Goal: Task Accomplishment & Management: Manage account settings

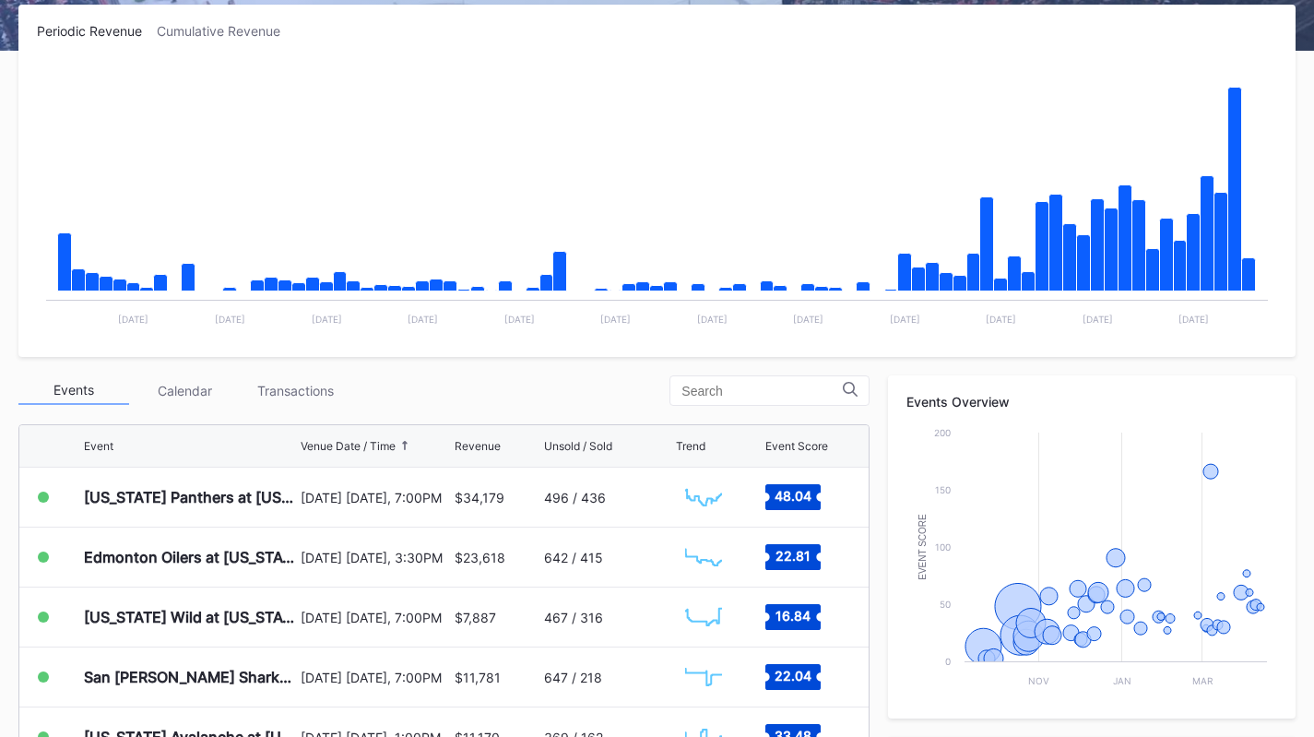
scroll to position [297, 0]
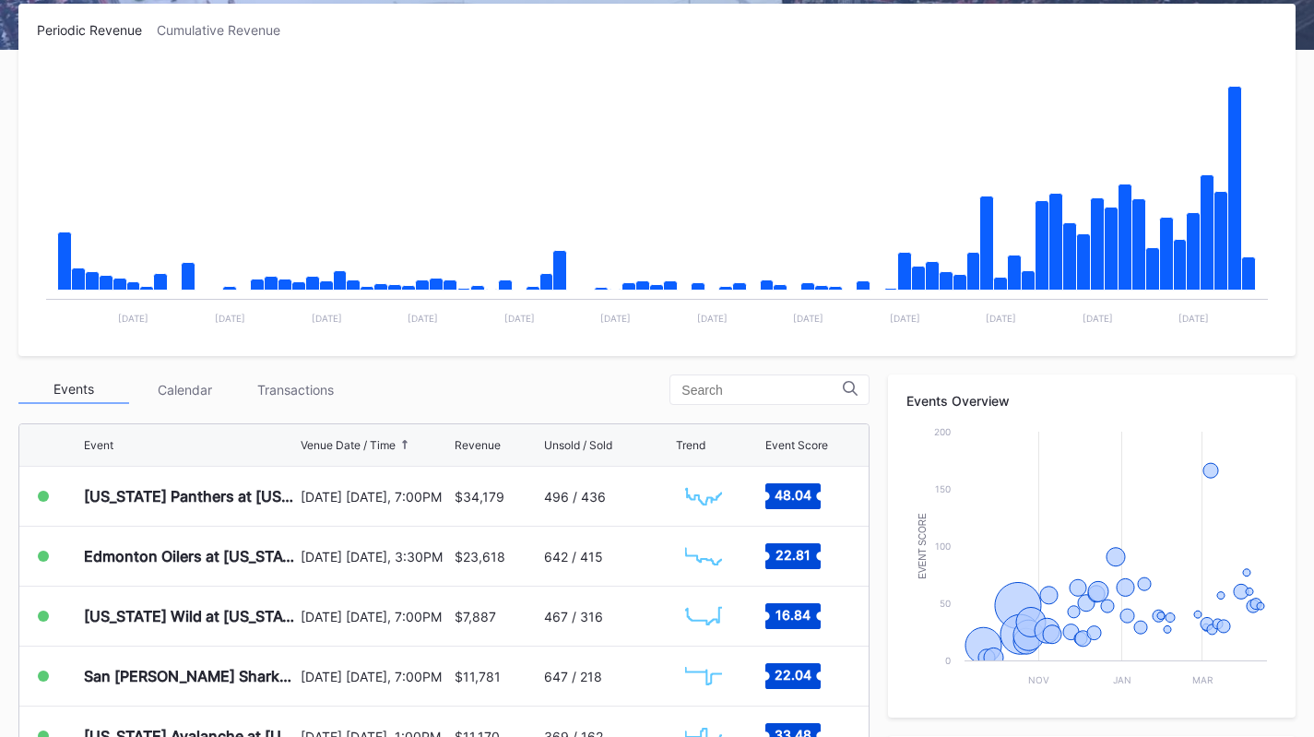
click at [277, 390] on div "Transactions" at bounding box center [295, 389] width 111 height 29
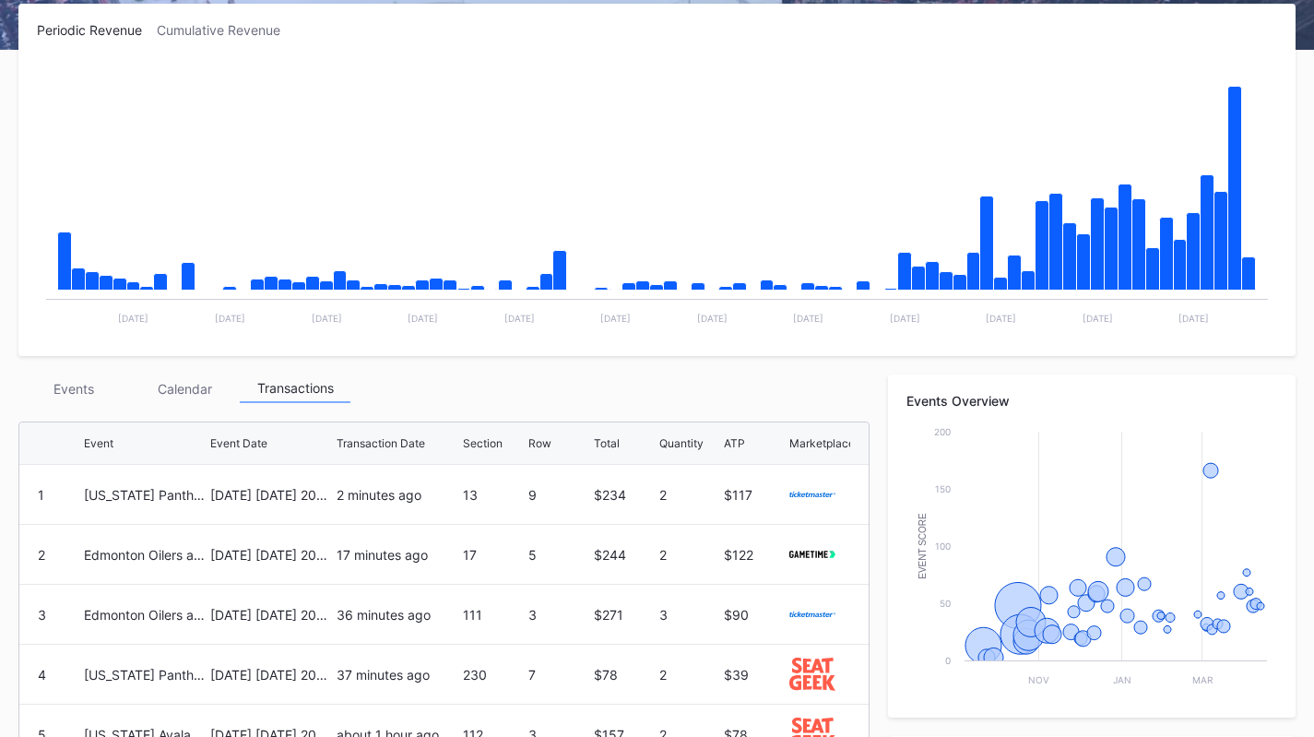
click at [73, 387] on div "Events" at bounding box center [73, 388] width 111 height 29
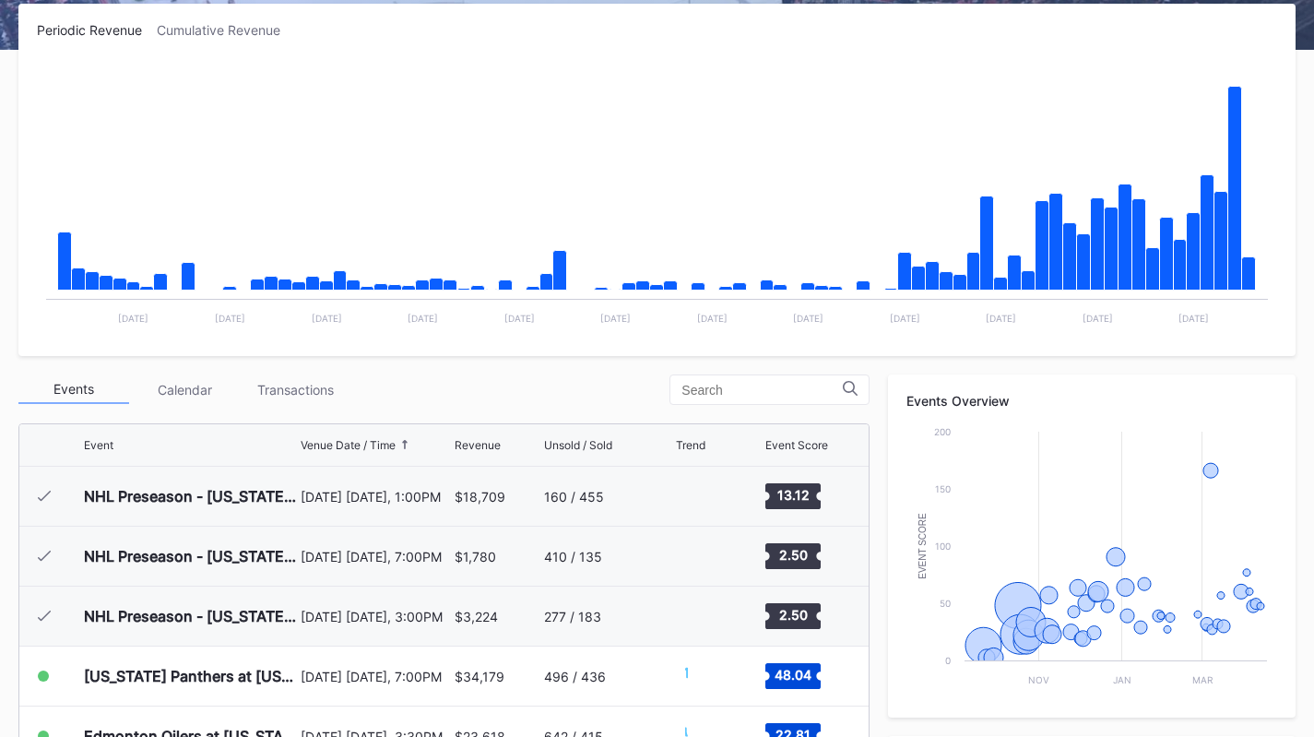
scroll to position [180, 0]
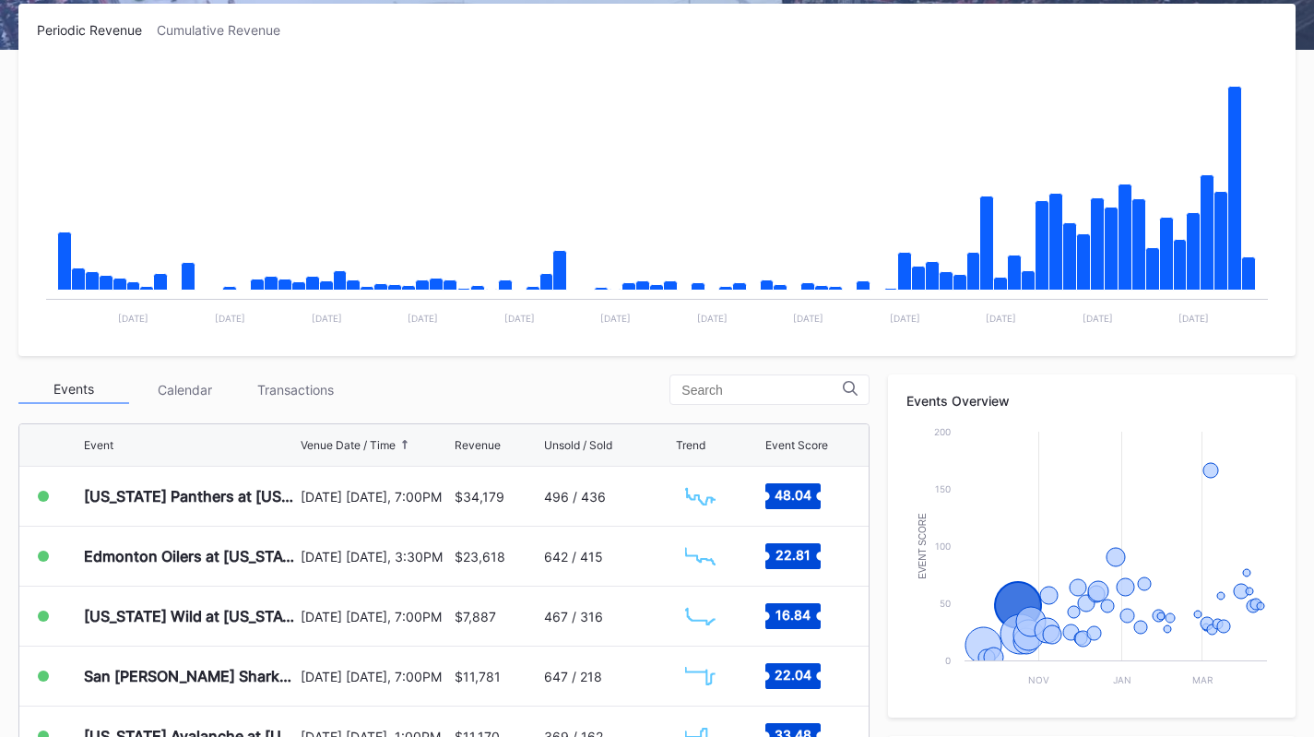
click at [165, 507] on div "[US_STATE] Panthers at [US_STATE] Devils" at bounding box center [190, 495] width 212 height 59
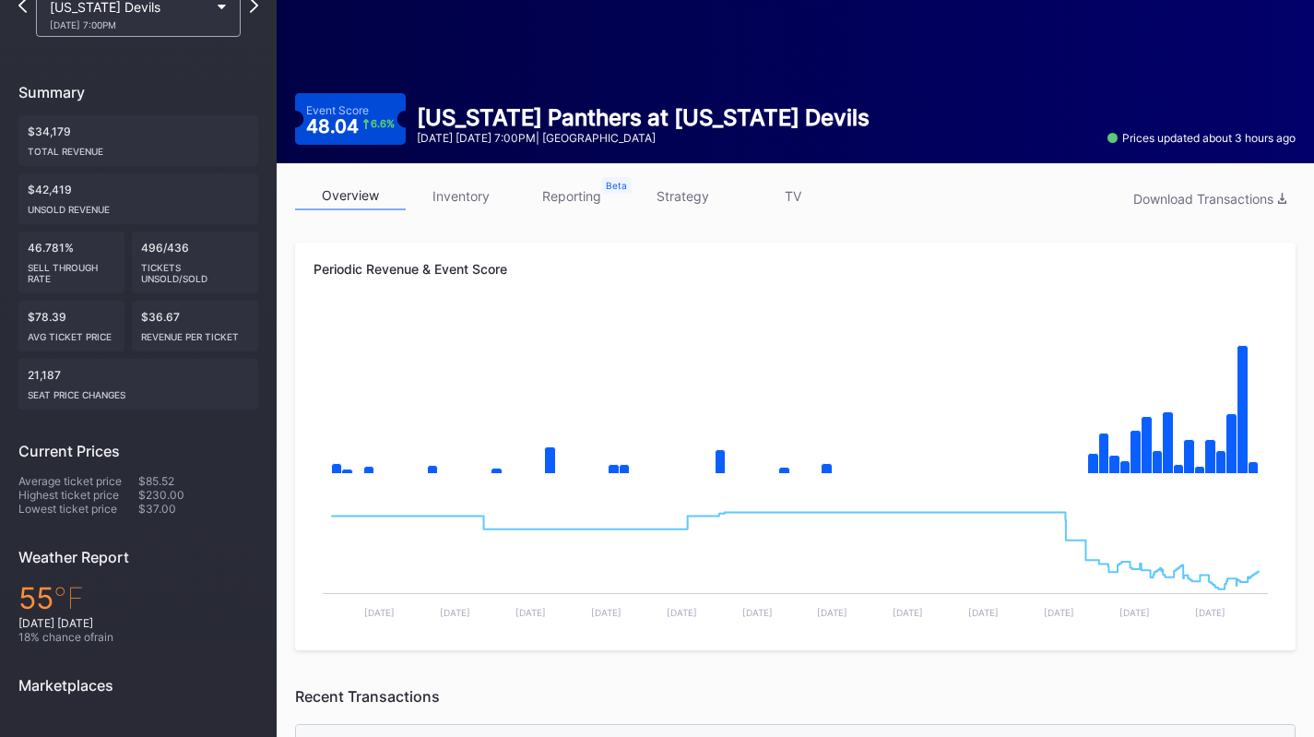
scroll to position [52, 0]
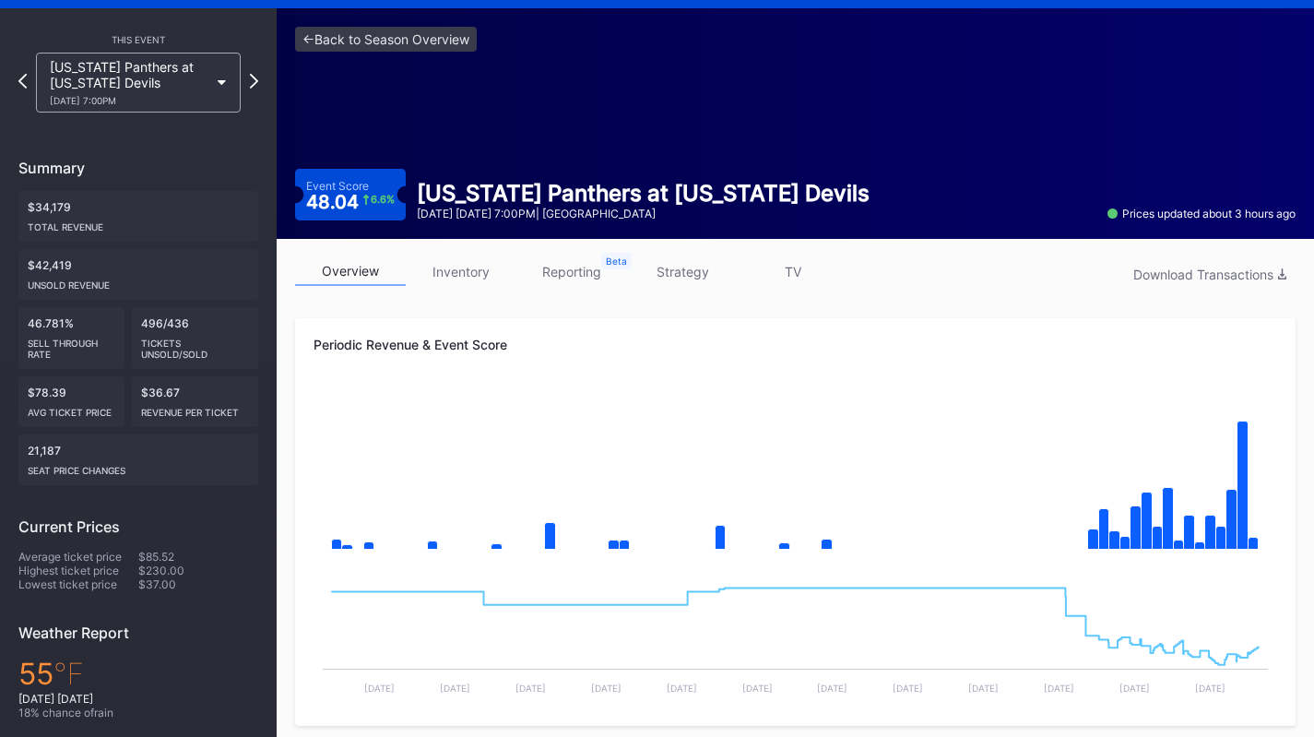
click at [448, 267] on link "inventory" at bounding box center [461, 271] width 111 height 29
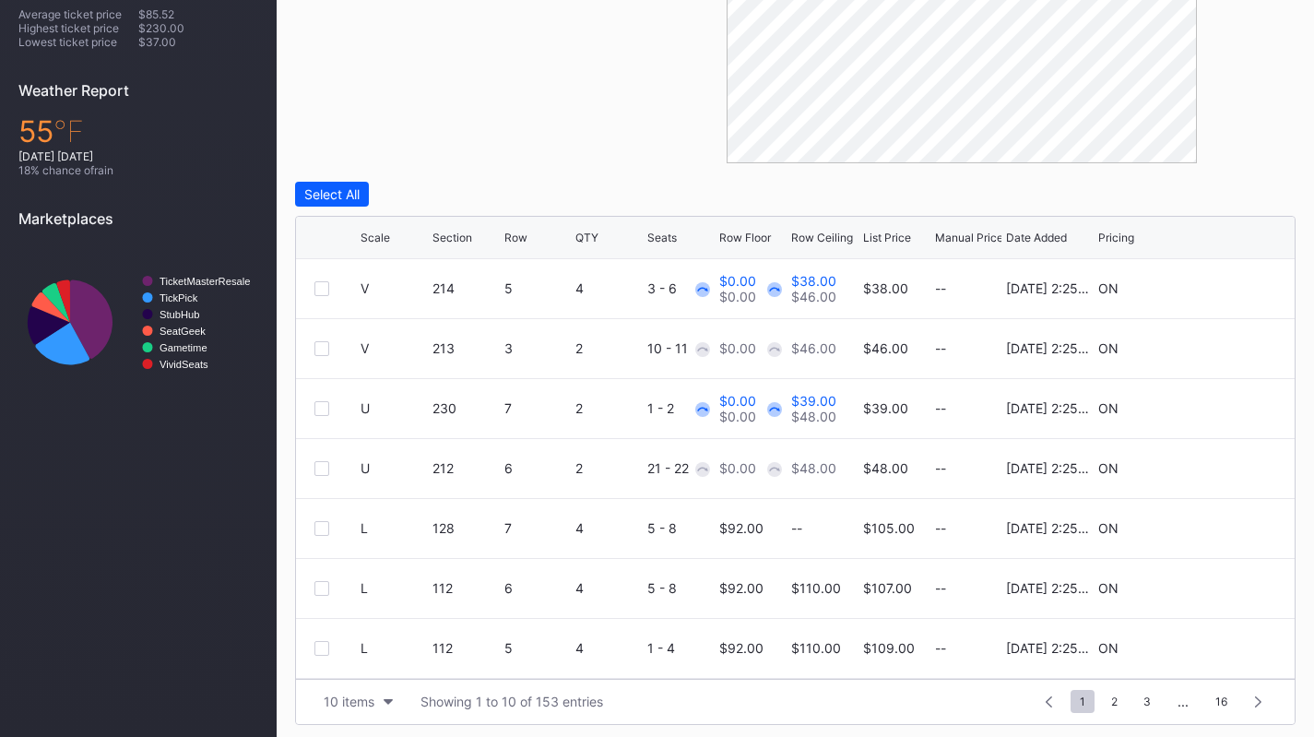
scroll to position [596, 0]
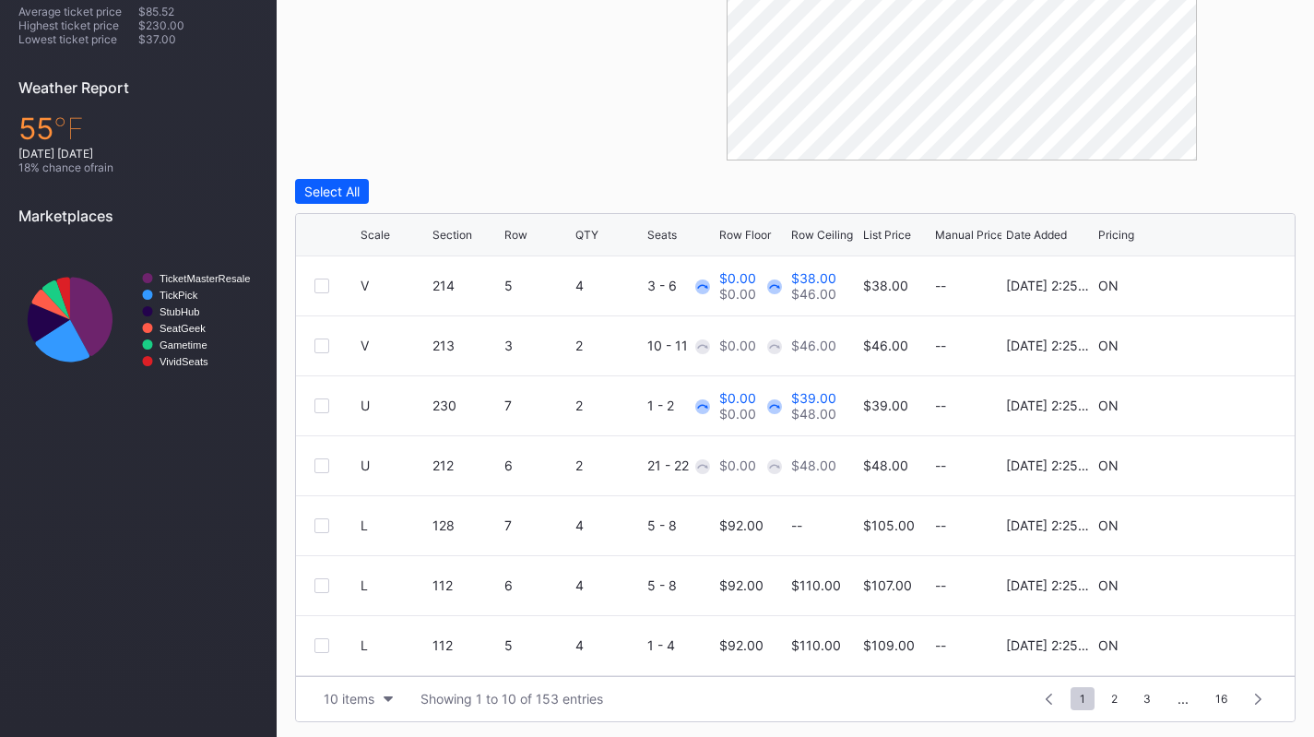
click at [370, 689] on button "10 items" at bounding box center [358, 698] width 88 height 25
click at [366, 659] on div "200 items" at bounding box center [358, 652] width 60 height 16
click at [395, 231] on icon at bounding box center [399, 234] width 9 height 9
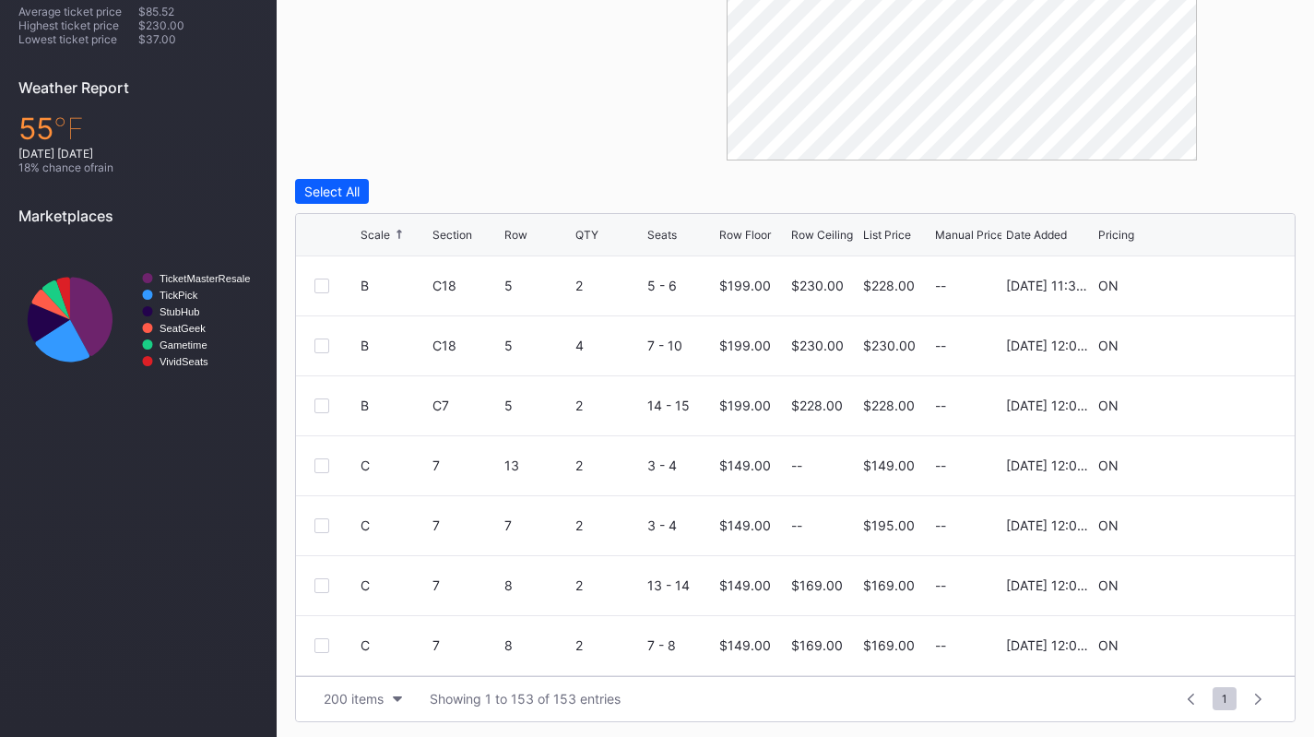
click at [395, 231] on icon at bounding box center [399, 234] width 9 height 9
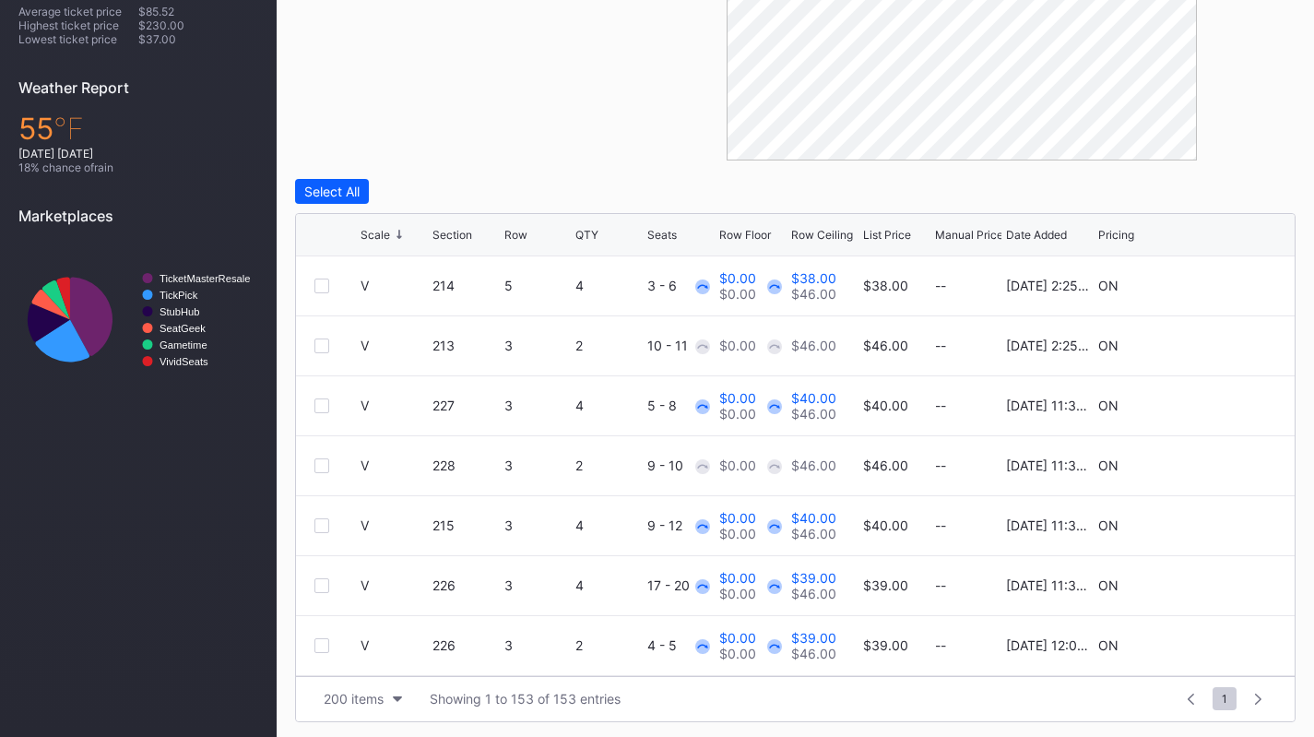
drag, startPoint x: 592, startPoint y: 447, endPoint x: 476, endPoint y: 135, distance: 333.4
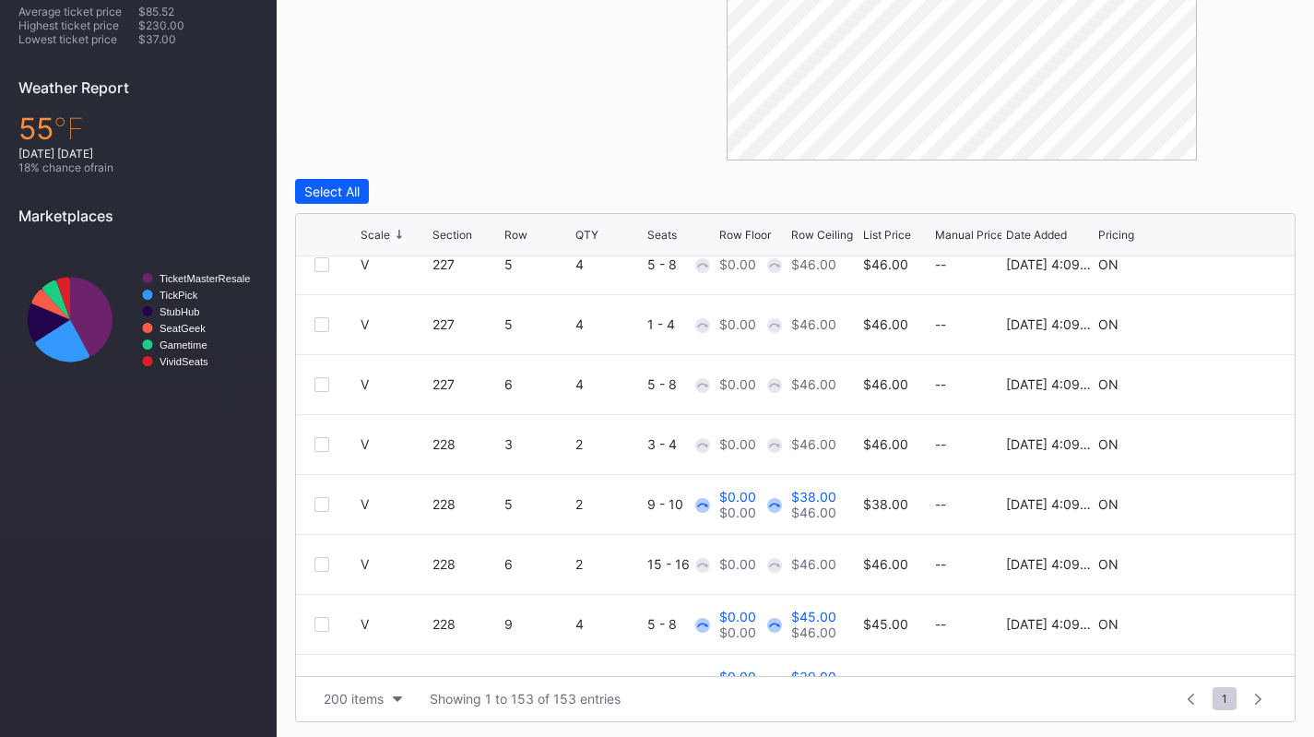
scroll to position [2237, 0]
click at [319, 379] on div at bounding box center [321, 385] width 15 height 15
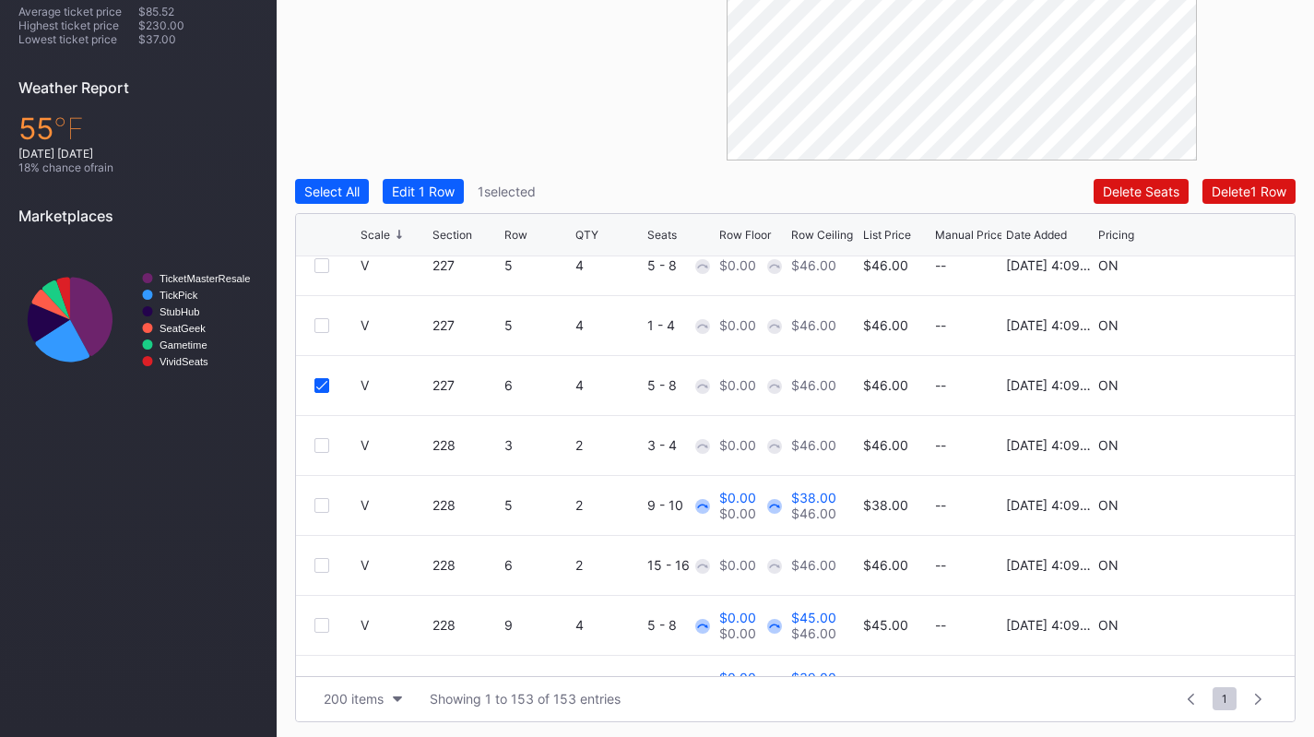
click at [320, 324] on div at bounding box center [321, 325] width 15 height 15
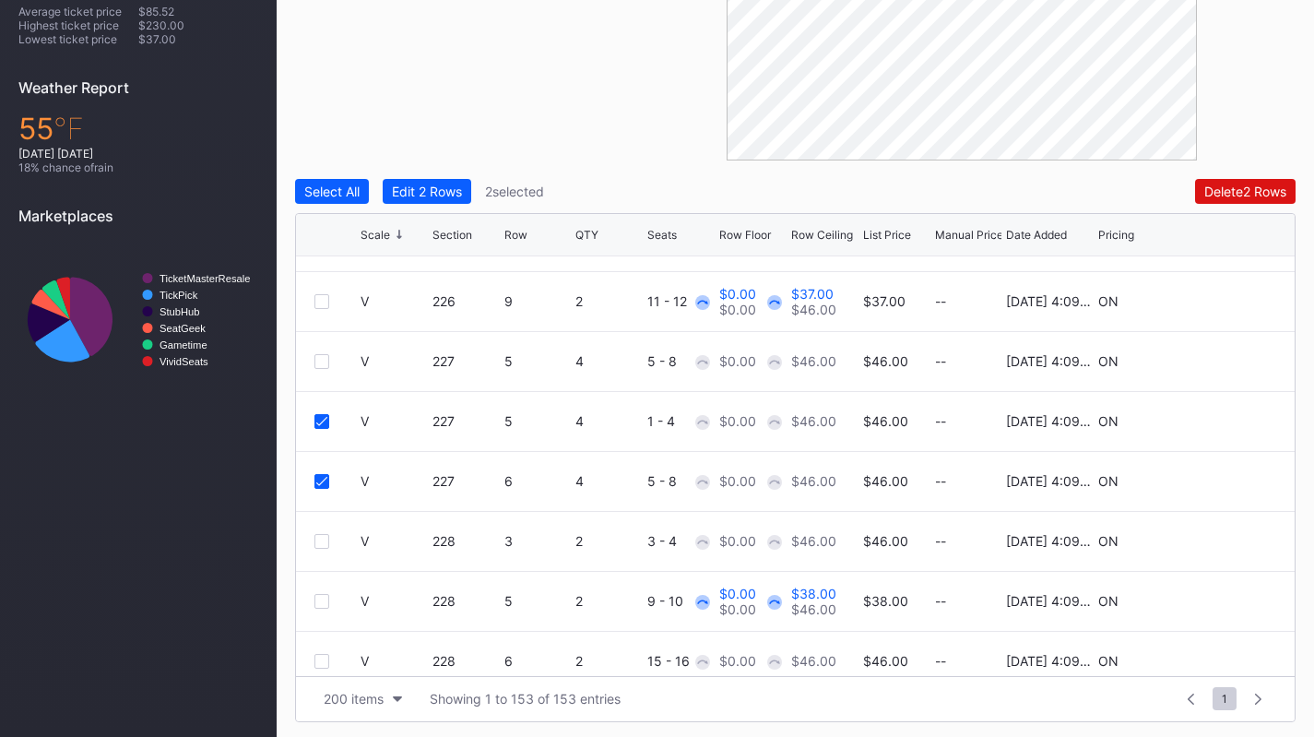
scroll to position [2140, 0]
click at [327, 364] on div at bounding box center [321, 362] width 15 height 15
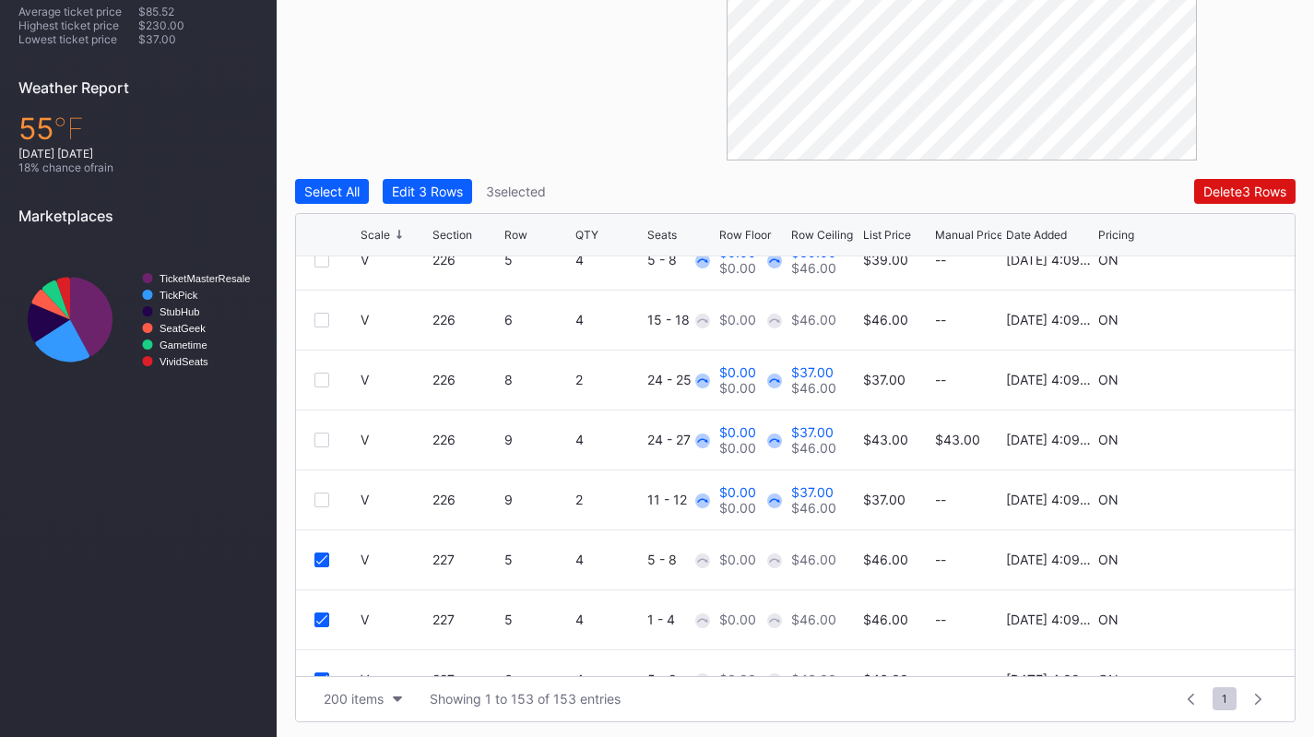
scroll to position [1942, 0]
click at [323, 318] on div at bounding box center [321, 320] width 15 height 15
click at [444, 191] on div "Edit 4 Rows" at bounding box center [427, 191] width 71 height 16
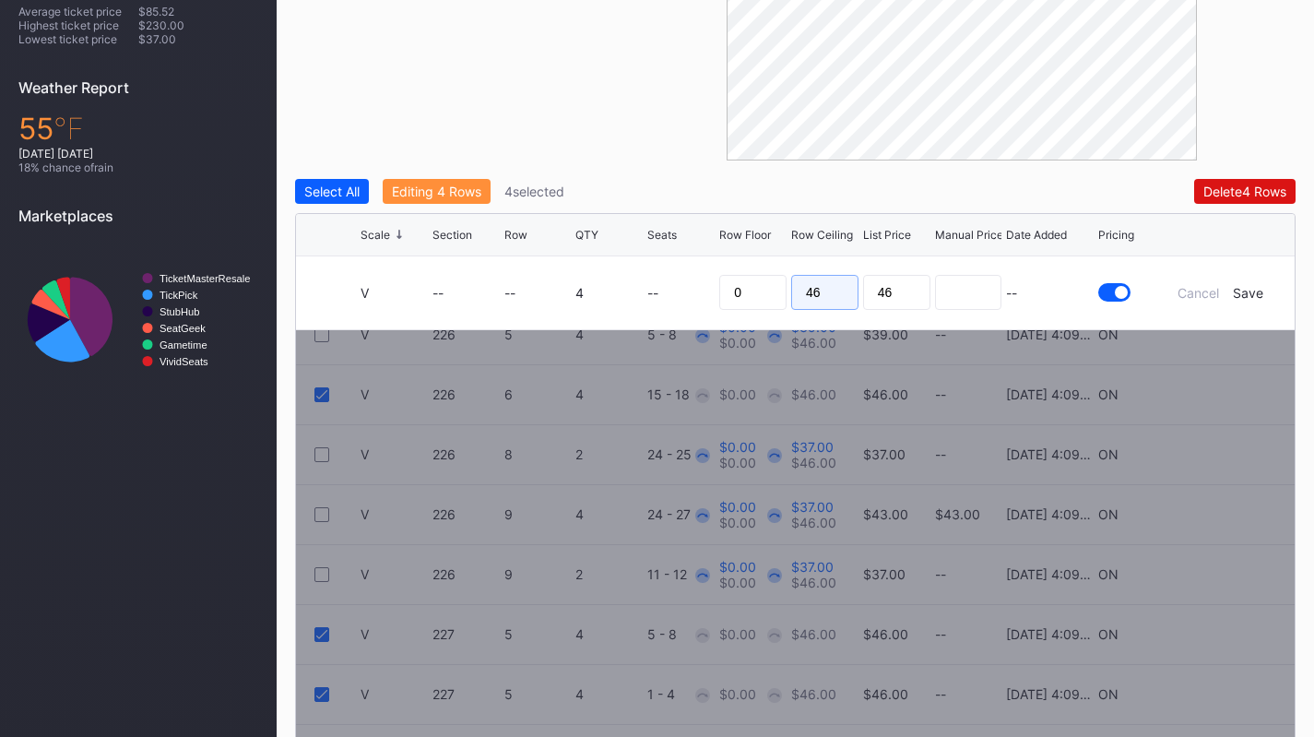
drag, startPoint x: 819, startPoint y: 278, endPoint x: 698, endPoint y: 269, distance: 121.1
click at [698, 269] on form "V -- -- 4 -- 0 46 46 -- Cancel Save" at bounding box center [817, 292] width 915 height 73
type input "36"
click at [1254, 296] on div "Save" at bounding box center [1247, 293] width 30 height 16
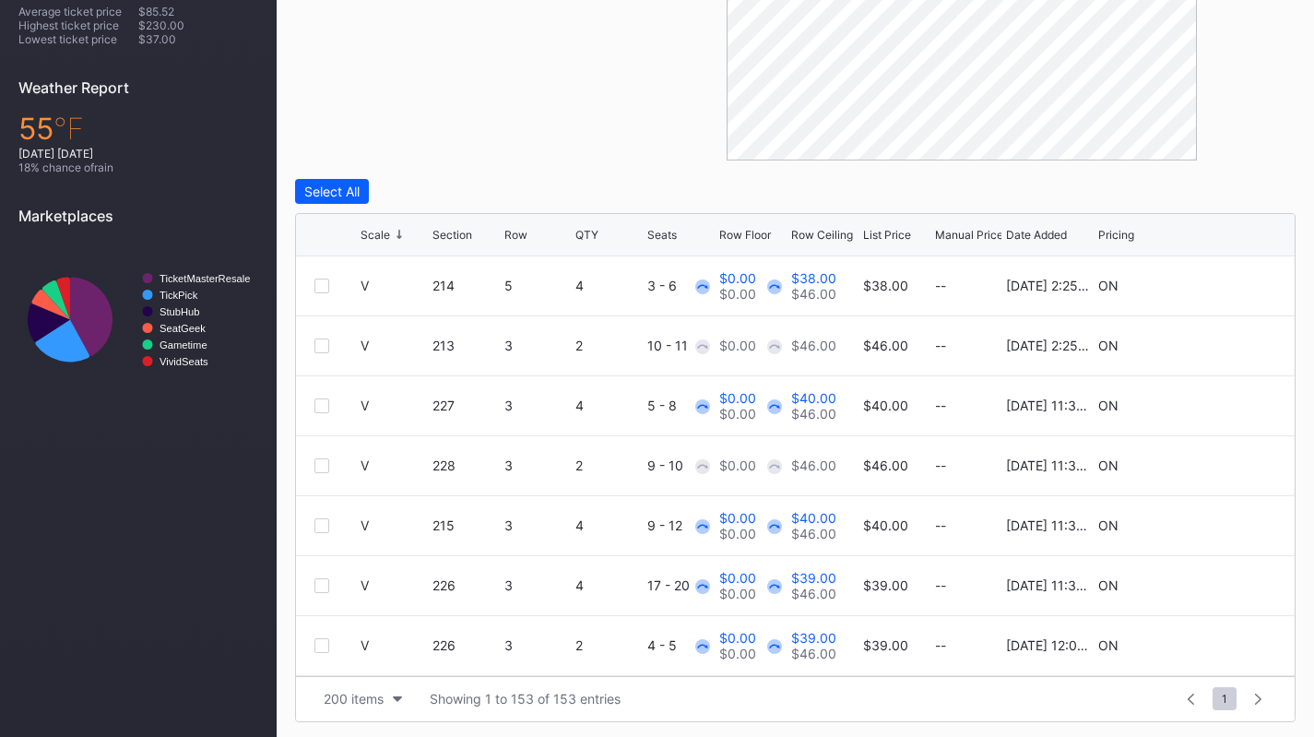
scroll to position [0, 0]
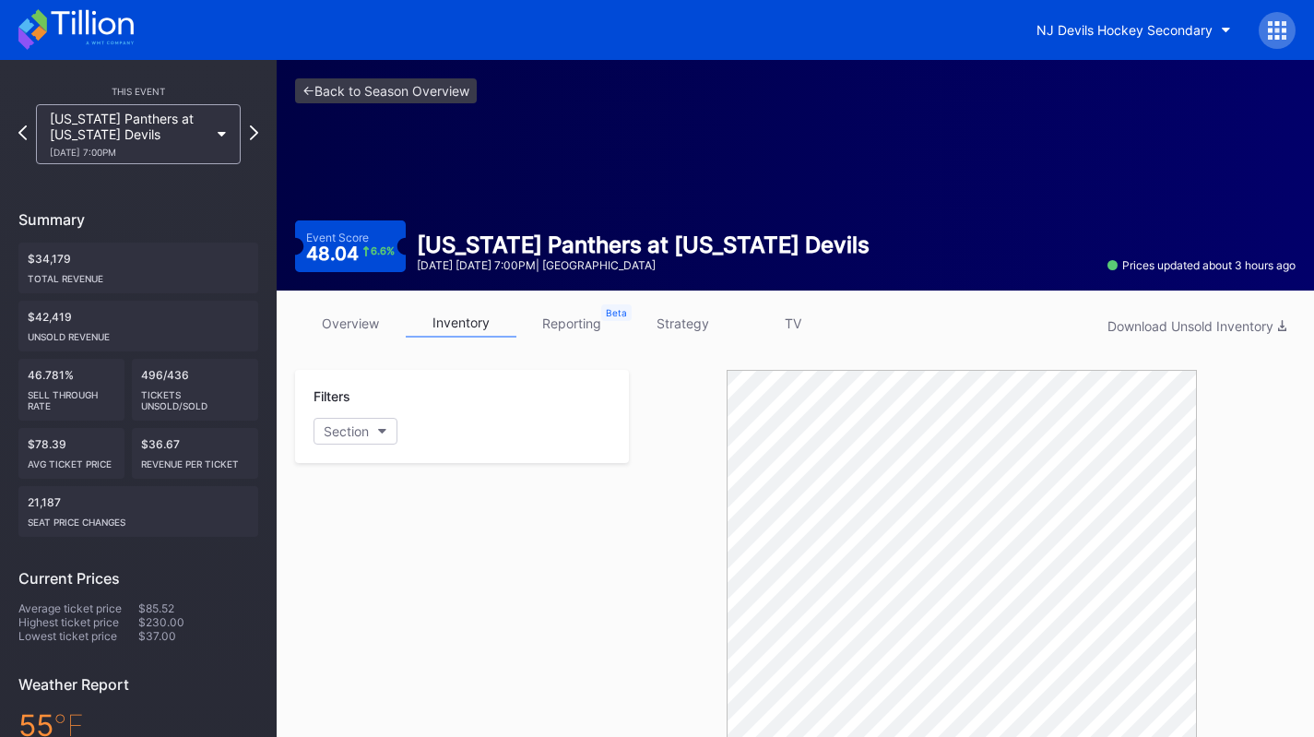
click at [119, 165] on div "This Event [US_STATE] Panthers at [US_STATE] Devils [DATE] 7:00PM Summary $34,1…" at bounding box center [138, 537] width 277 height 955
click at [118, 147] on div "[DATE] 7:00PM" at bounding box center [129, 152] width 159 height 11
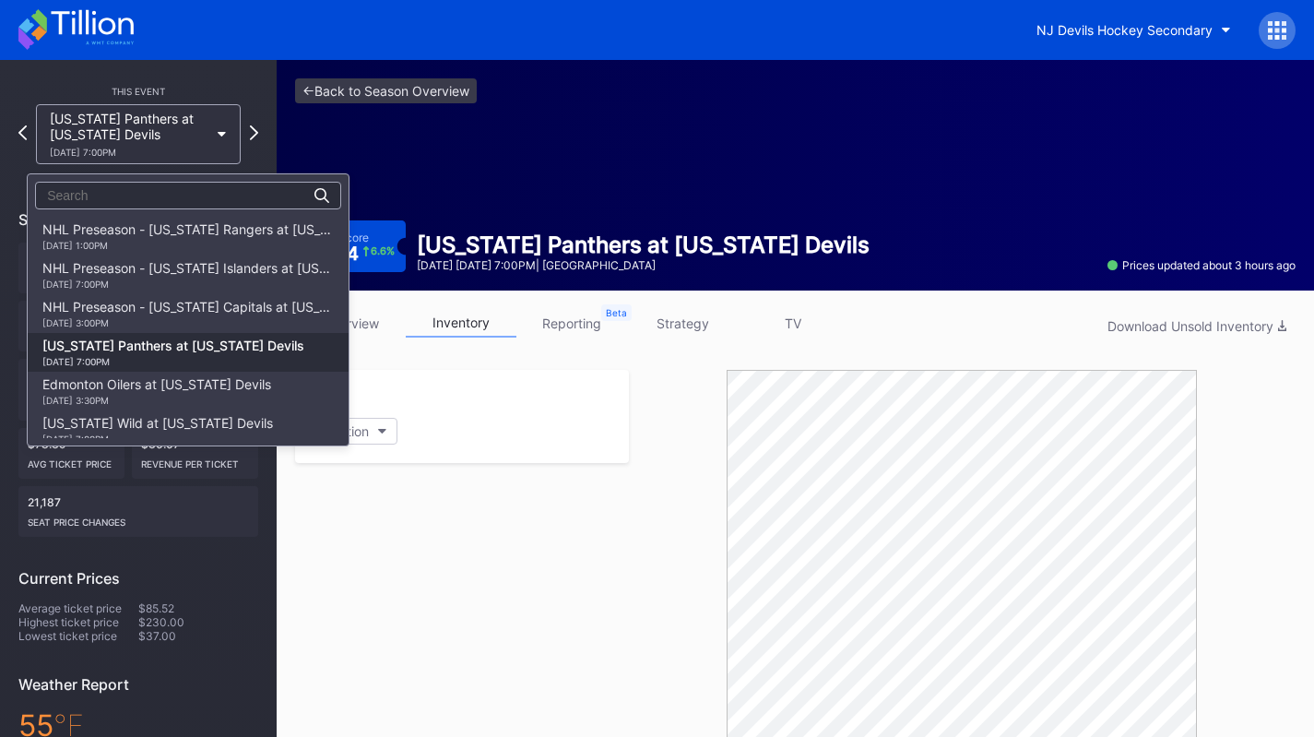
scroll to position [116, 0]
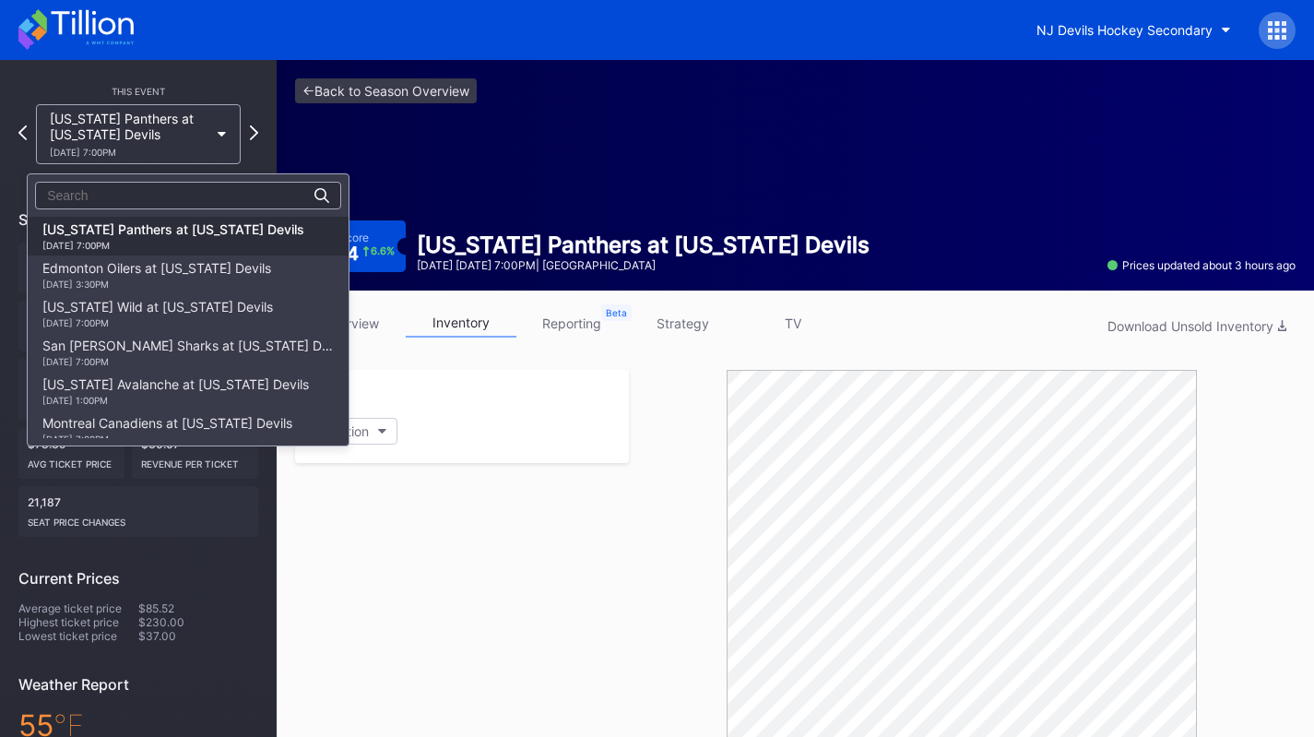
click at [147, 261] on div "Edmonton Oilers at [US_STATE] Devils [DATE] 3:30PM" at bounding box center [156, 274] width 229 height 29
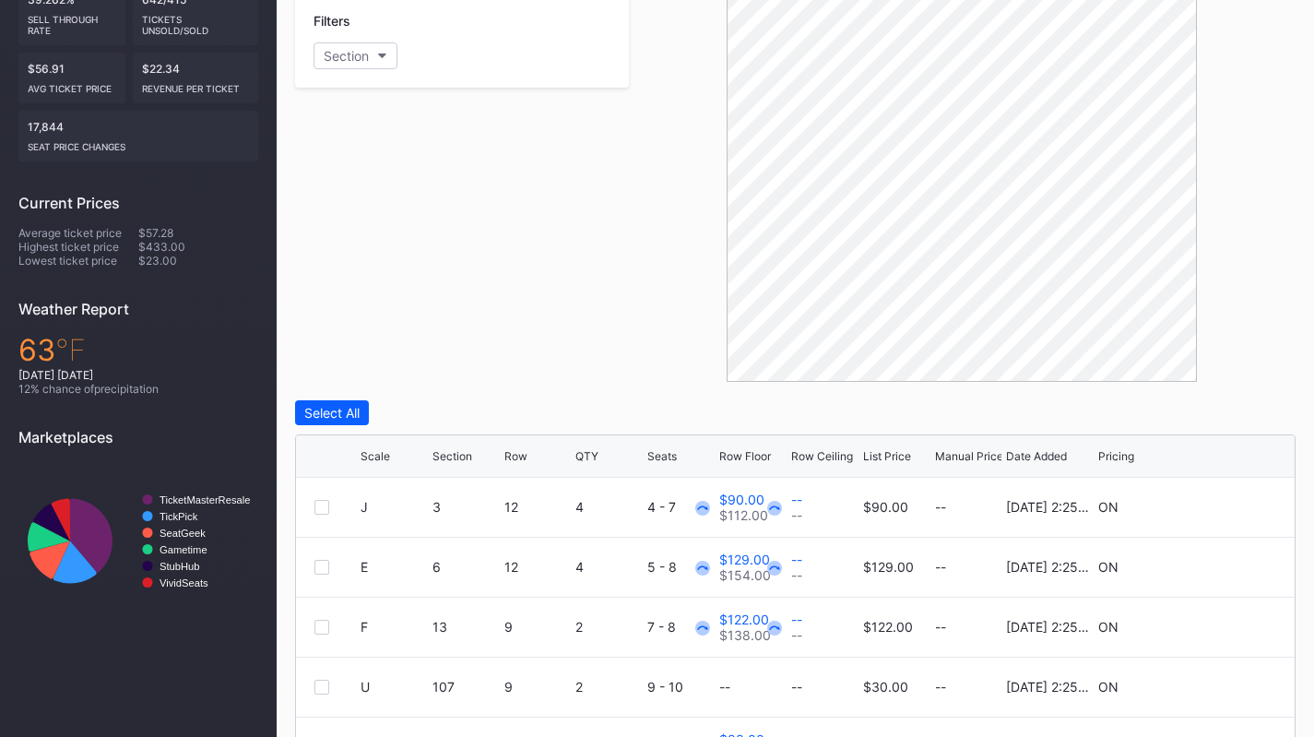
scroll to position [599, 0]
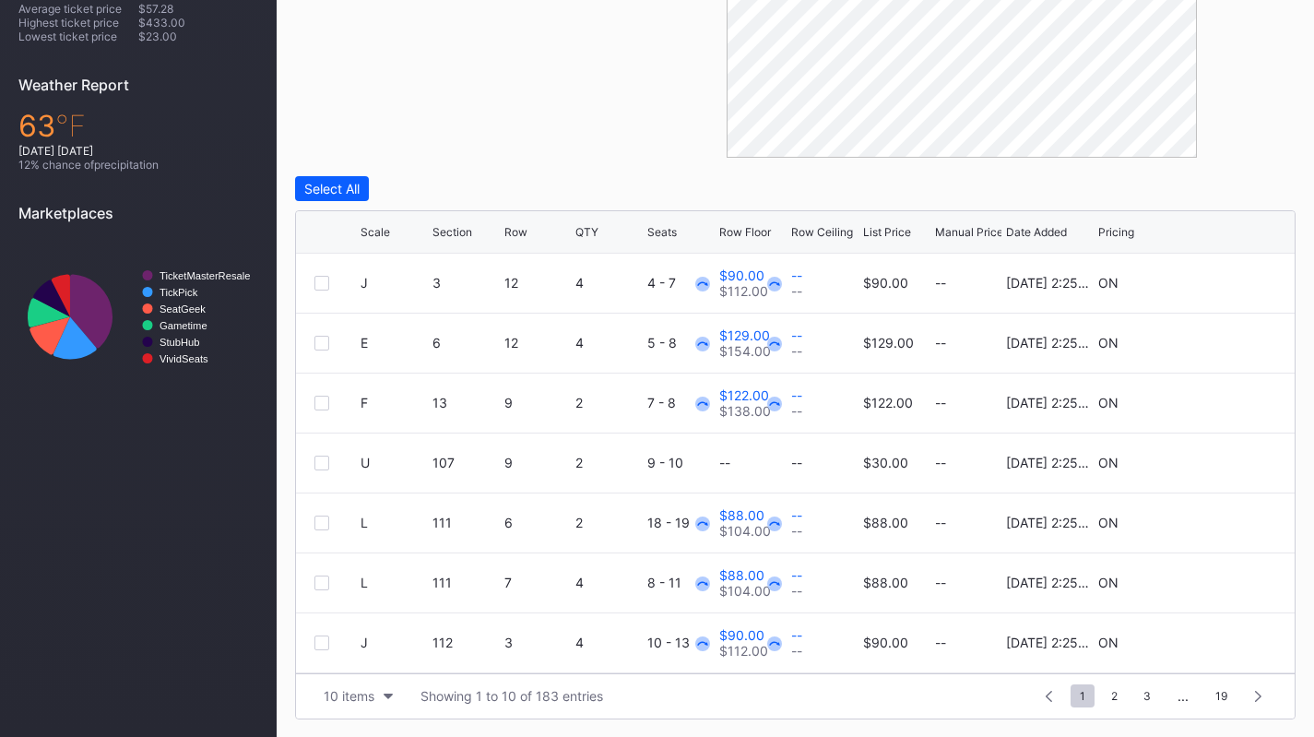
click at [356, 693] on div "10 items" at bounding box center [349, 696] width 51 height 16
click at [354, 660] on div "200 items" at bounding box center [358, 649] width 88 height 34
click at [385, 230] on div "Scale" at bounding box center [374, 232] width 29 height 14
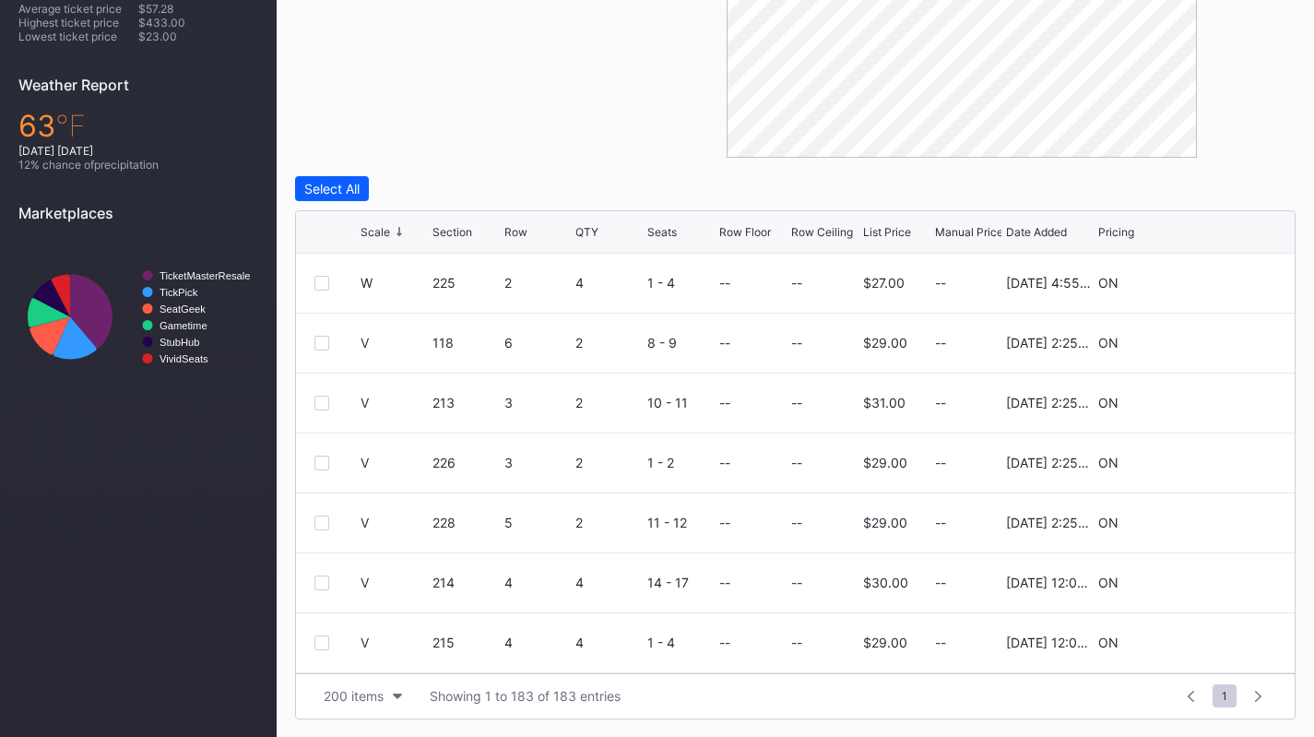
scroll to position [244, 0]
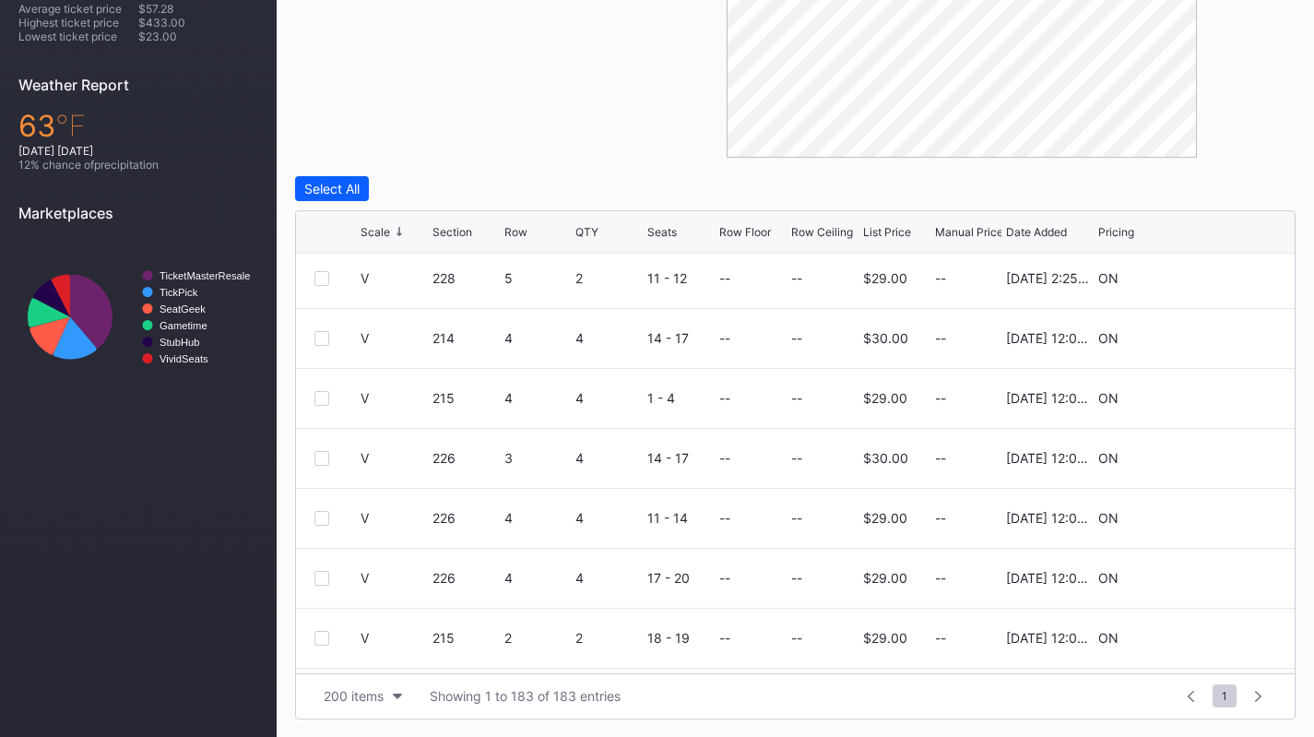
click at [321, 514] on div at bounding box center [321, 518] width 15 height 15
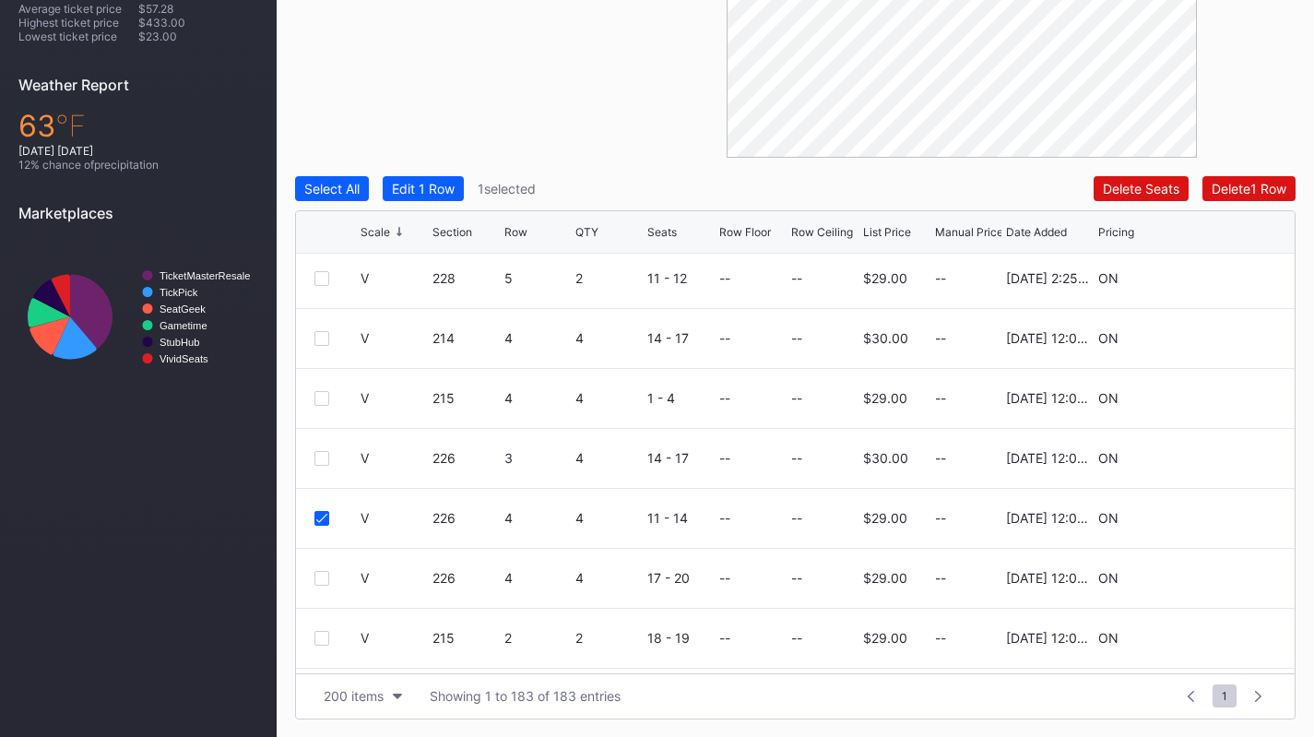
click at [326, 454] on div at bounding box center [321, 458] width 15 height 15
click at [321, 393] on div at bounding box center [321, 398] width 15 height 15
click at [320, 407] on div "V 215 4 4 1 - 4 -- -- $29.00 -- [DATE] 12:05PM ON" at bounding box center [795, 399] width 998 height 60
click at [324, 587] on div "V 226 4 4 17 - 20 -- -- $29.00 -- [DATE] 12:05PM ON" at bounding box center [795, 578] width 998 height 60
click at [322, 573] on div at bounding box center [321, 578] width 15 height 15
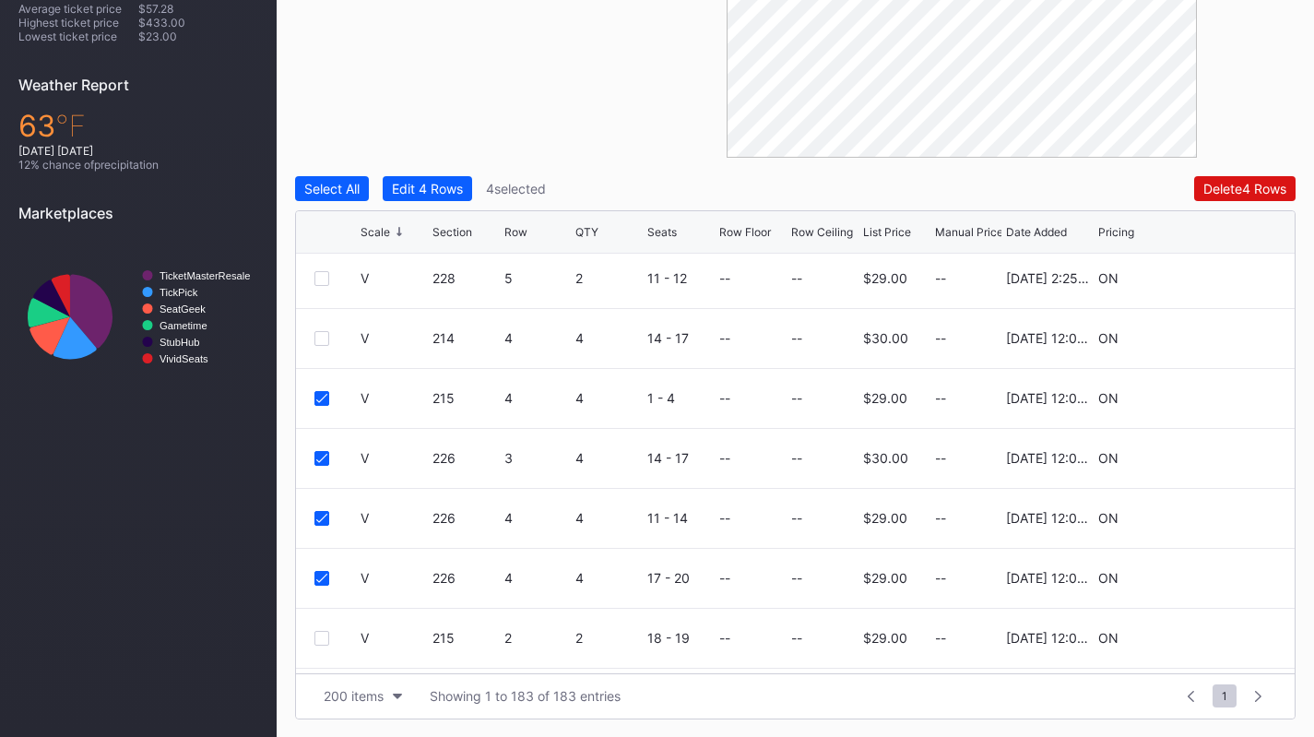
click at [469, 189] on button "Edit 4 Rows" at bounding box center [427, 188] width 89 height 25
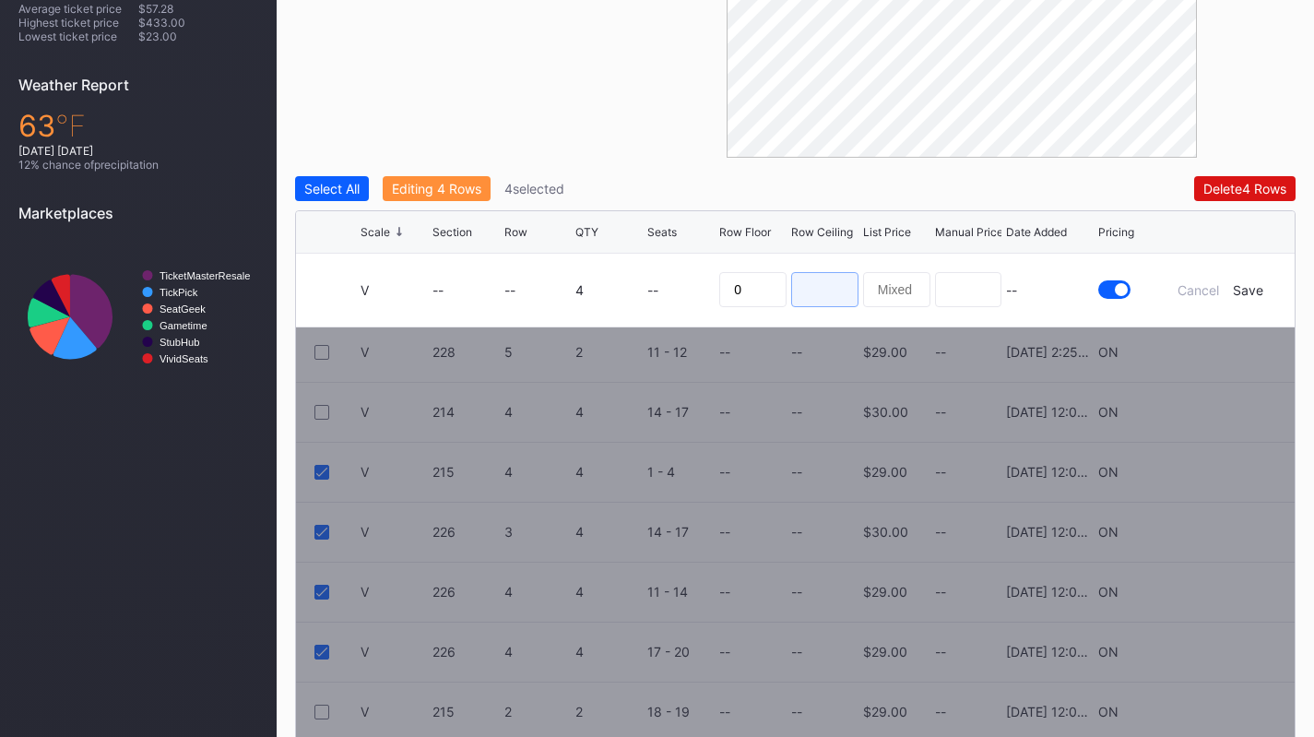
click at [811, 295] on input at bounding box center [824, 289] width 67 height 35
type input "21"
click at [1255, 290] on div "Save" at bounding box center [1247, 290] width 30 height 16
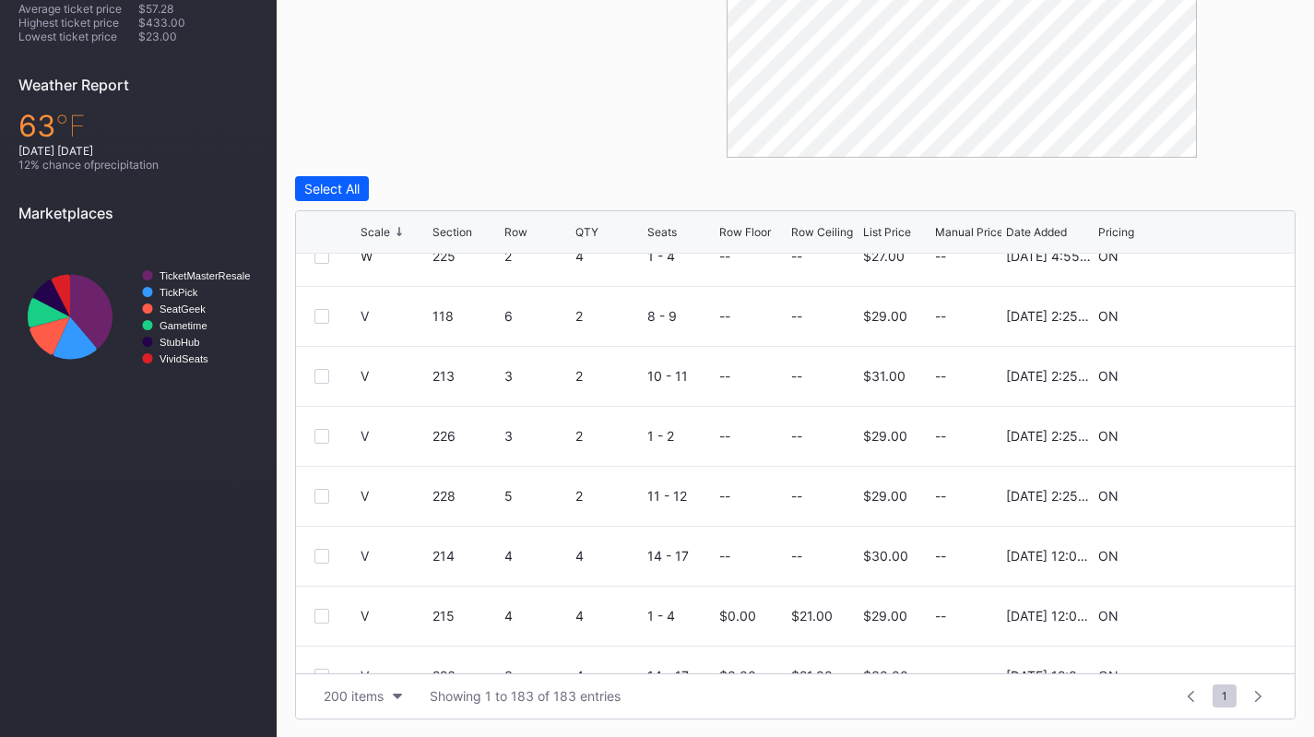
scroll to position [26, 0]
click at [322, 553] on div at bounding box center [321, 556] width 15 height 15
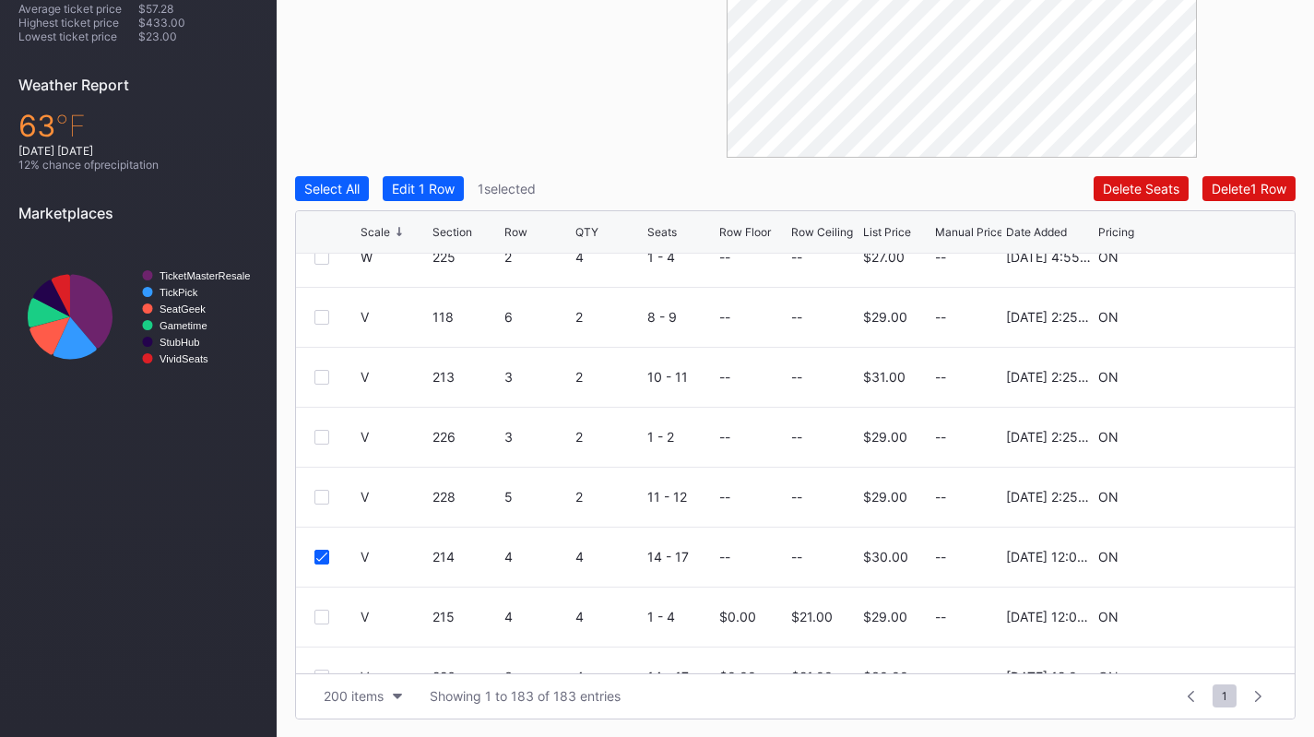
scroll to position [0, 0]
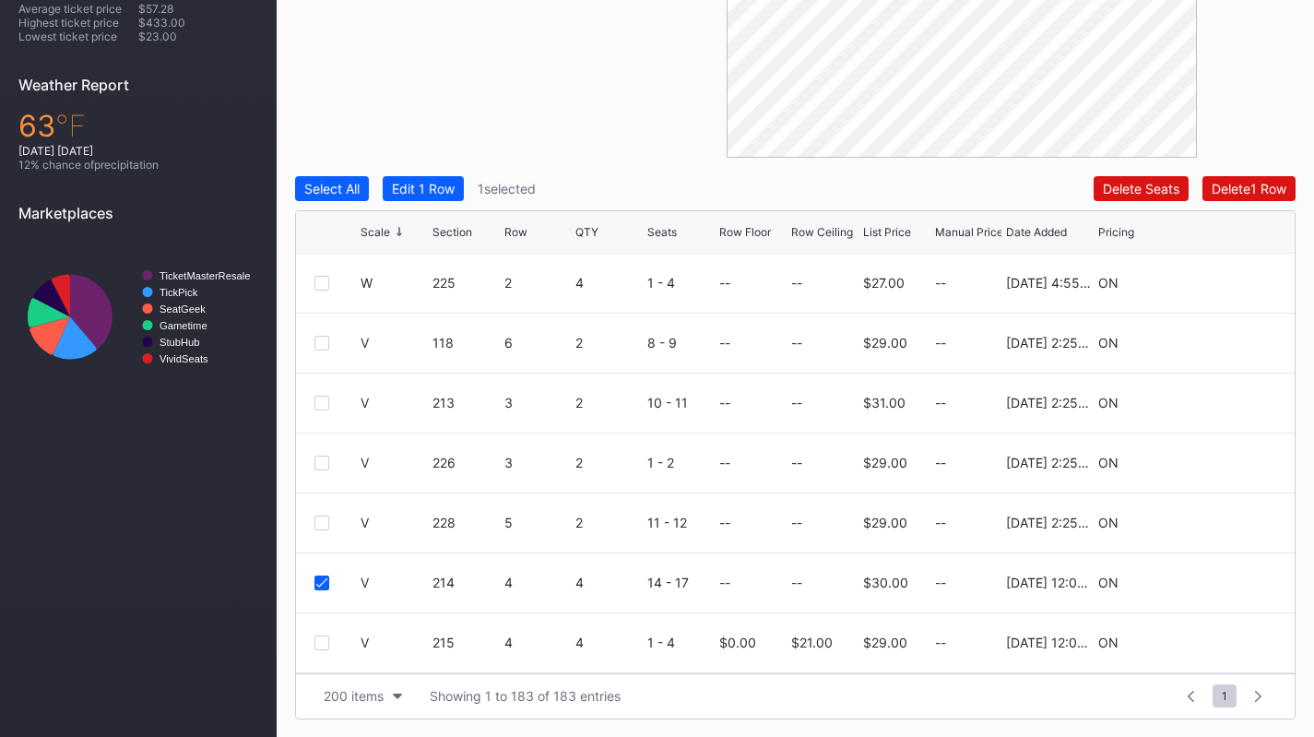
click at [319, 279] on div at bounding box center [321, 283] width 15 height 15
click at [432, 195] on div "Edit 2 Rows" at bounding box center [427, 189] width 70 height 16
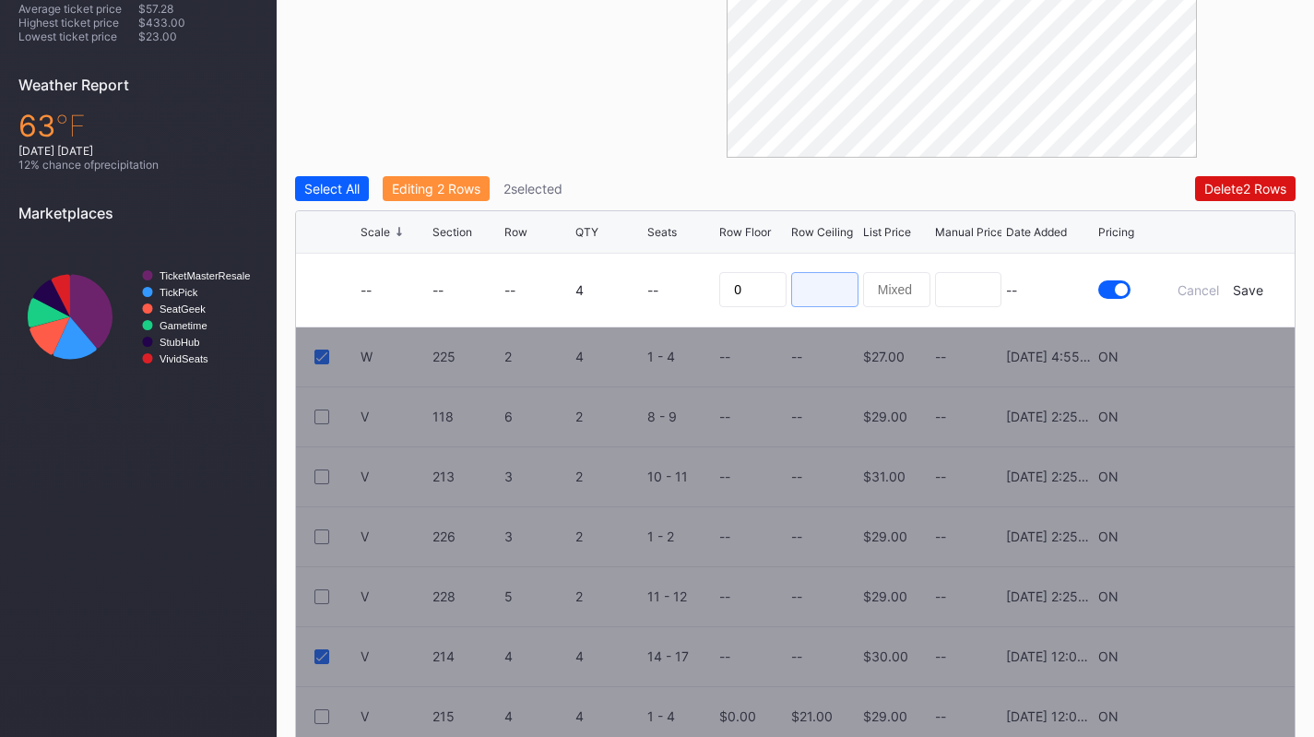
click at [794, 285] on input at bounding box center [824, 289] width 67 height 35
type input "20"
click at [1254, 284] on div "Save" at bounding box center [1247, 290] width 30 height 16
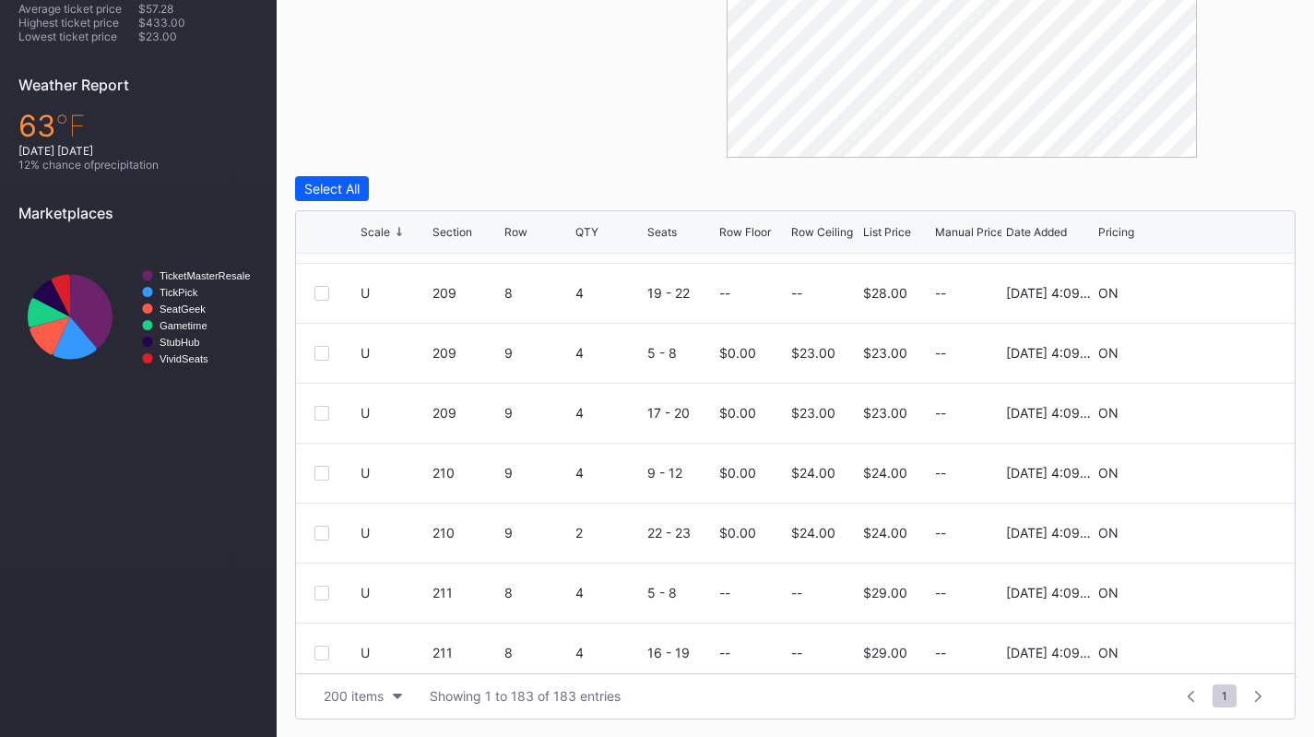
scroll to position [4230, 0]
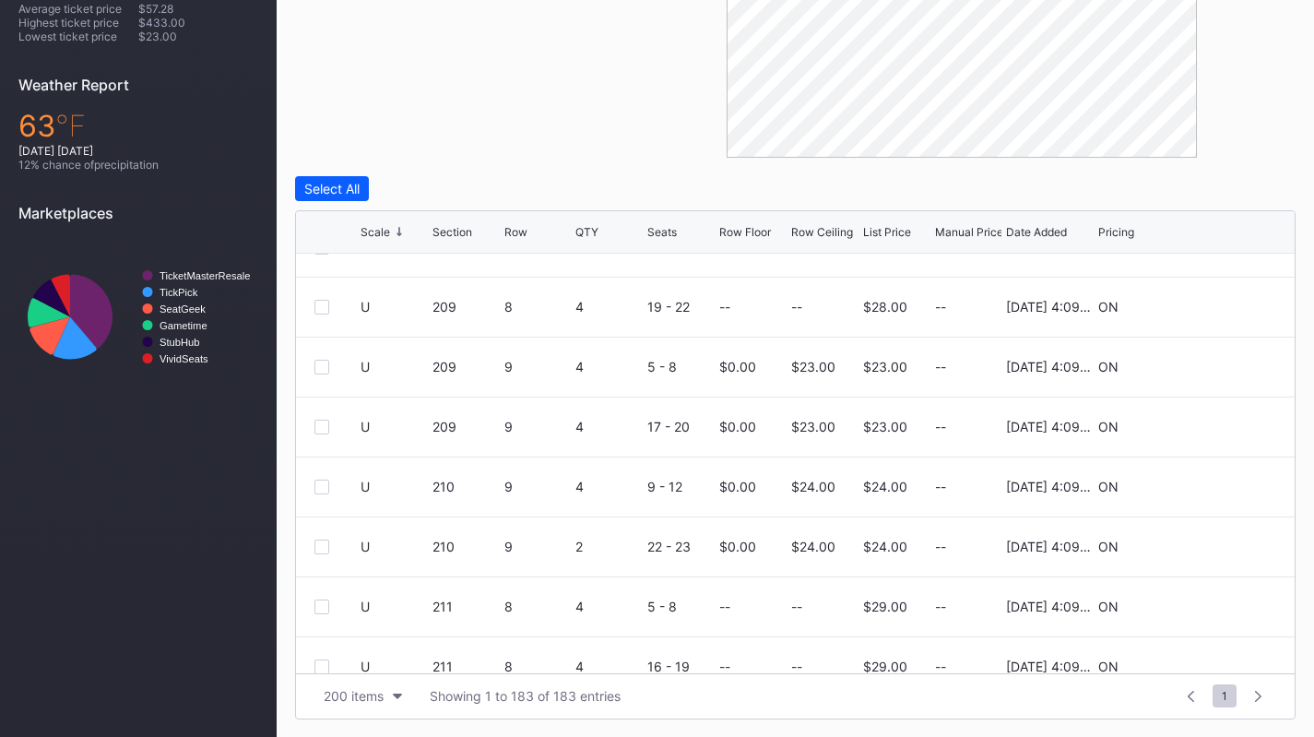
click at [324, 360] on div at bounding box center [321, 366] width 15 height 15
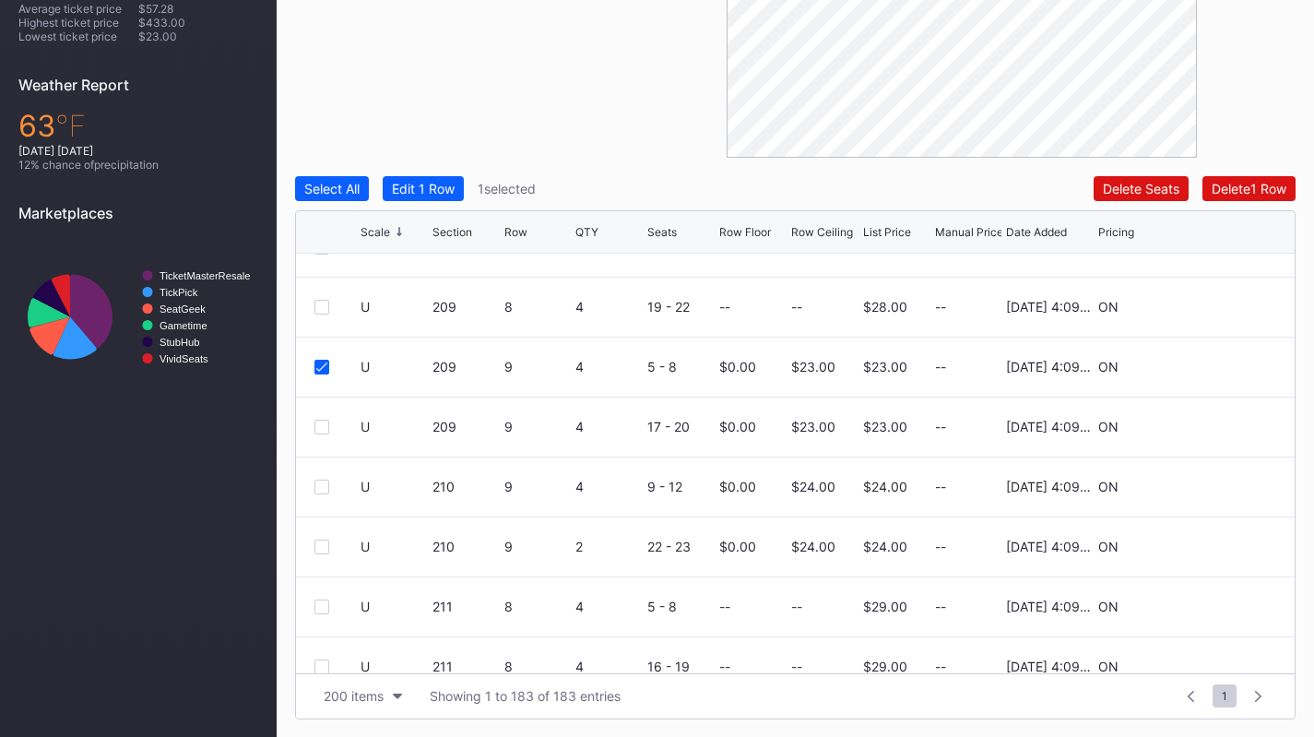
click at [324, 430] on div at bounding box center [321, 426] width 15 height 15
click at [446, 183] on div "Edit 2 Rows" at bounding box center [427, 189] width 70 height 16
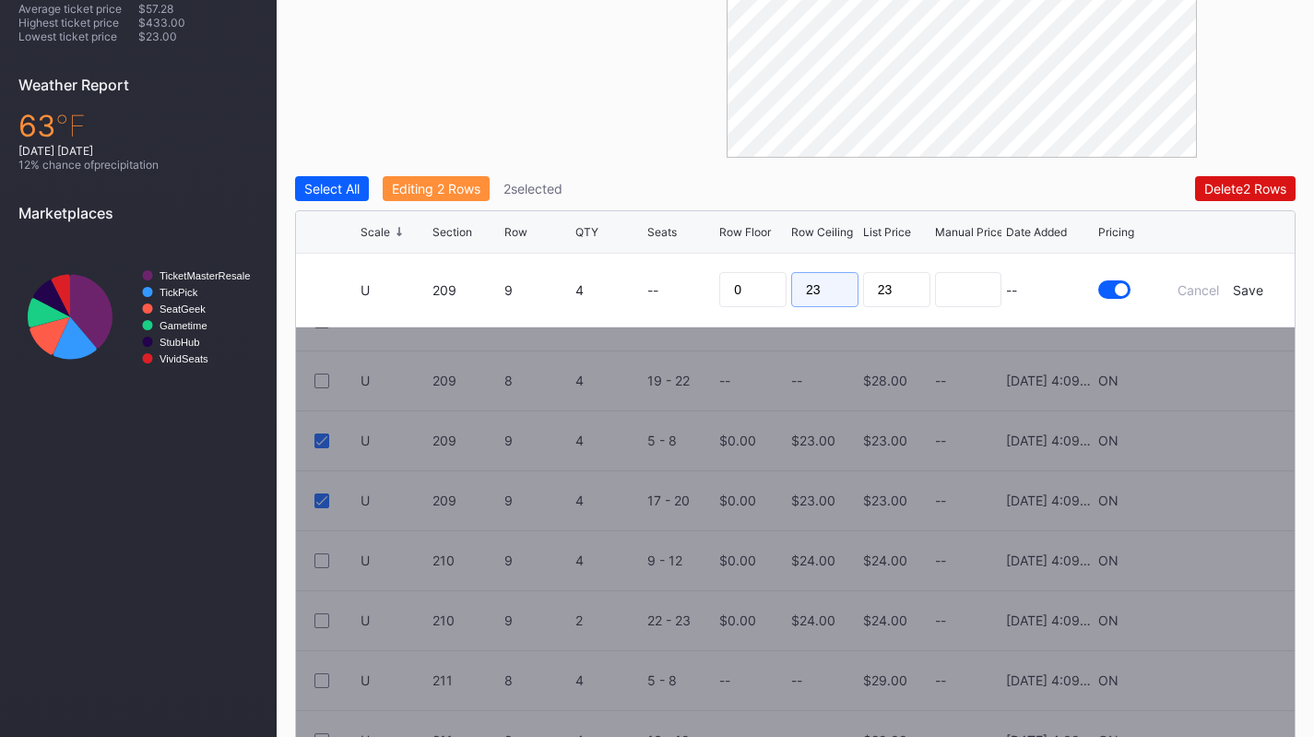
click at [841, 286] on input "23" at bounding box center [824, 289] width 67 height 35
type input "22"
click at [1251, 287] on div "Save" at bounding box center [1247, 290] width 30 height 16
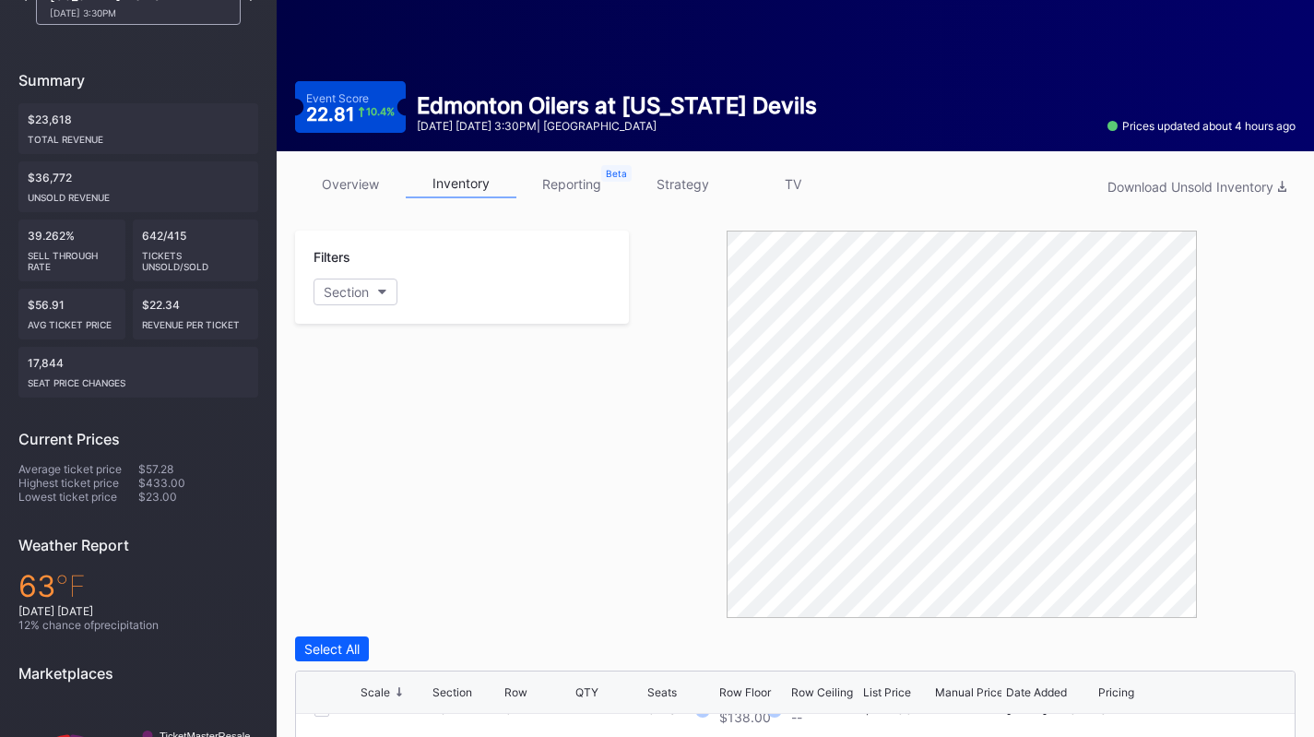
scroll to position [0, 0]
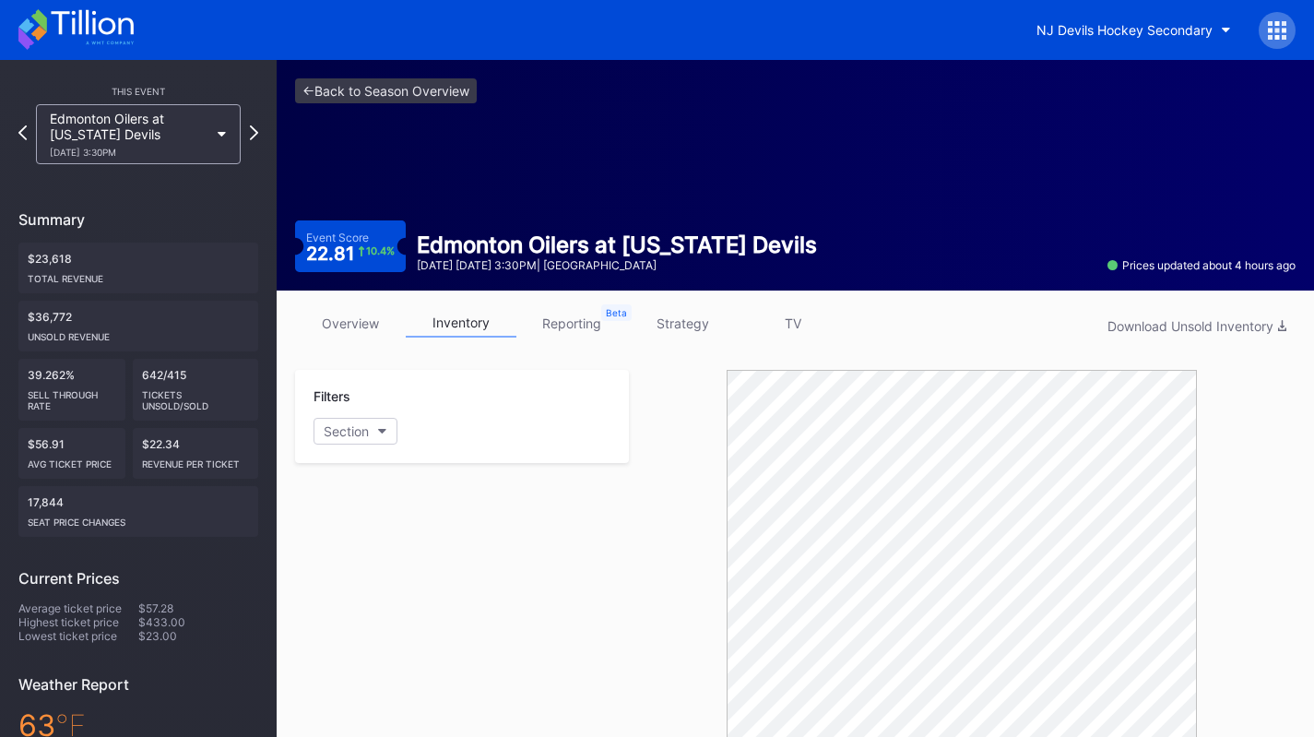
click at [114, 168] on div "This Event Edmonton Oilers at [US_STATE] Devils [DATE] 3:30PM Summary $23,618 T…" at bounding box center [138, 537] width 277 height 955
click at [100, 151] on div "[DATE] 3:30PM" at bounding box center [129, 152] width 159 height 11
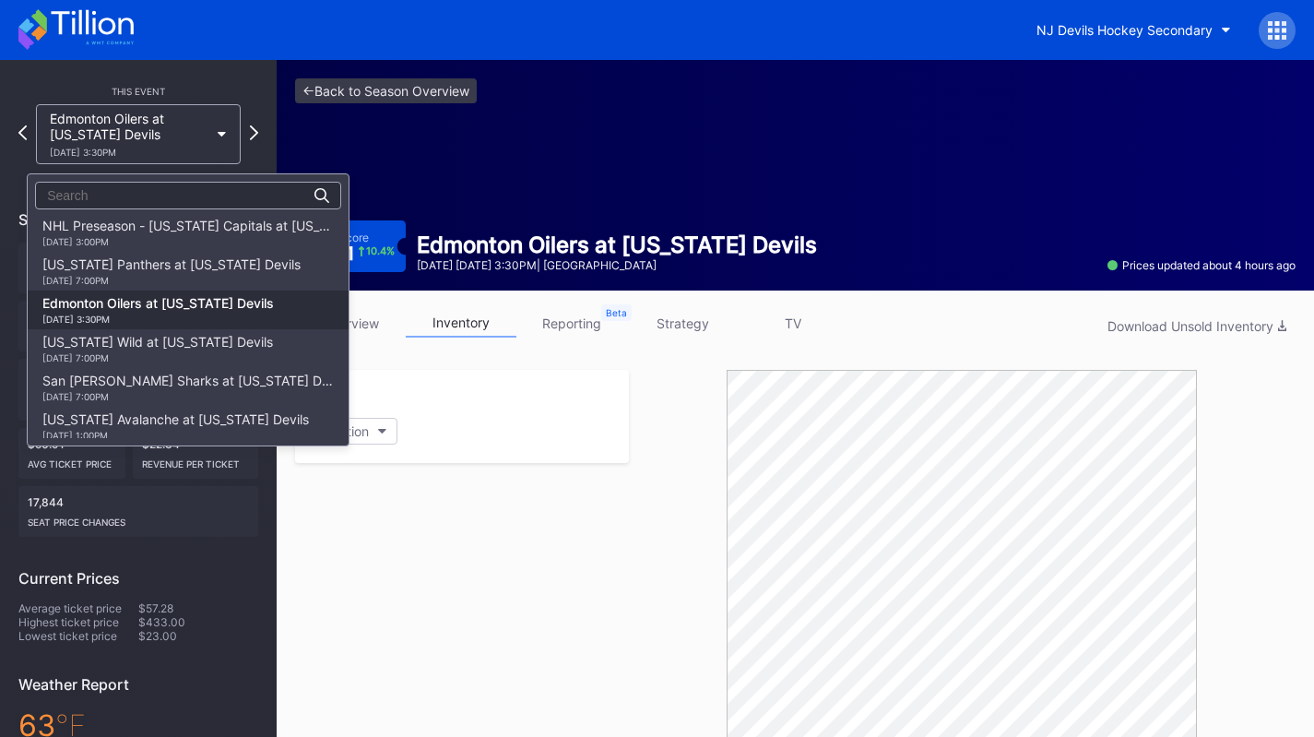
scroll to position [80, 0]
click at [119, 263] on div "[US_STATE] Panthers at [US_STATE] Devils [DATE] 7:00PM" at bounding box center [171, 271] width 258 height 29
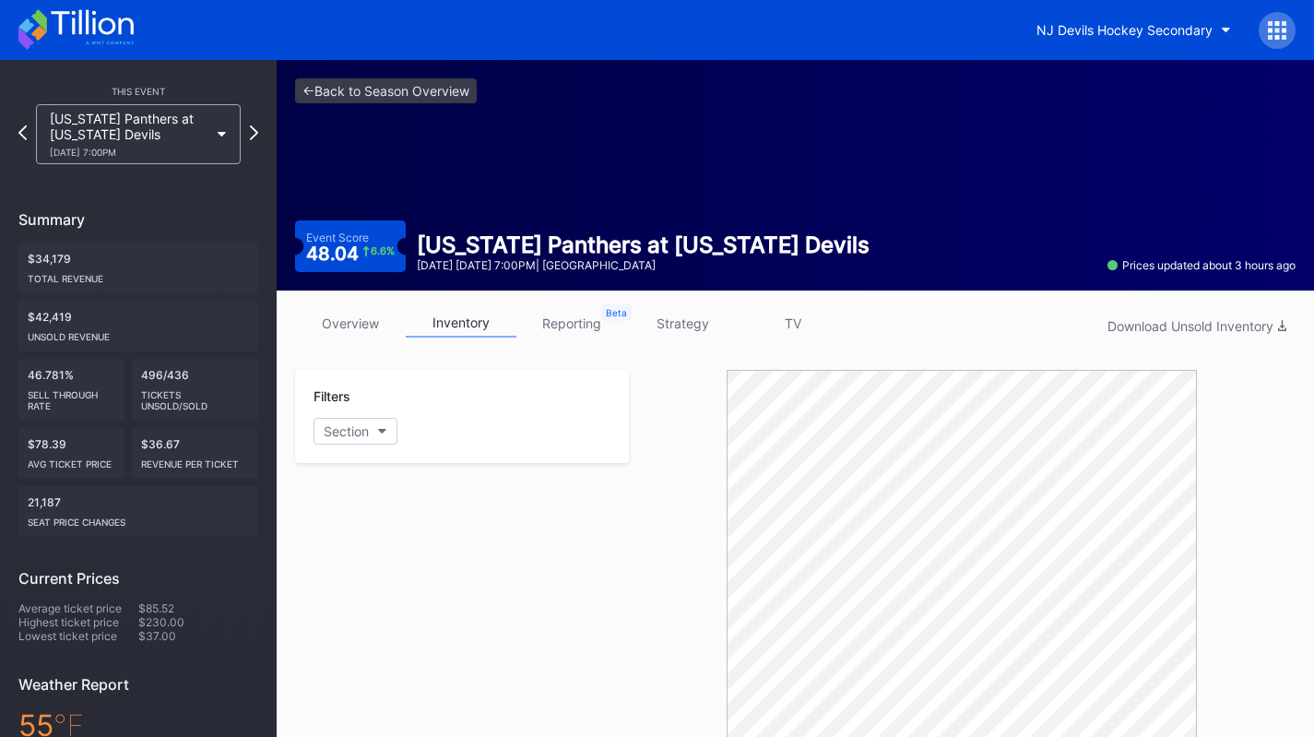
scroll to position [599, 0]
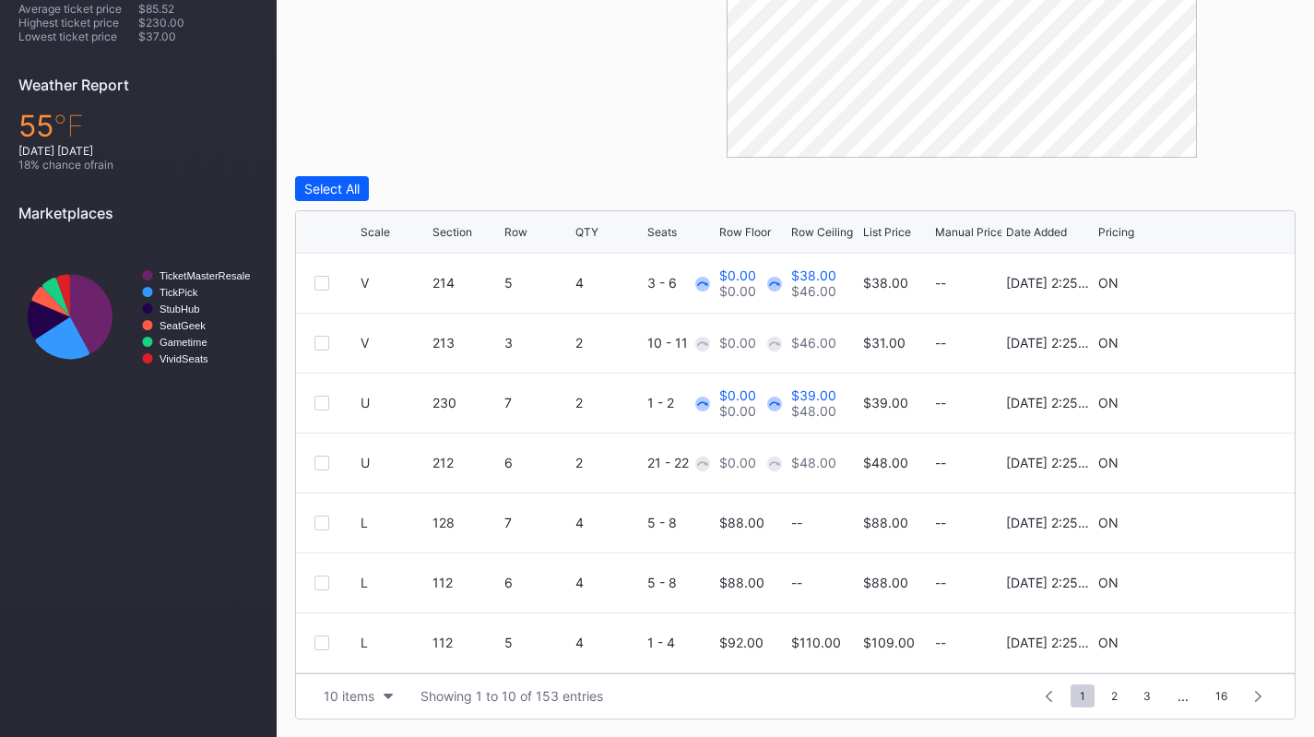
click at [843, 234] on div "Row Ceiling" at bounding box center [822, 232] width 62 height 14
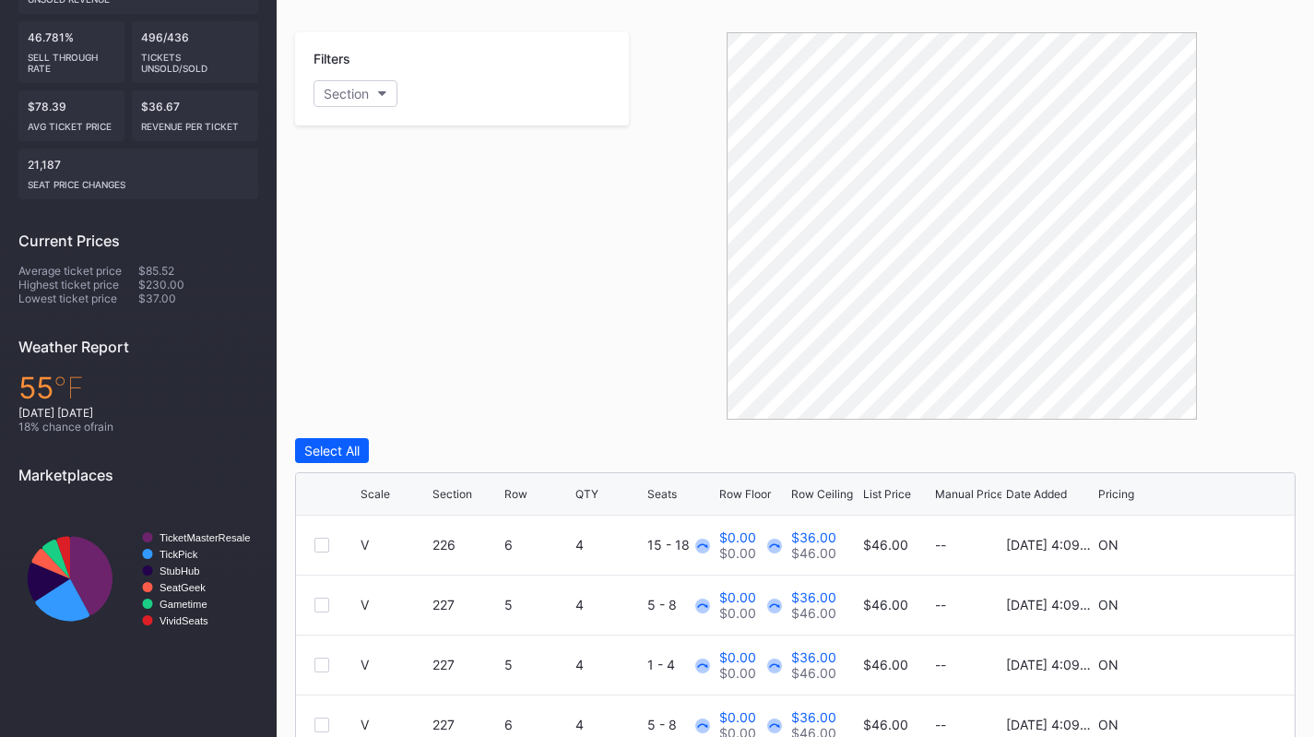
scroll to position [0, 0]
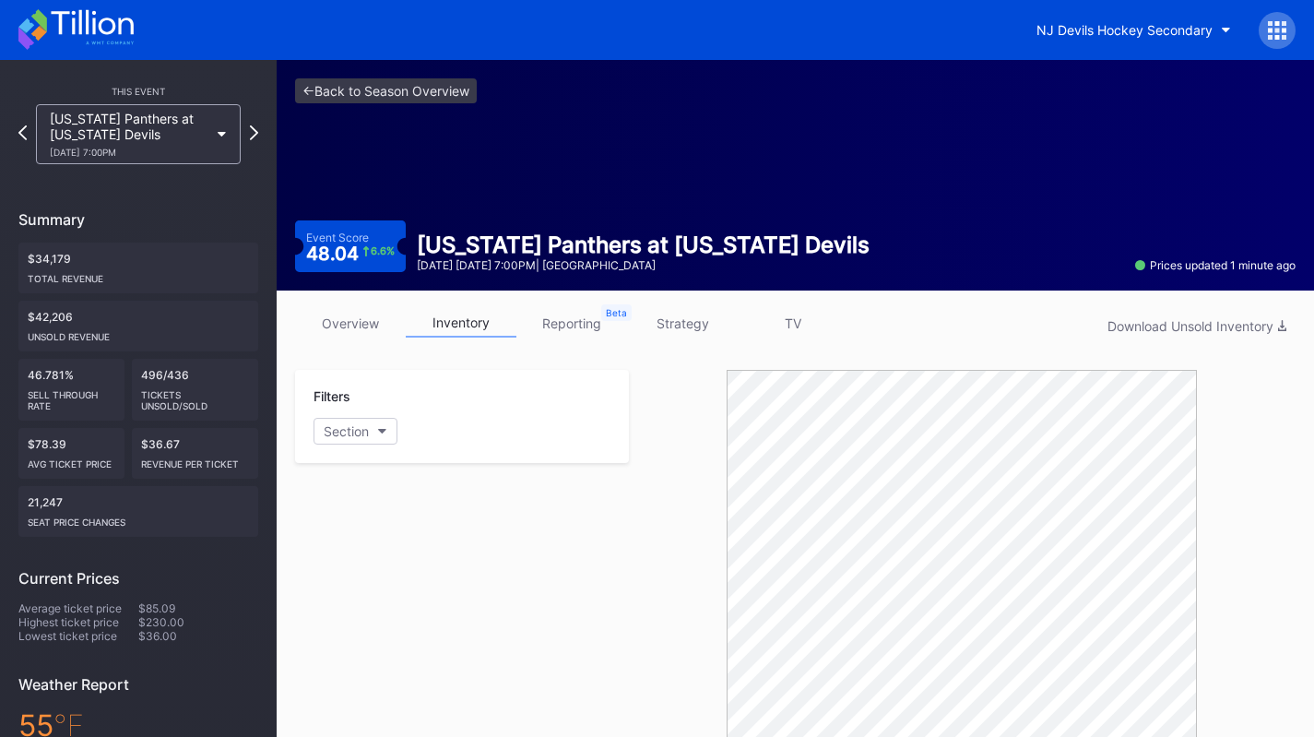
click at [1201, 29] on div "NJ Devils Hockey Secondary" at bounding box center [1124, 30] width 176 height 16
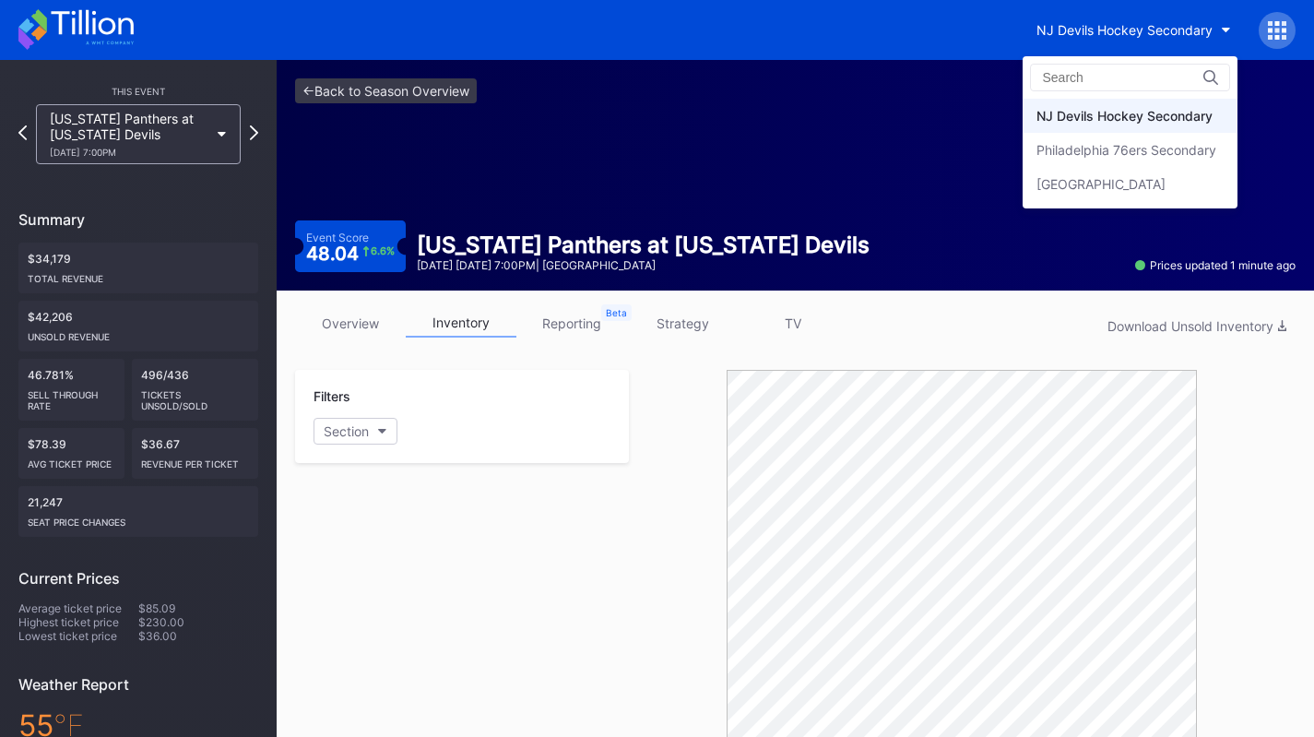
click at [1139, 149] on div "Philadelphia 76ers Secondary" at bounding box center [1126, 150] width 180 height 16
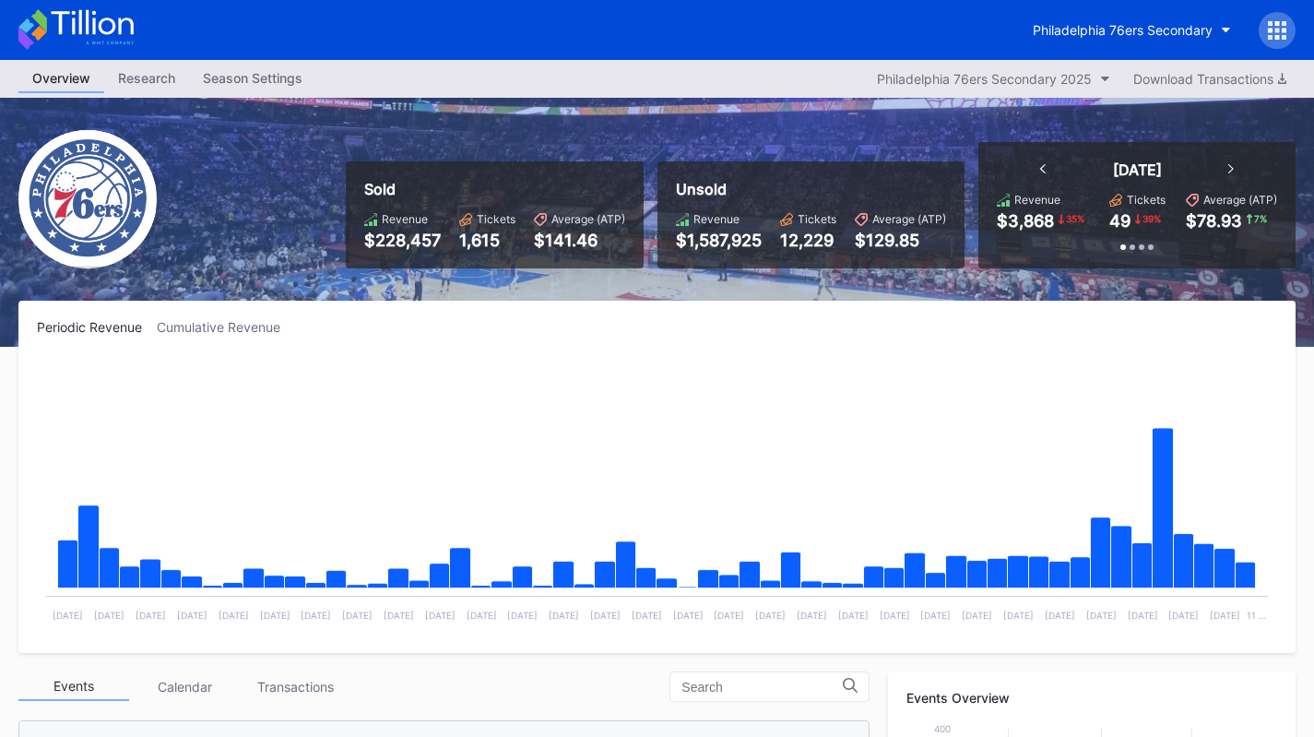
scroll to position [414, 0]
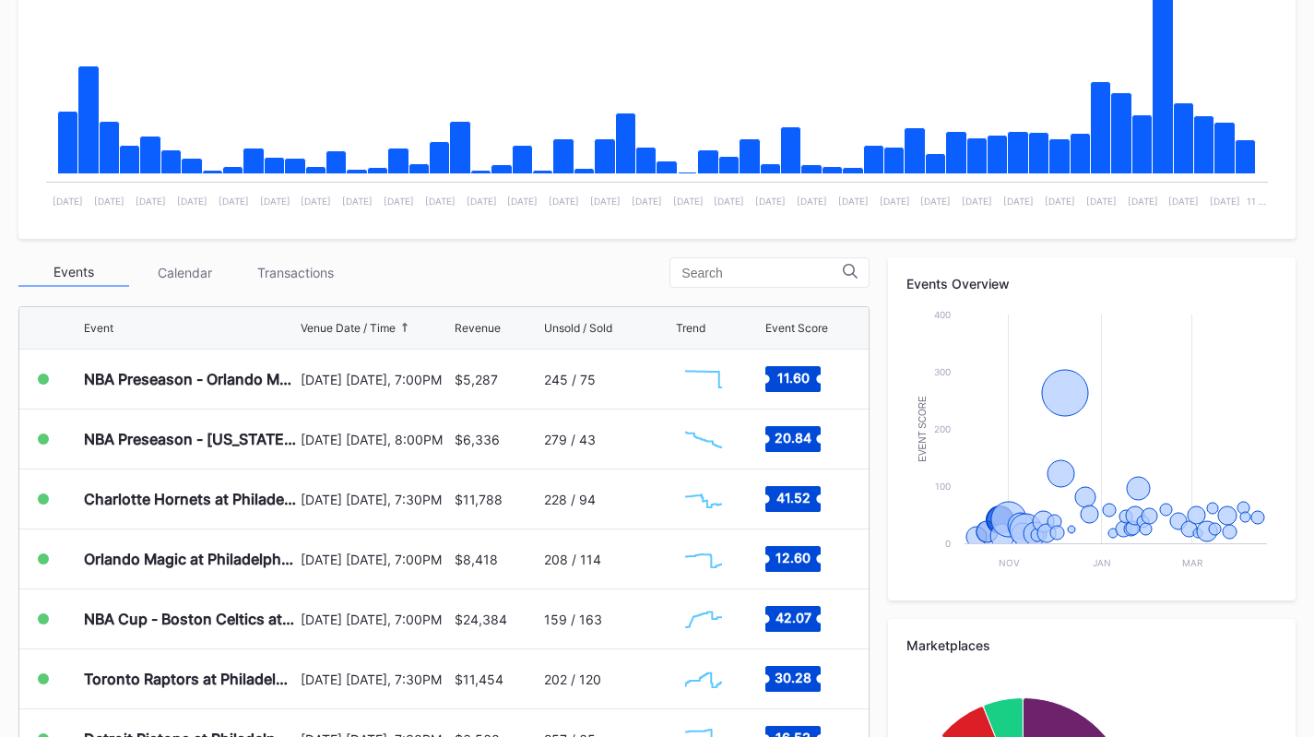
click at [204, 490] on div "Charlotte Hornets at Philadelphia 76ers" at bounding box center [190, 498] width 212 height 18
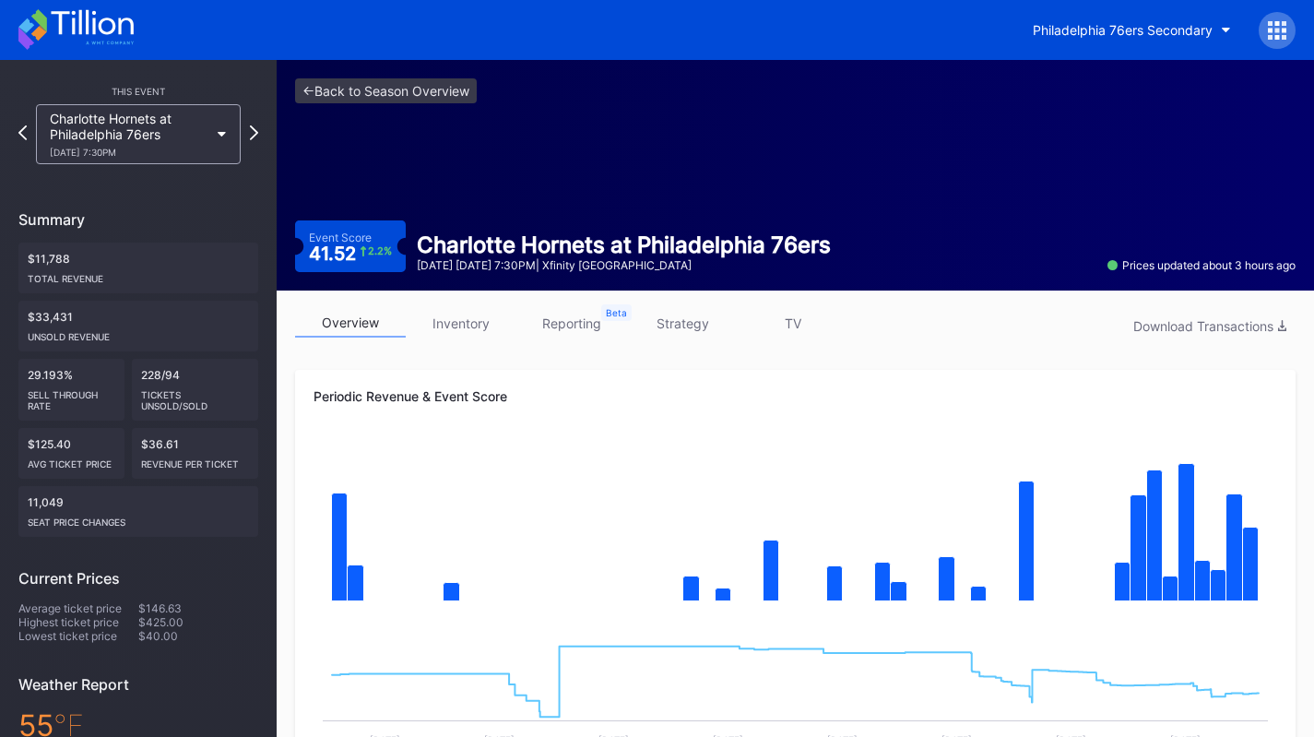
click at [489, 312] on link "inventory" at bounding box center [461, 323] width 111 height 29
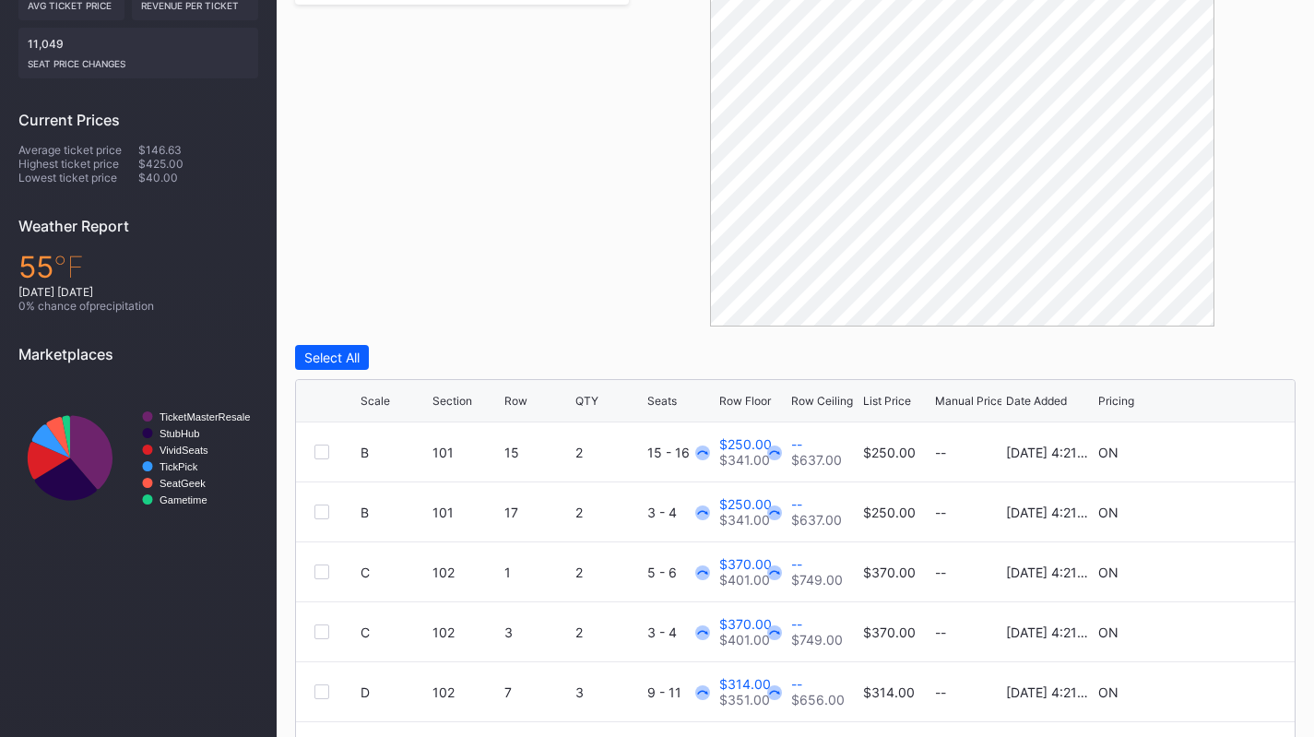
scroll to position [627, 0]
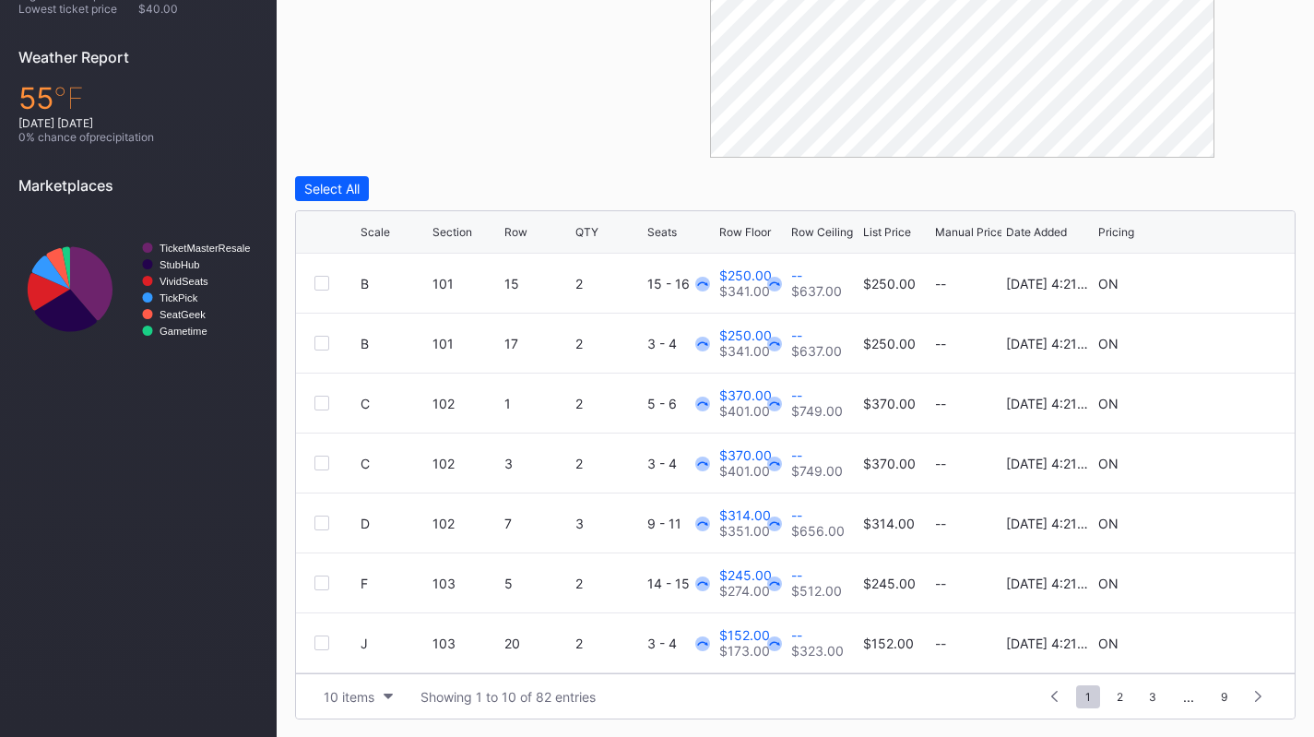
click at [352, 689] on div "10 items" at bounding box center [349, 697] width 51 height 16
click at [350, 654] on div "200 items" at bounding box center [358, 650] width 60 height 16
click at [384, 229] on div "Scale" at bounding box center [374, 232] width 29 height 14
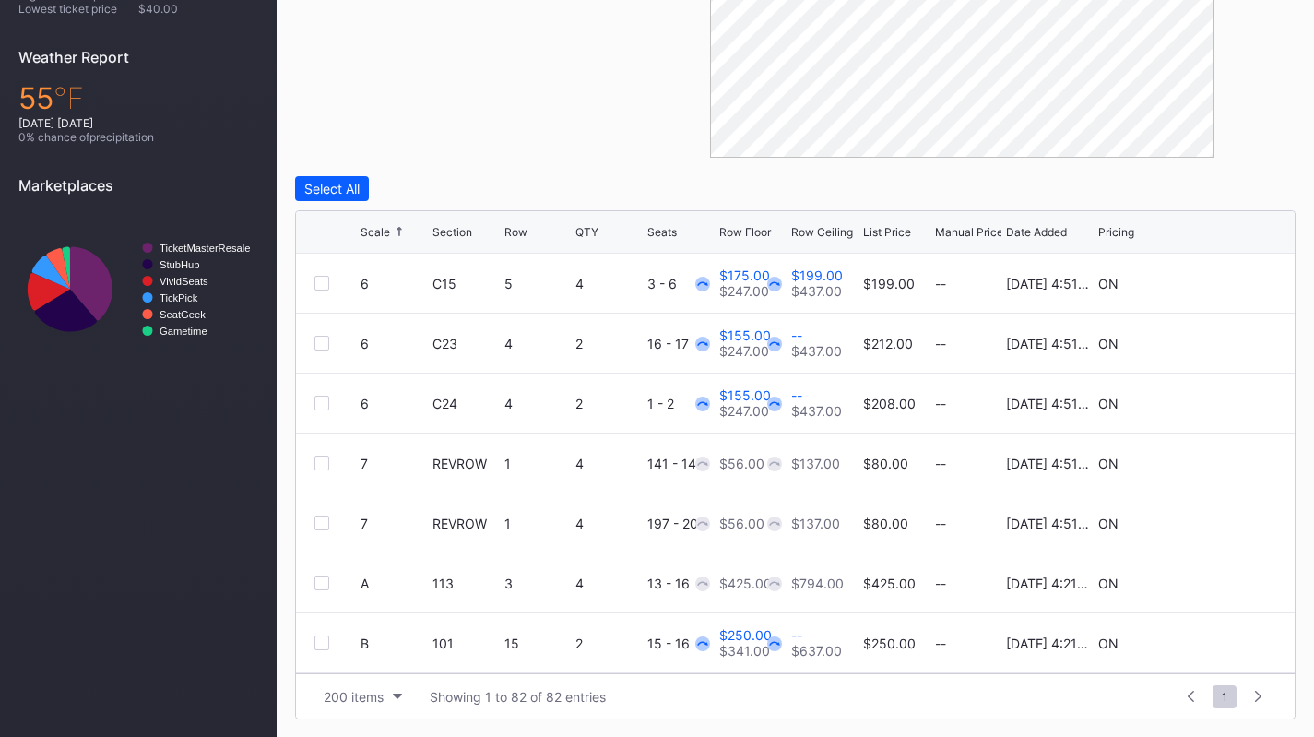
click at [384, 229] on div "Scale" at bounding box center [374, 232] width 29 height 14
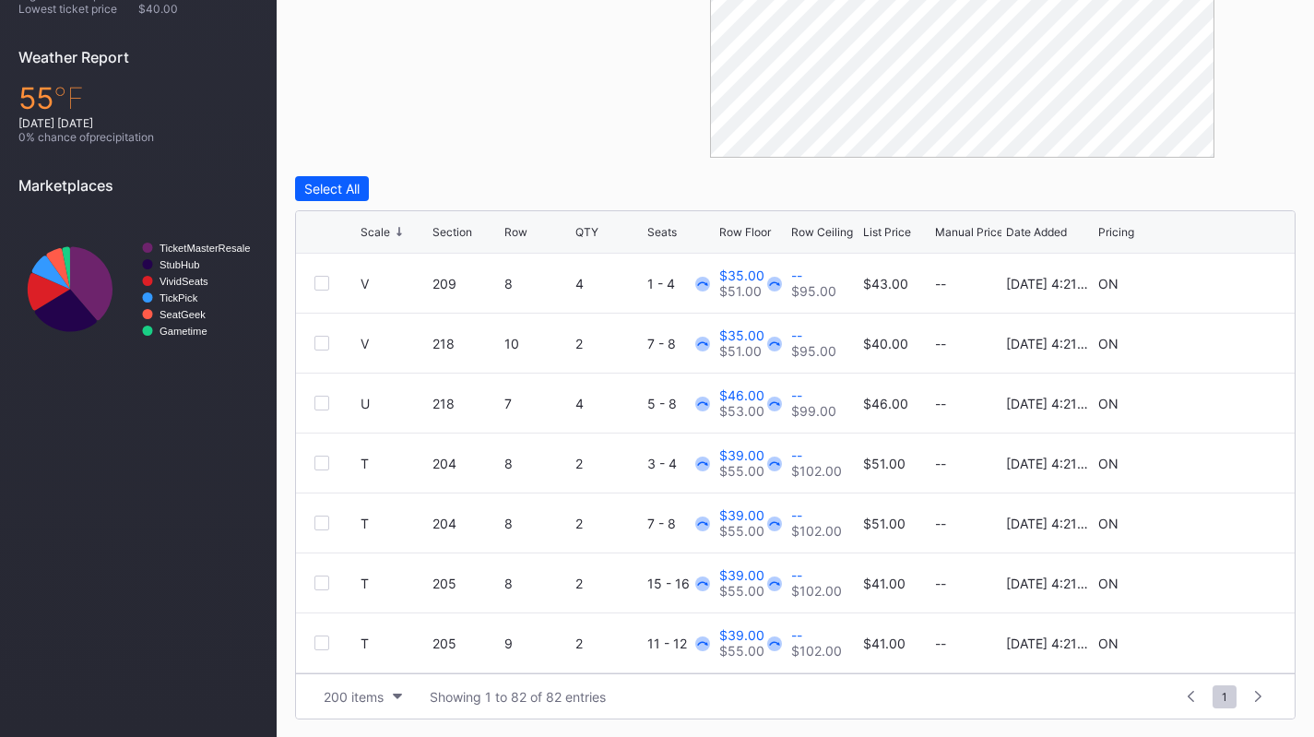
click at [314, 279] on div at bounding box center [321, 283] width 15 height 15
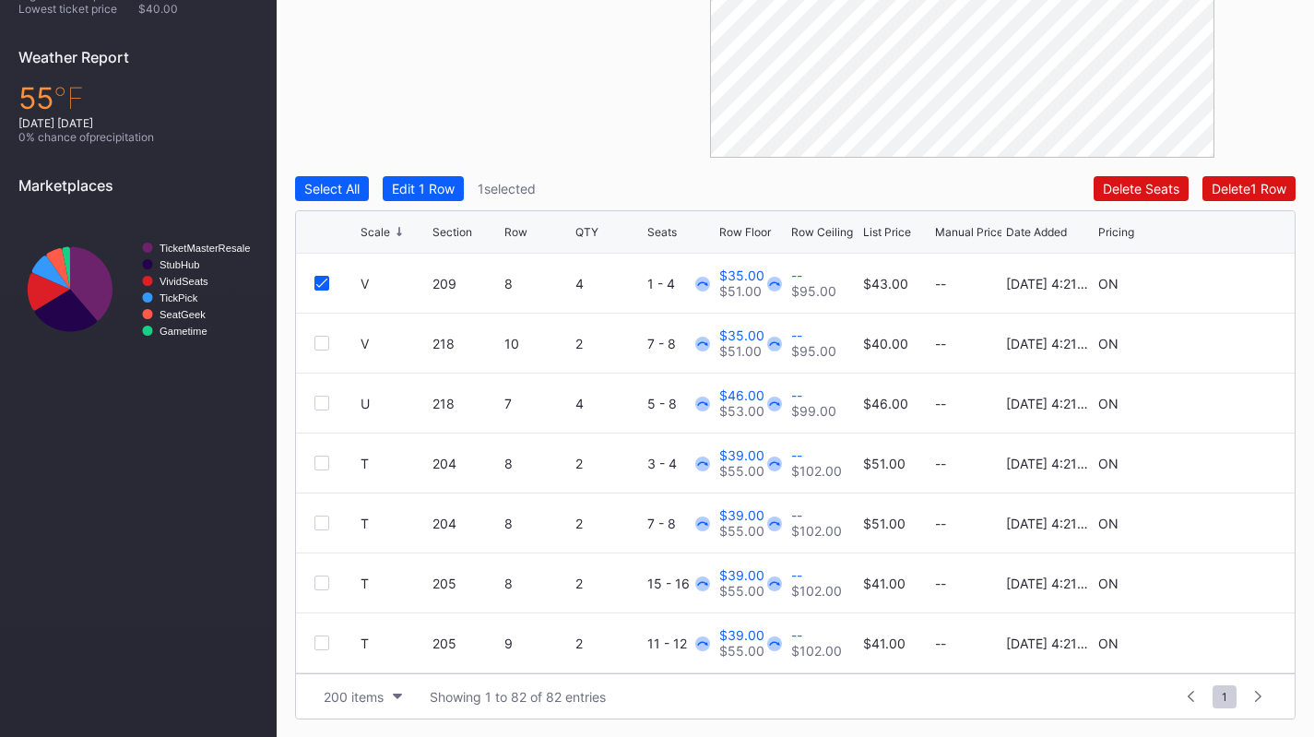
click at [319, 339] on div at bounding box center [321, 343] width 15 height 15
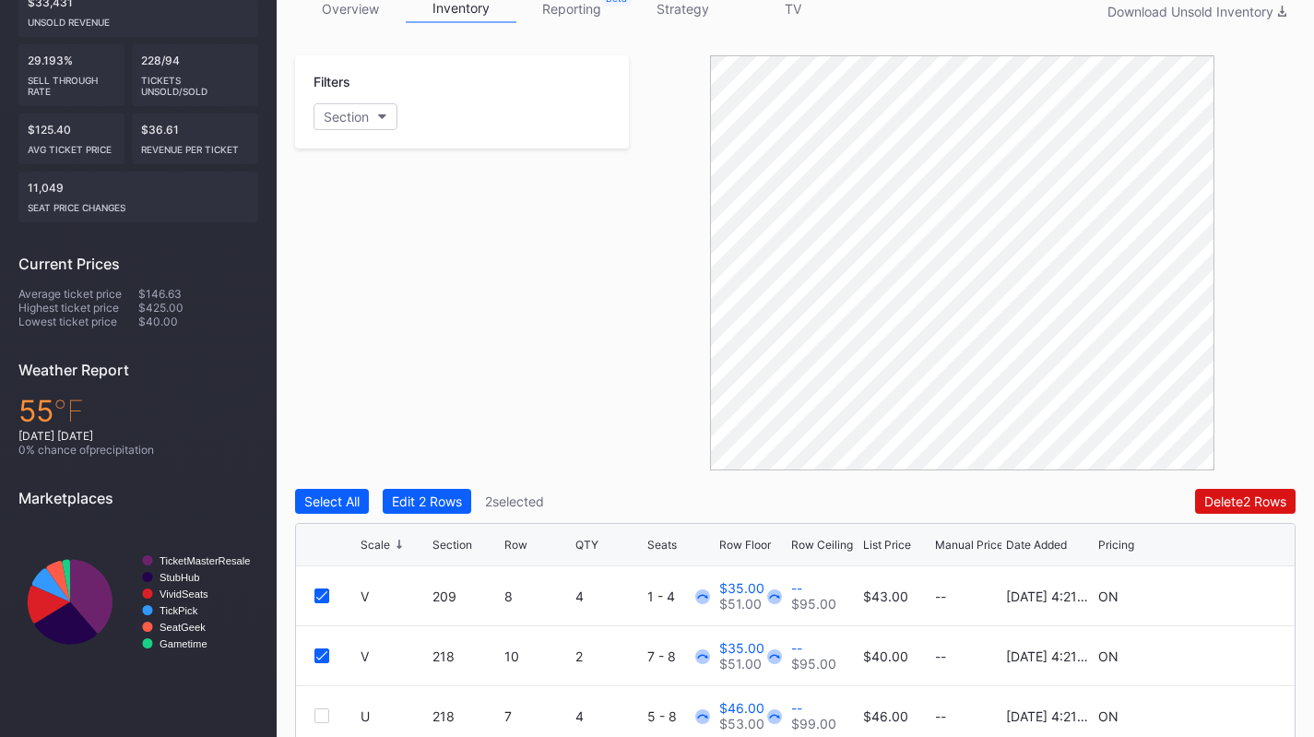
scroll to position [406, 0]
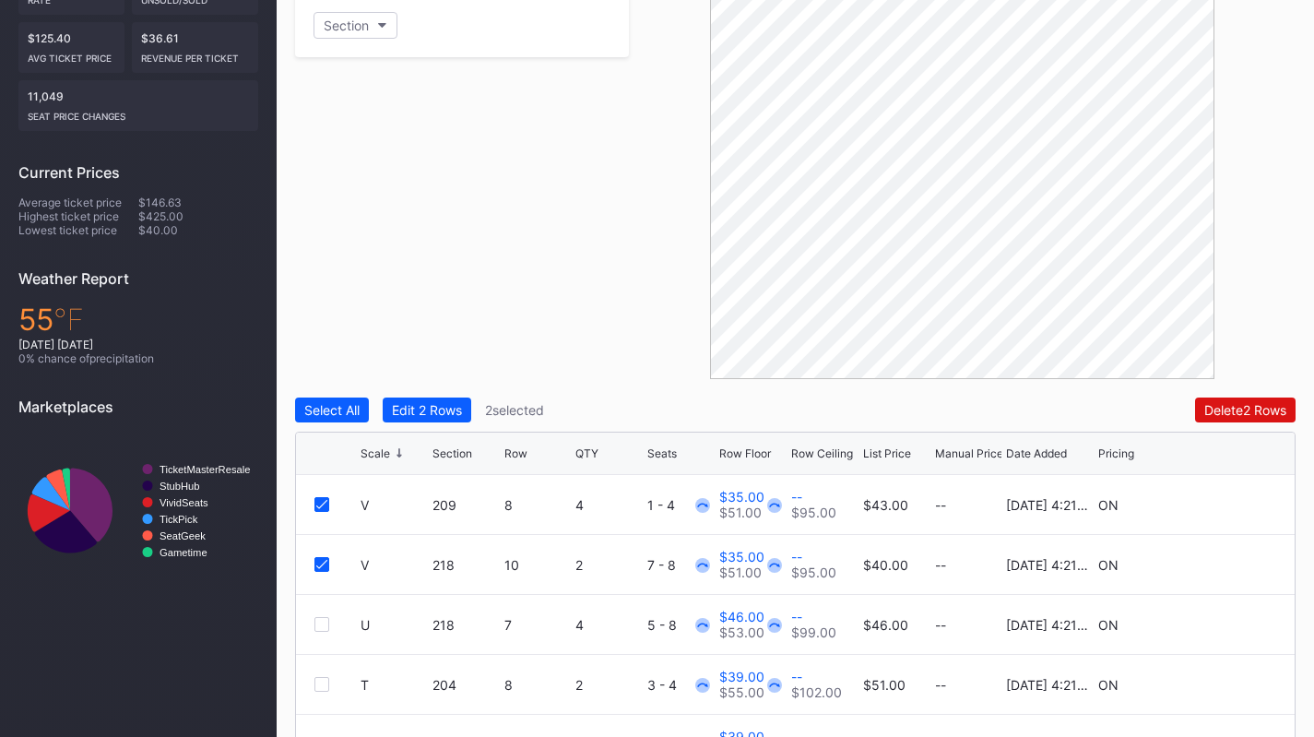
click at [752, 442] on div "Scale Section Row QTY Seats Row Floor Row Ceiling List Price Manual Price Date …" at bounding box center [795, 453] width 998 height 42
click at [750, 447] on div "Row Floor" at bounding box center [745, 453] width 52 height 14
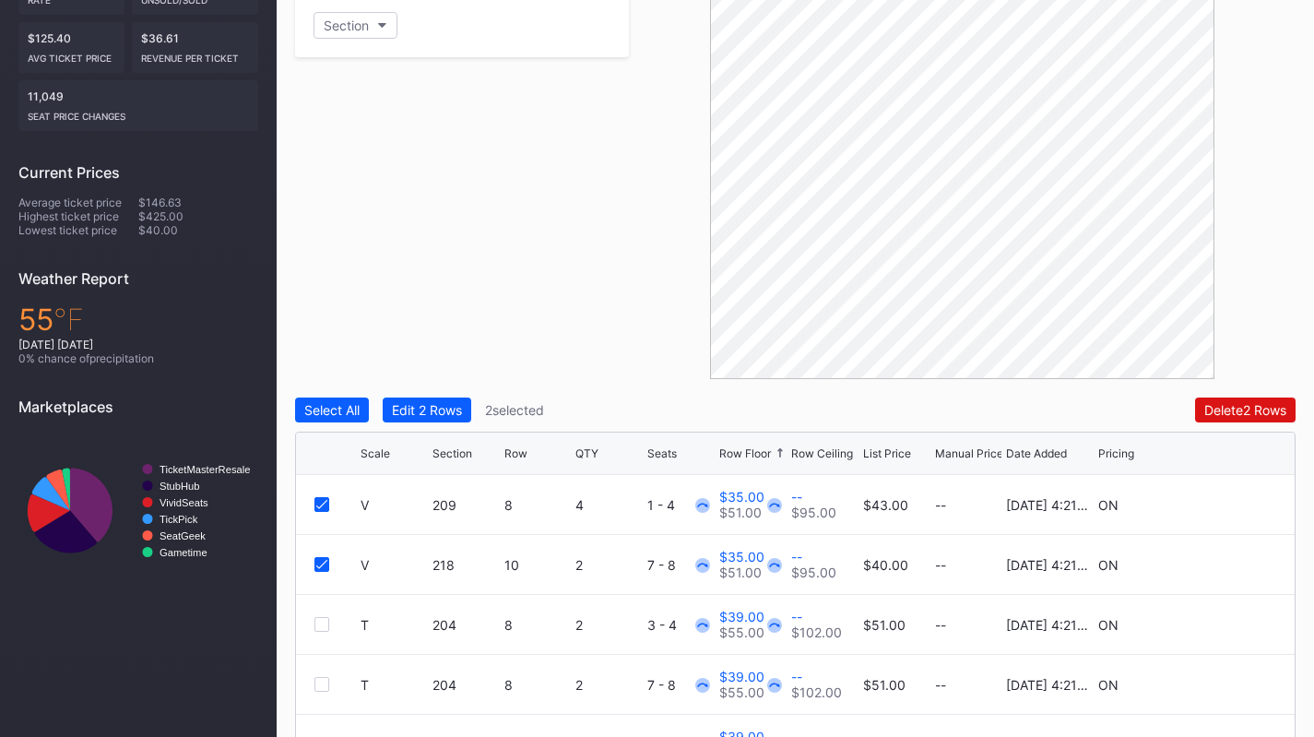
scroll to position [627, 0]
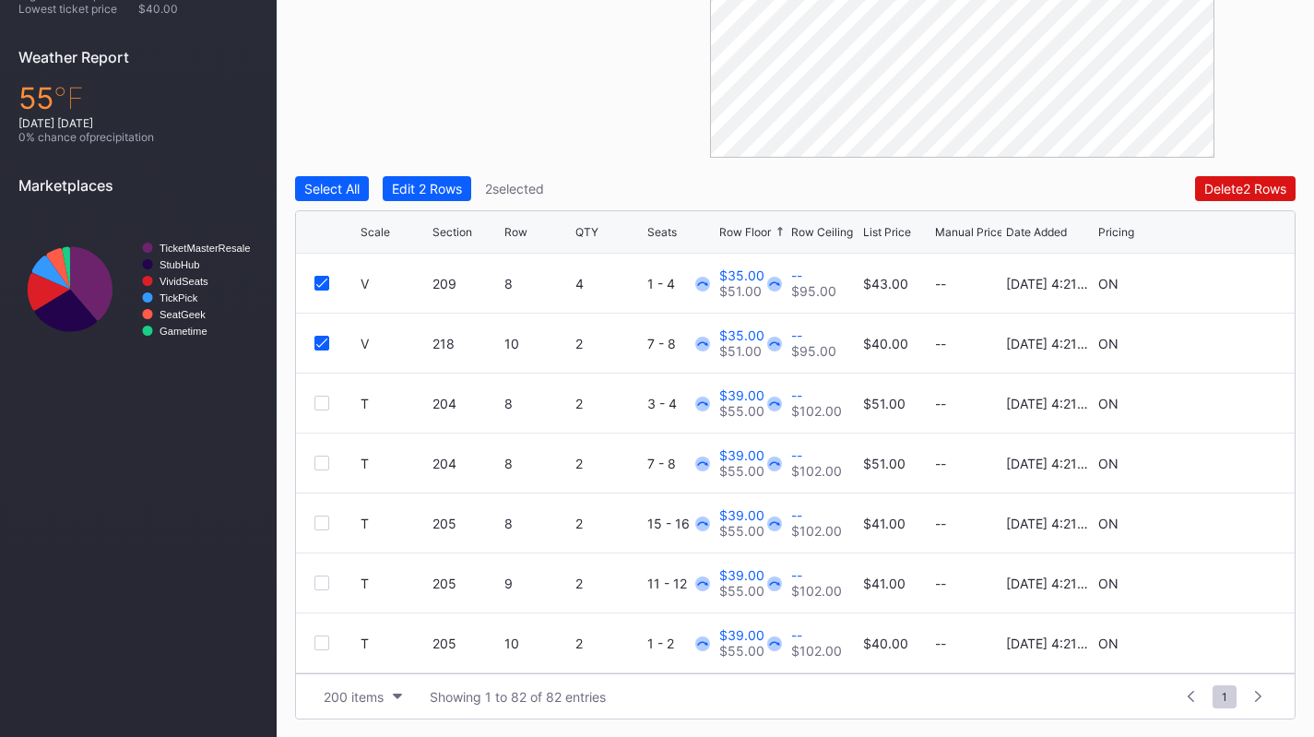
click at [325, 399] on div at bounding box center [321, 402] width 15 height 15
click at [326, 455] on div at bounding box center [321, 462] width 15 height 15
click at [313, 524] on div "T 205 8 2 15 - 16 $39.00 $55.00 -- $102.00 $41.00 -- 8/14/2025 4:21PM ON" at bounding box center [795, 523] width 998 height 60
click at [324, 526] on div at bounding box center [321, 522] width 15 height 15
click at [324, 579] on div at bounding box center [321, 582] width 15 height 15
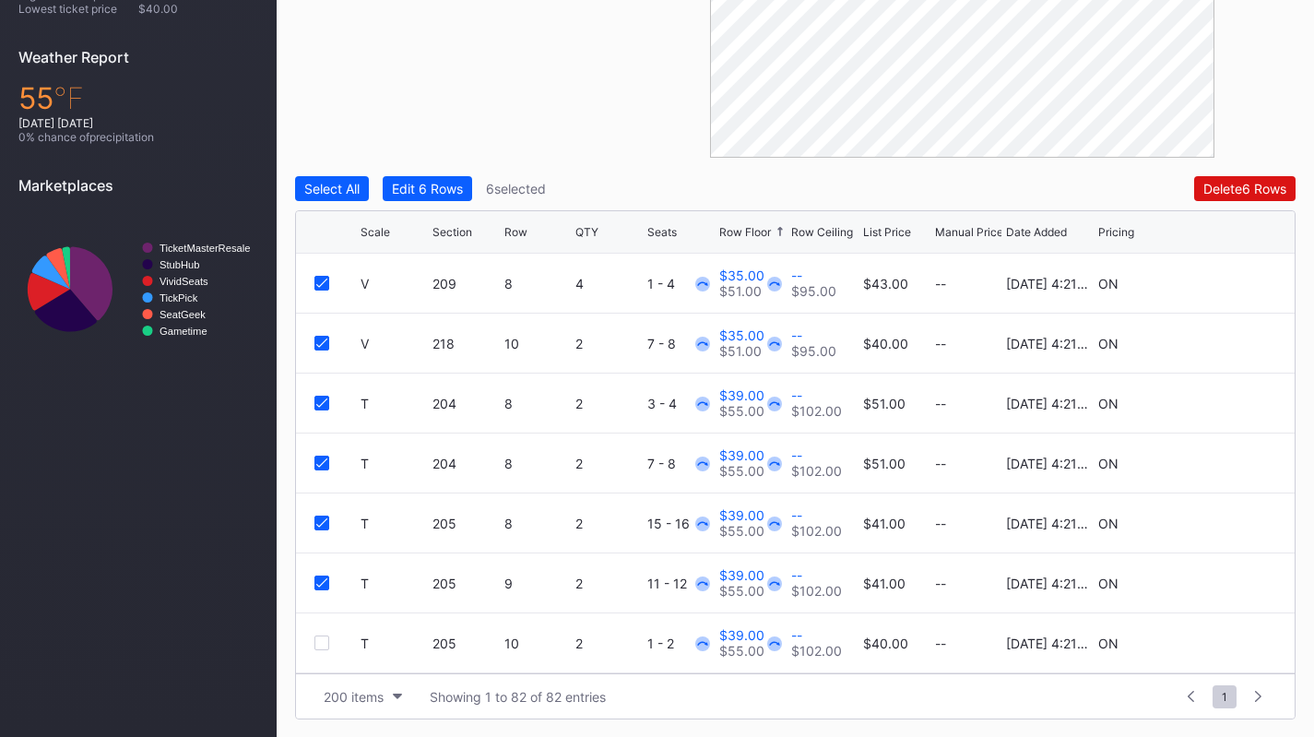
click at [321, 639] on div at bounding box center [321, 642] width 15 height 15
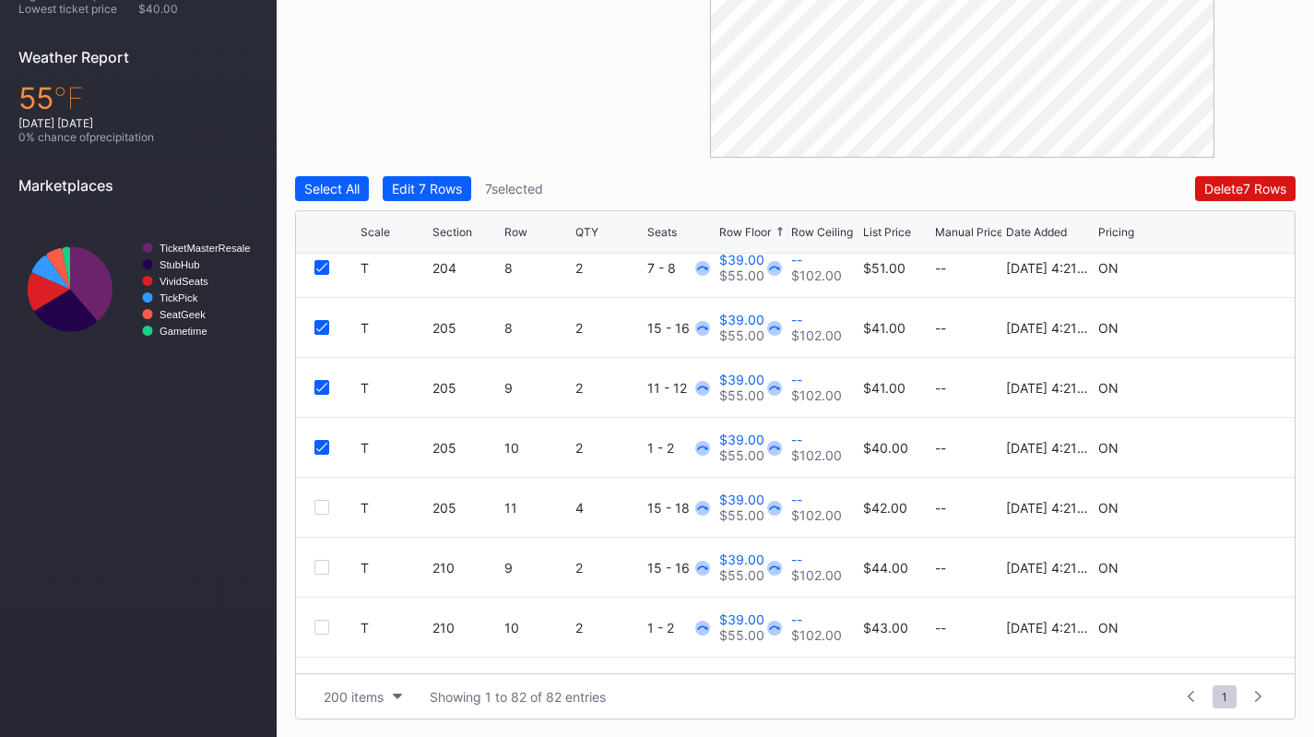
scroll to position [196, 0]
click at [325, 504] on div at bounding box center [321, 506] width 15 height 15
click at [327, 442] on div at bounding box center [321, 446] width 15 height 15
click at [454, 184] on div "Edit 7 Rows" at bounding box center [427, 189] width 70 height 16
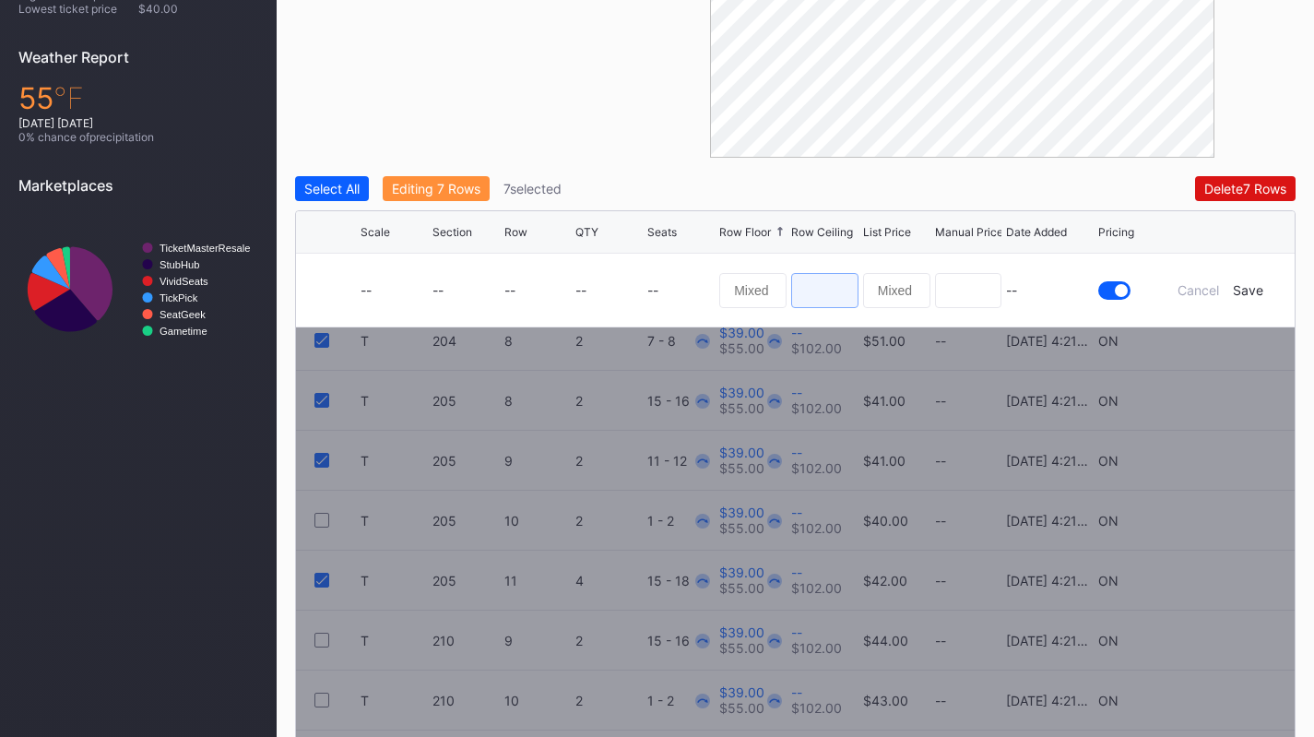
click at [811, 292] on input at bounding box center [824, 290] width 67 height 35
type input "28"
click at [1241, 289] on div "Save" at bounding box center [1247, 290] width 30 height 16
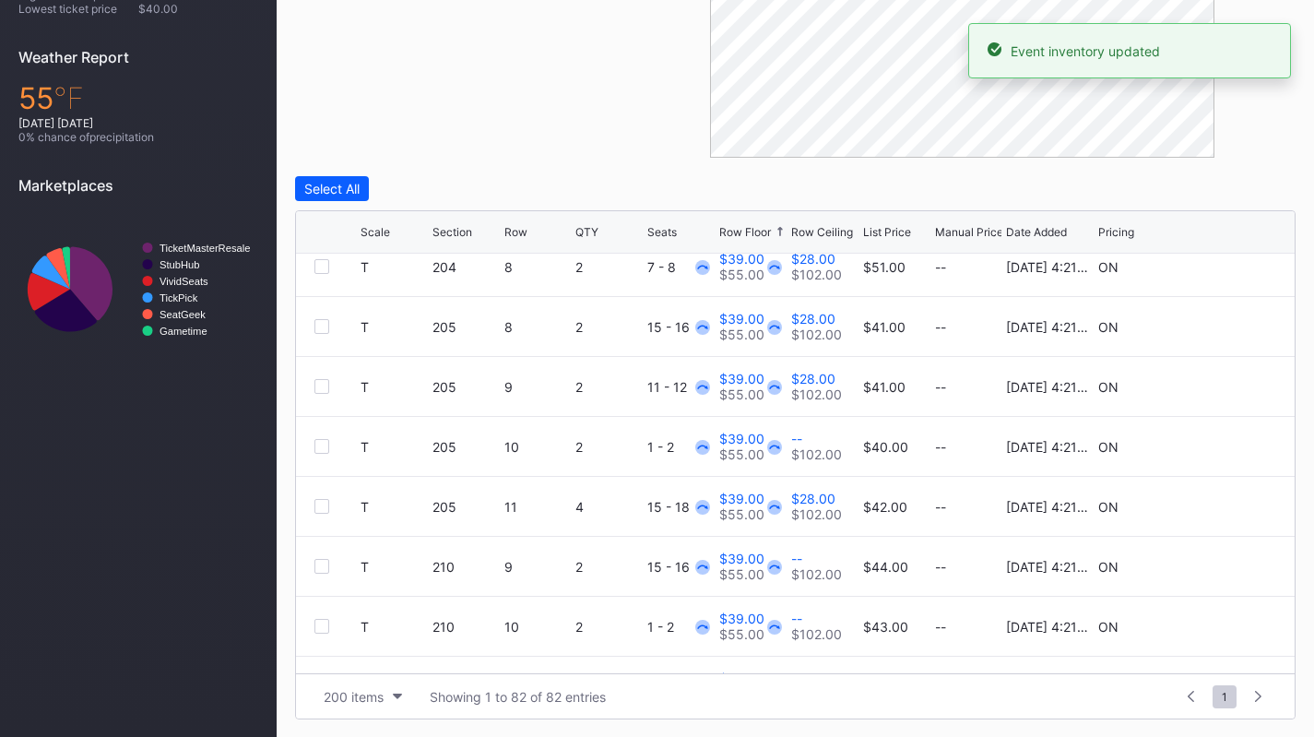
scroll to position [0, 0]
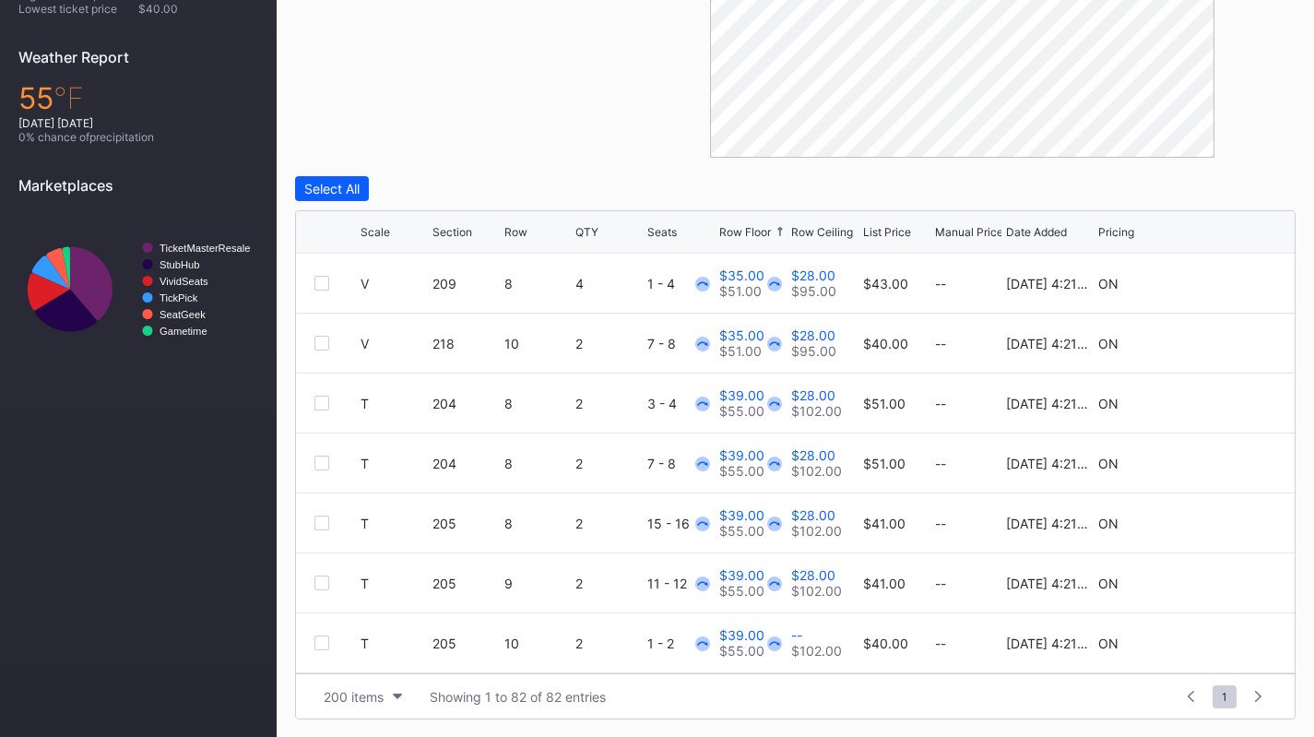
click at [809, 242] on div "Scale Section Row QTY Seats Row Floor Row Ceiling List Price Manual Price Date …" at bounding box center [795, 232] width 998 height 42
click at [811, 236] on div "Row Ceiling" at bounding box center [822, 232] width 62 height 14
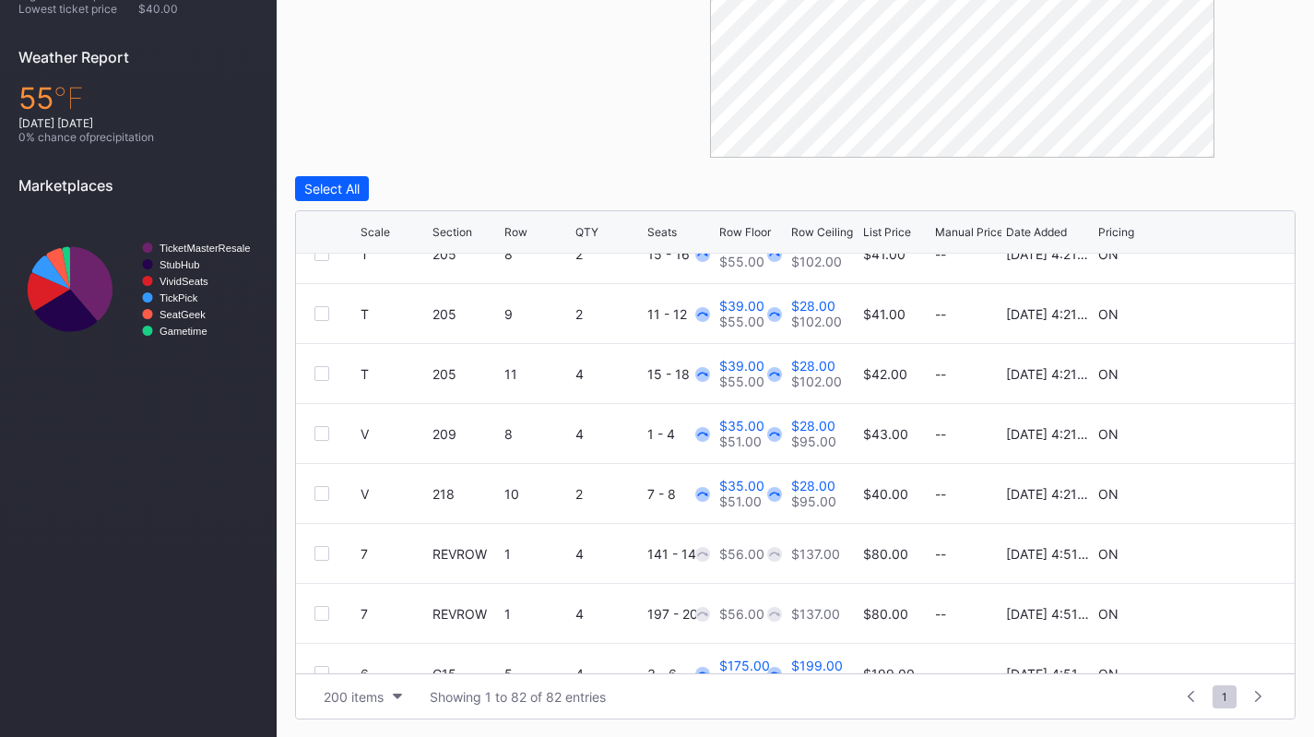
scroll to position [155, 0]
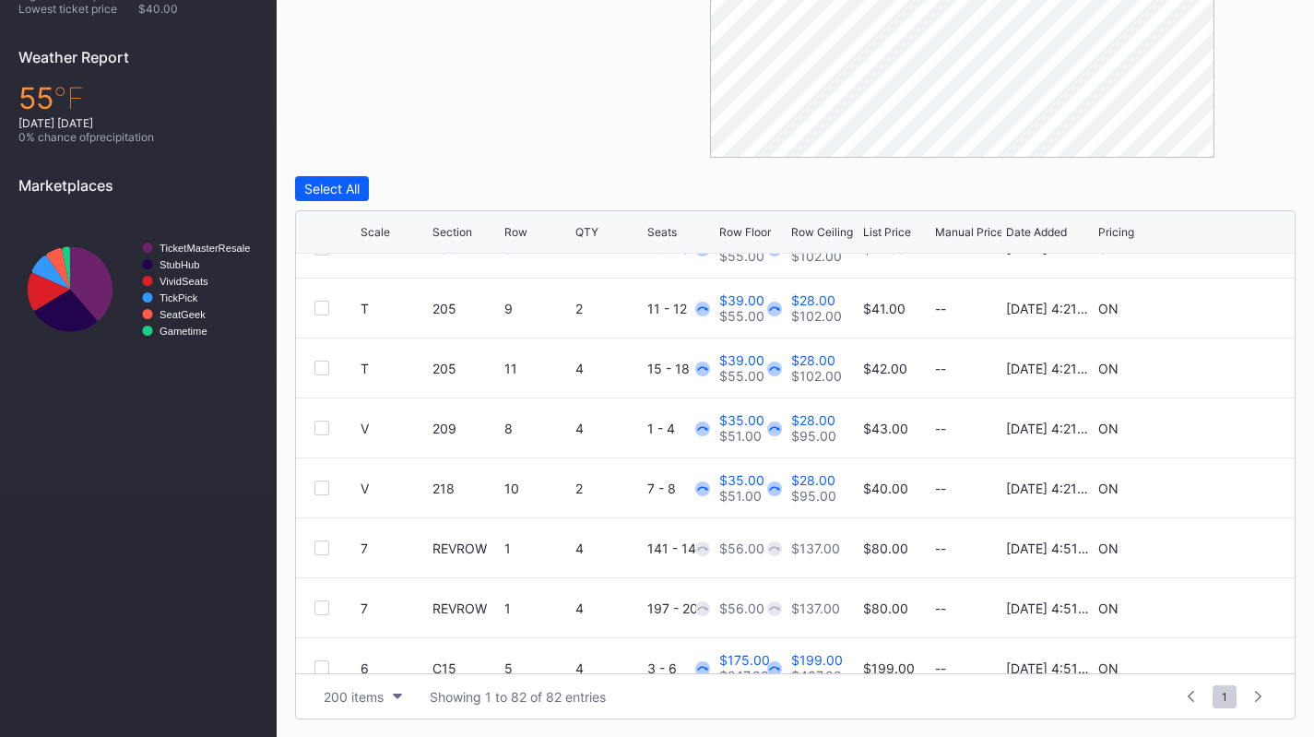
click at [317, 498] on div "V 218 10 2 7 - 8 $35.00 $51.00 $28.00 $95.00 $40.00 -- 8/14/2025 4:21PM ON" at bounding box center [795, 488] width 998 height 60
click at [318, 490] on div at bounding box center [321, 487] width 15 height 15
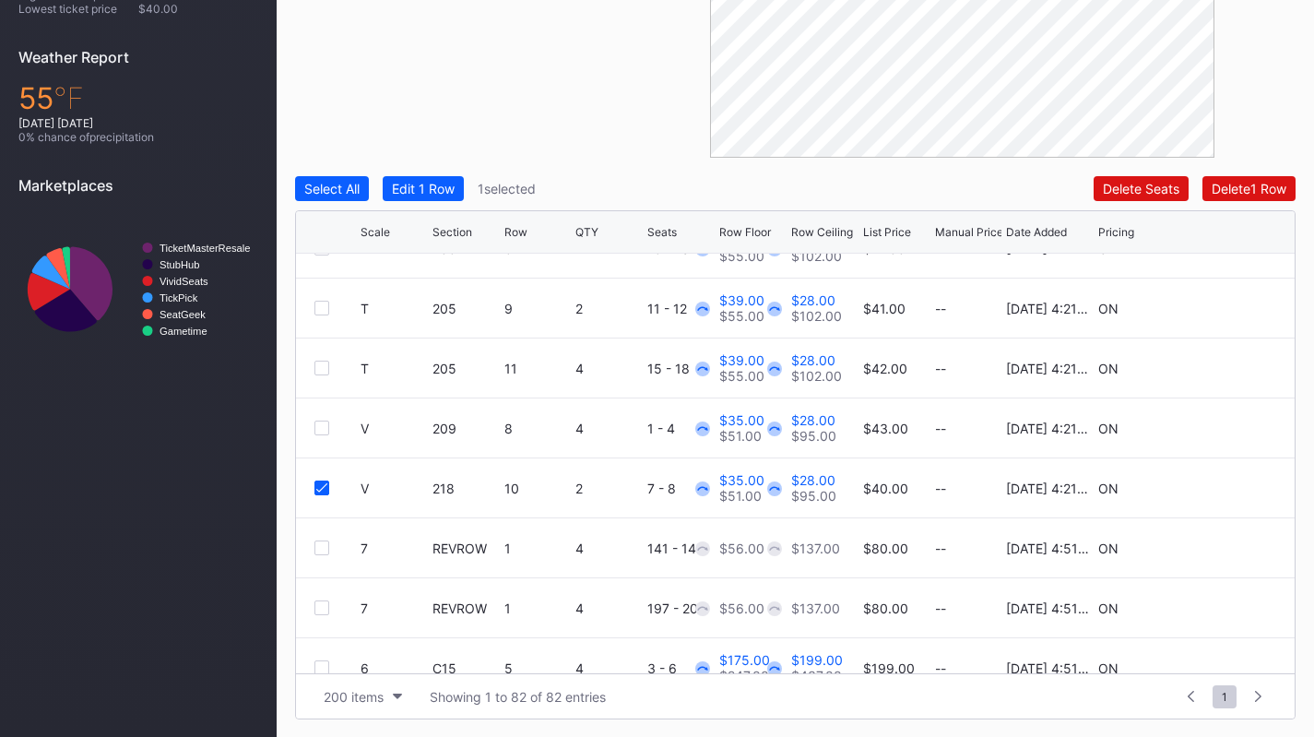
click at [319, 426] on div at bounding box center [321, 427] width 15 height 15
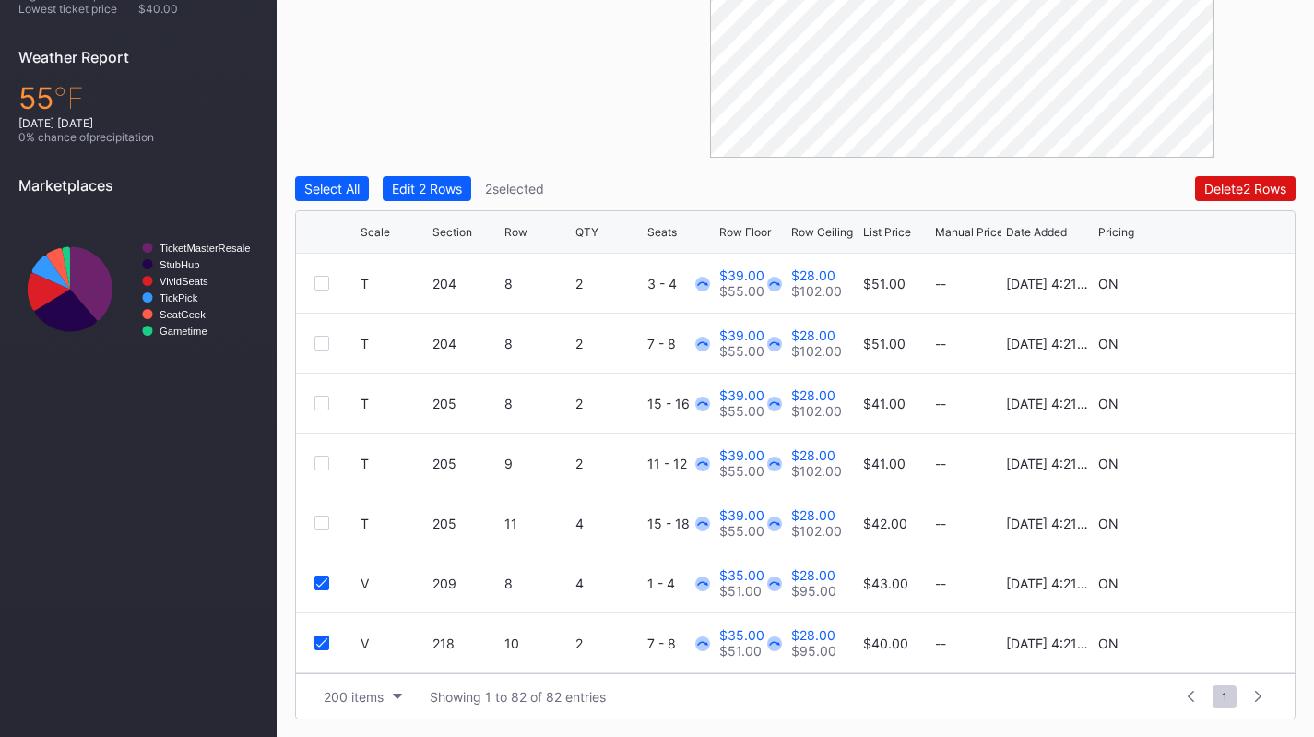
click at [321, 518] on div at bounding box center [321, 522] width 15 height 15
click at [318, 461] on div at bounding box center [321, 462] width 15 height 15
click at [325, 402] on div at bounding box center [321, 402] width 15 height 15
click at [320, 344] on div at bounding box center [321, 343] width 15 height 15
click at [324, 282] on div at bounding box center [321, 283] width 15 height 15
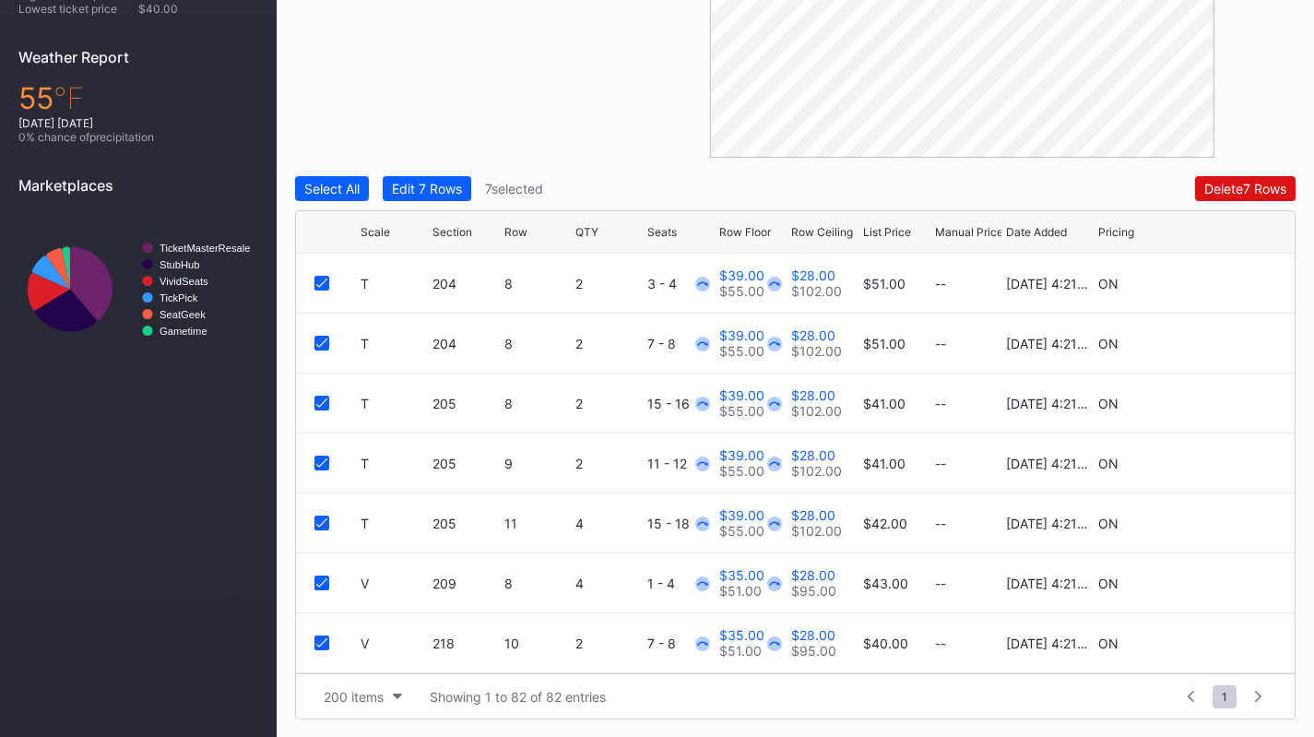
click at [442, 176] on button "Edit 7 Rows" at bounding box center [427, 188] width 88 height 25
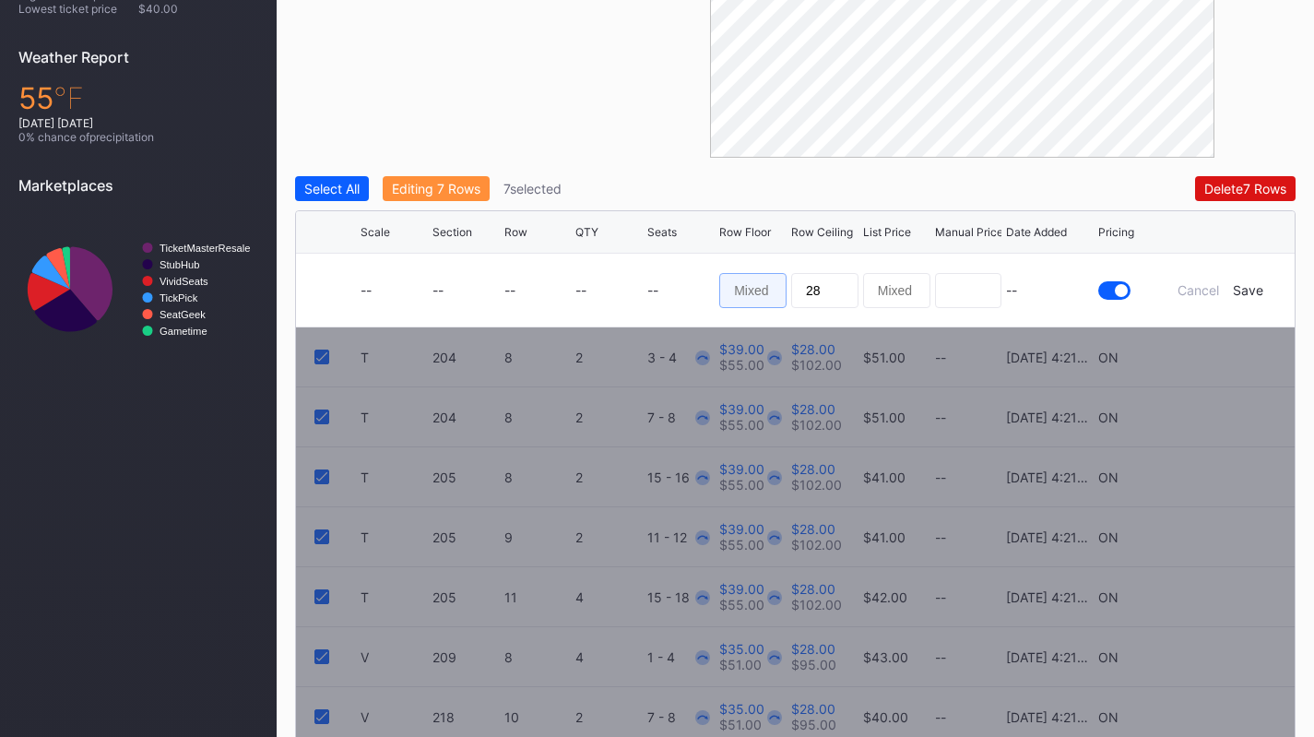
click at [760, 280] on input at bounding box center [752, 290] width 67 height 35
type input "20"
click at [1243, 289] on div "Save" at bounding box center [1247, 290] width 30 height 16
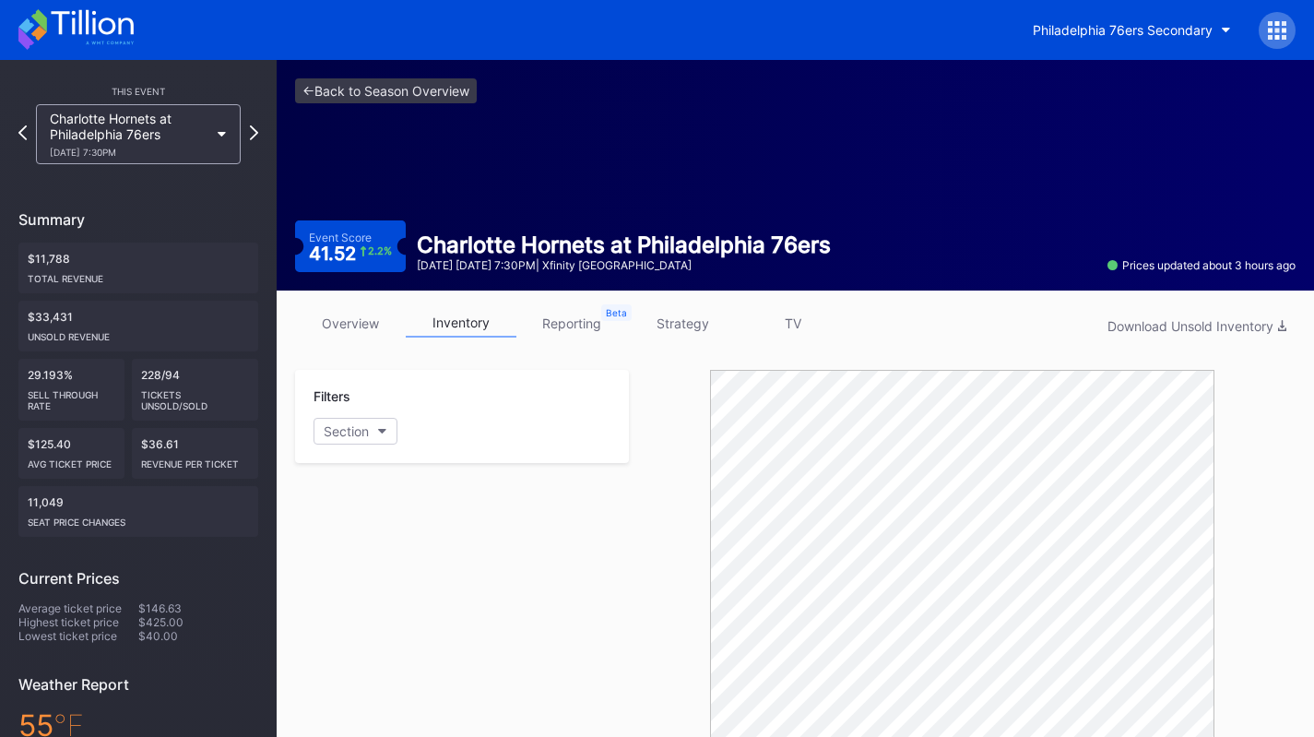
click at [96, 31] on icon at bounding box center [75, 29] width 115 height 41
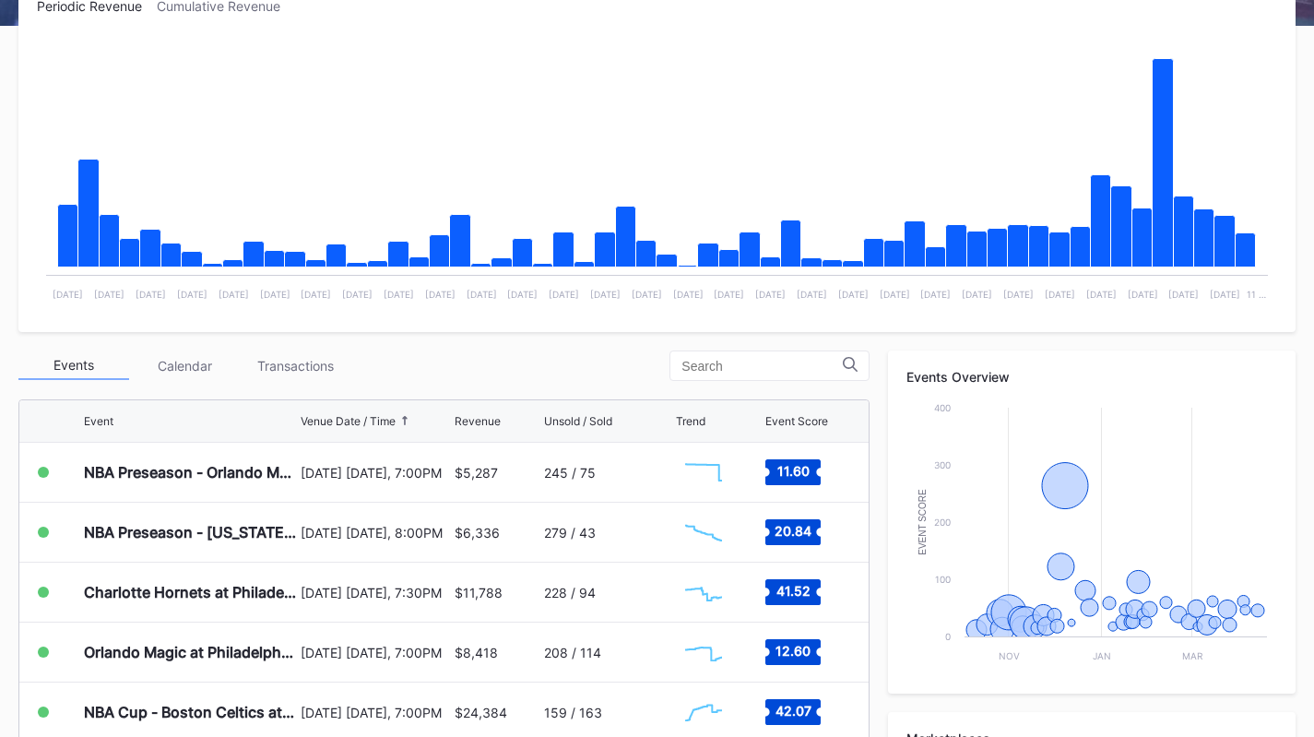
scroll to position [445, 0]
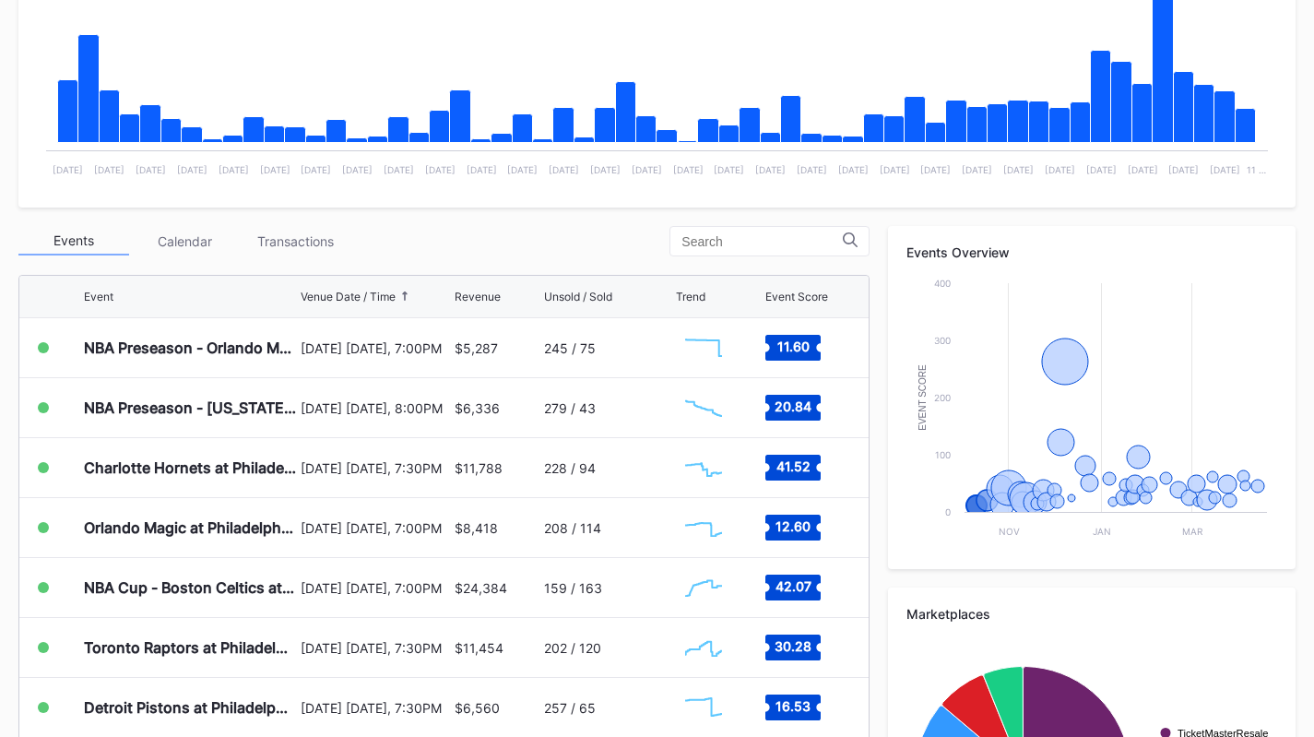
click at [292, 251] on div "Transactions" at bounding box center [295, 241] width 111 height 29
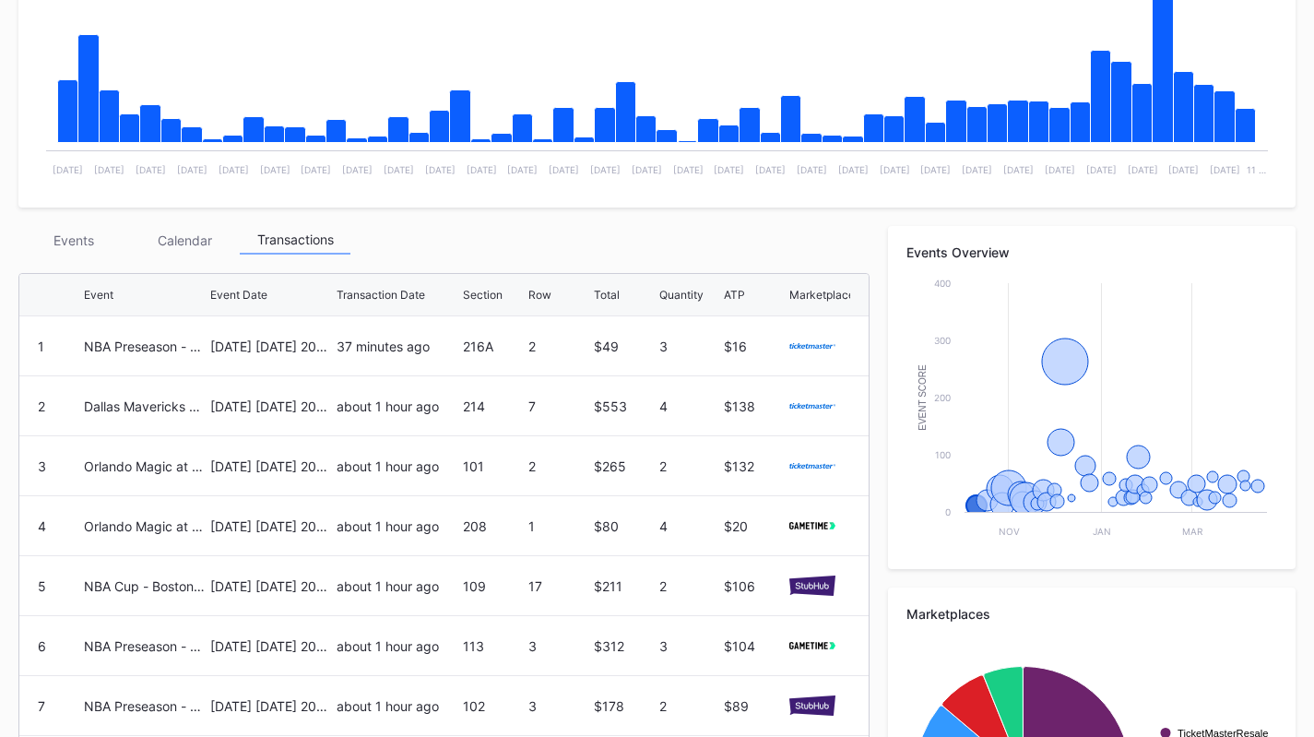
click at [77, 248] on div "Events" at bounding box center [73, 240] width 111 height 29
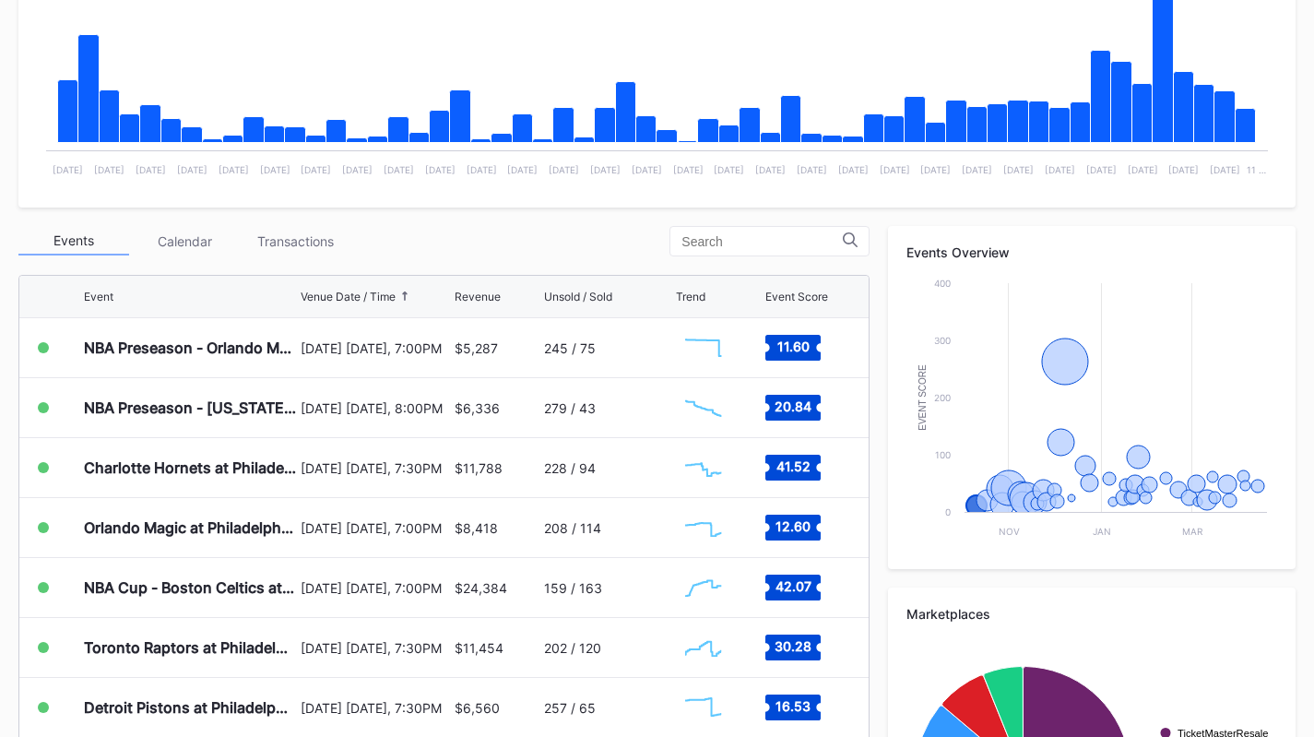
click at [424, 371] on div "October 10 Friday, 7:00PM" at bounding box center [374, 347] width 148 height 59
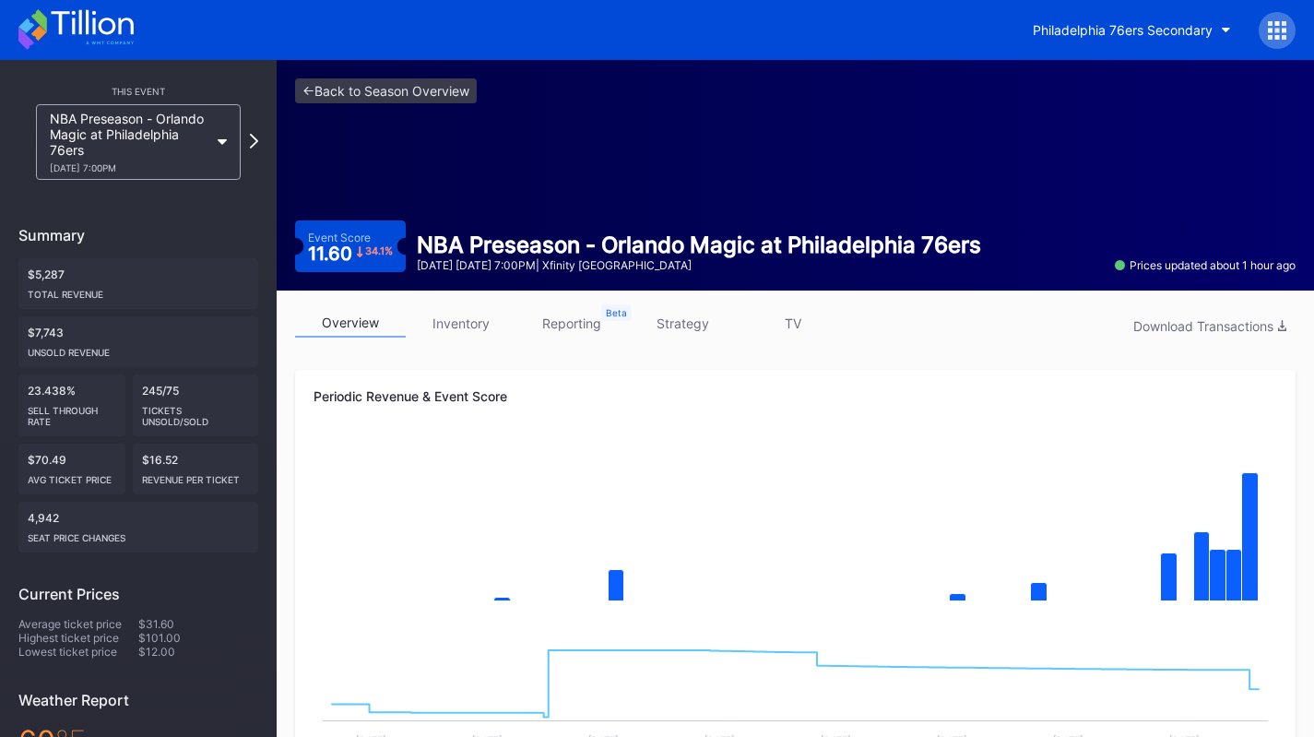
click at [475, 324] on link "inventory" at bounding box center [461, 323] width 111 height 29
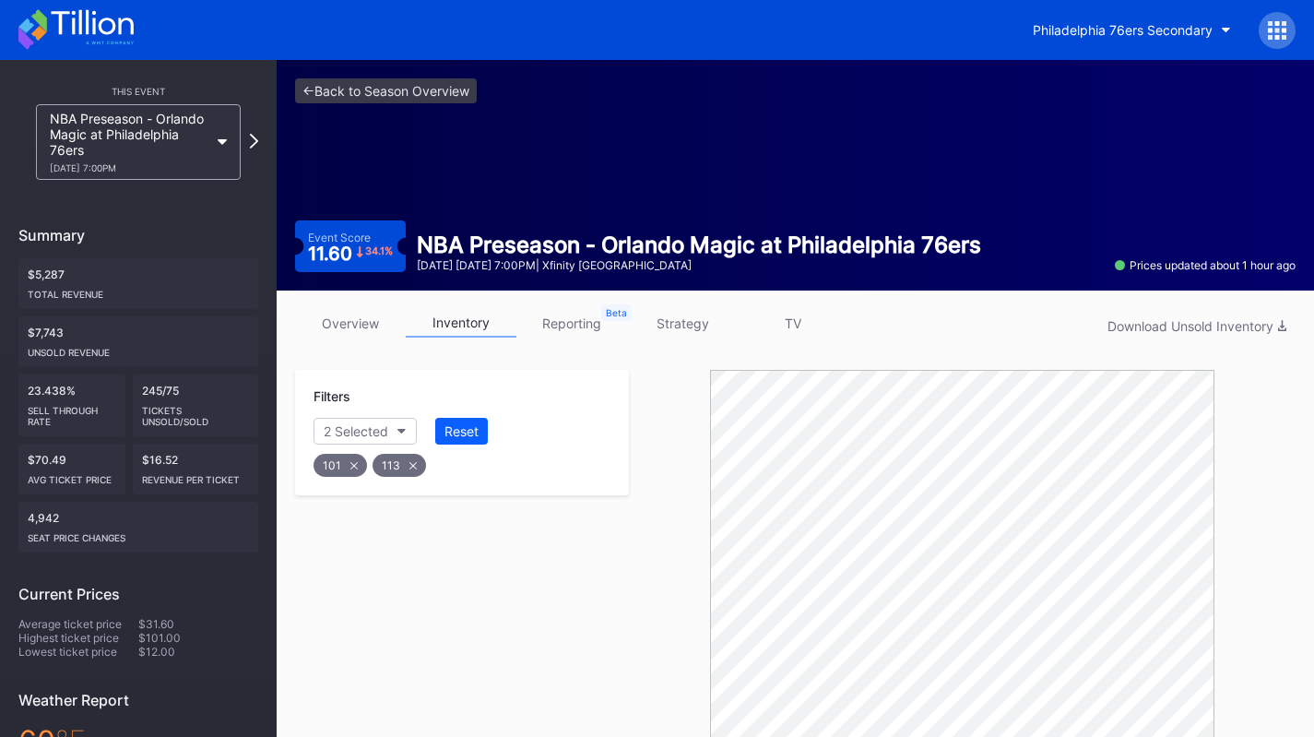
click at [84, 23] on icon at bounding box center [75, 29] width 115 height 41
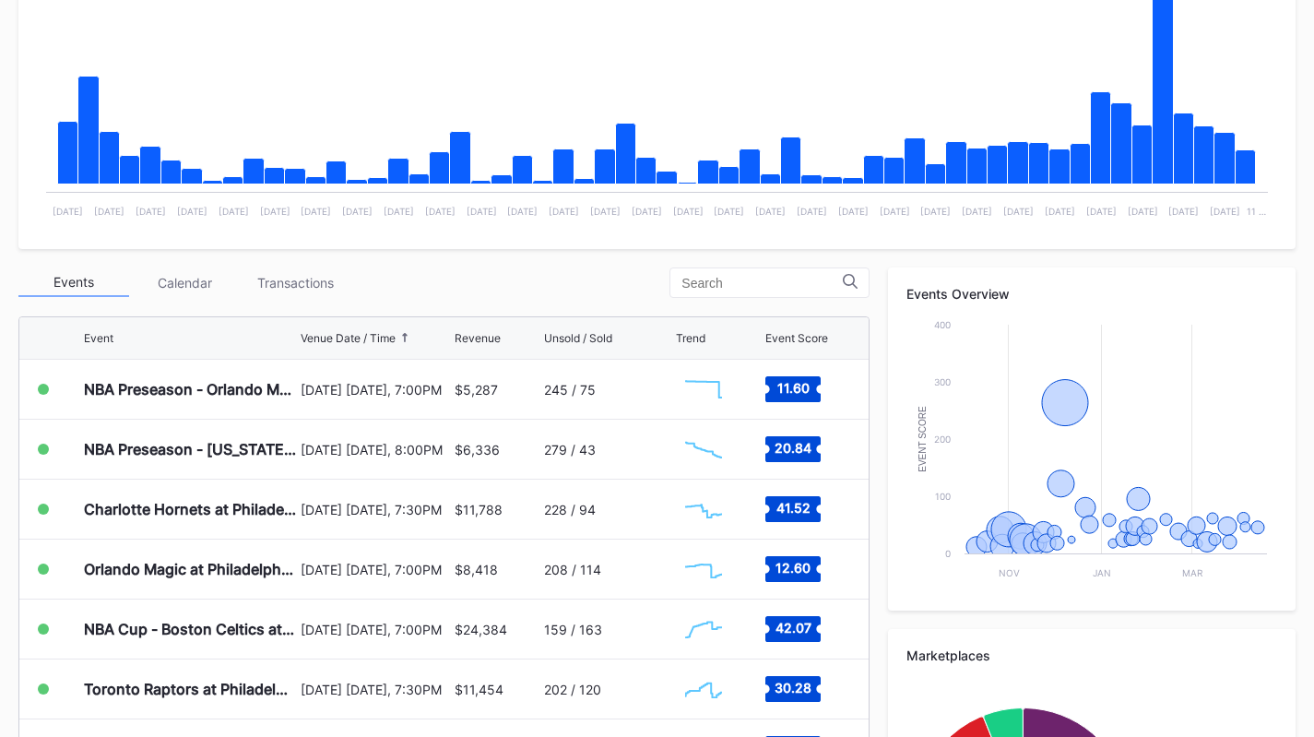
scroll to position [405, 0]
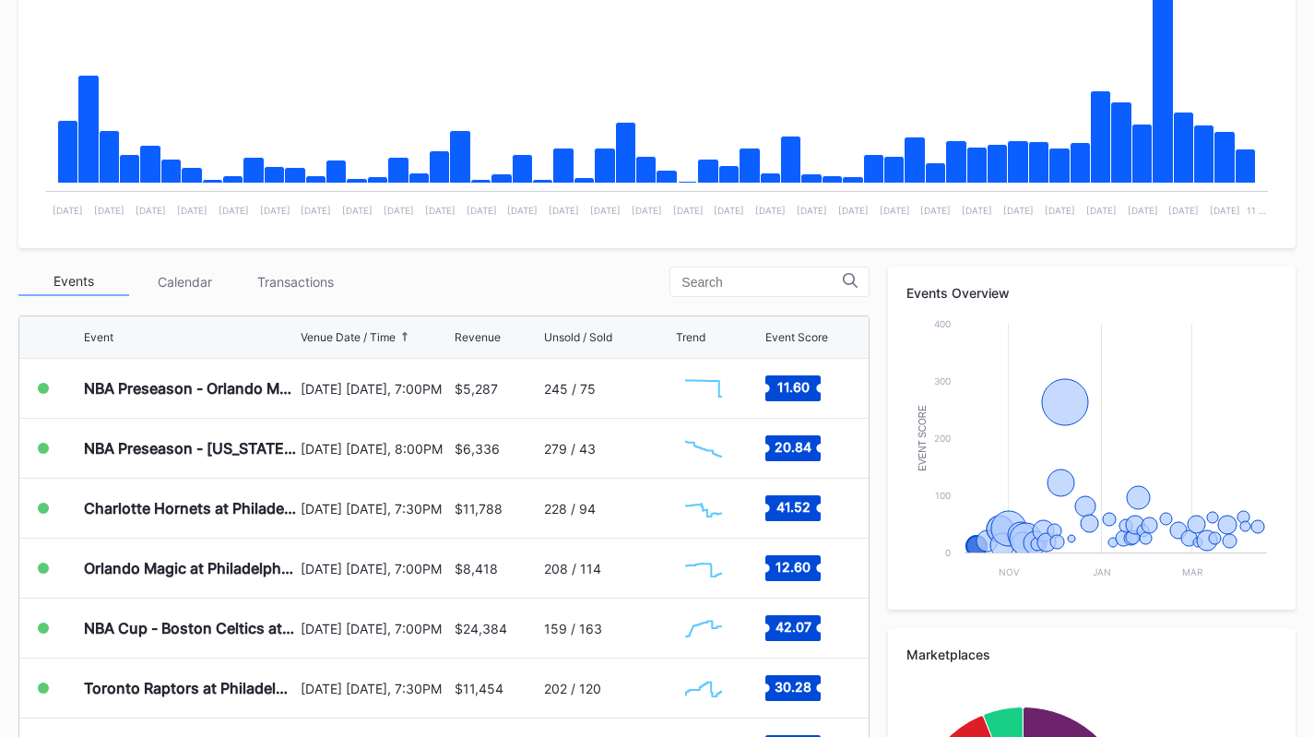
click at [297, 286] on div "Transactions" at bounding box center [295, 281] width 111 height 29
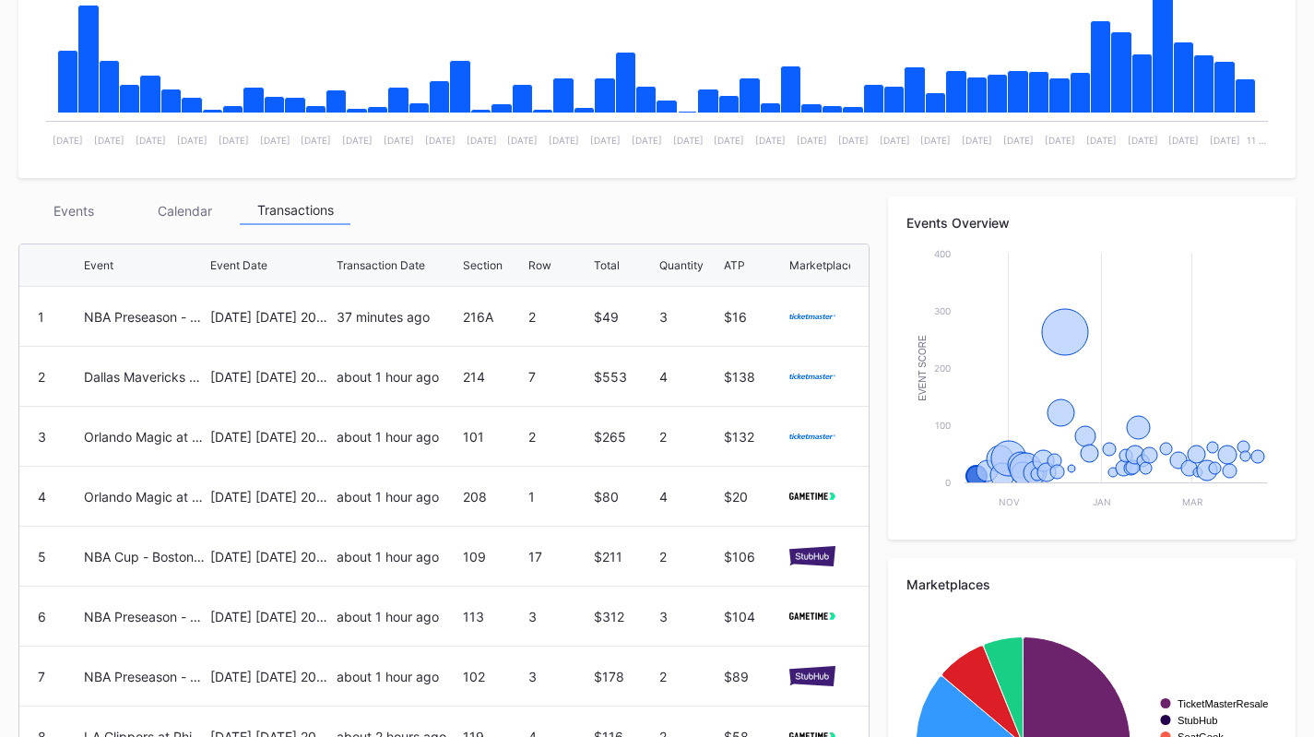
scroll to position [476, 0]
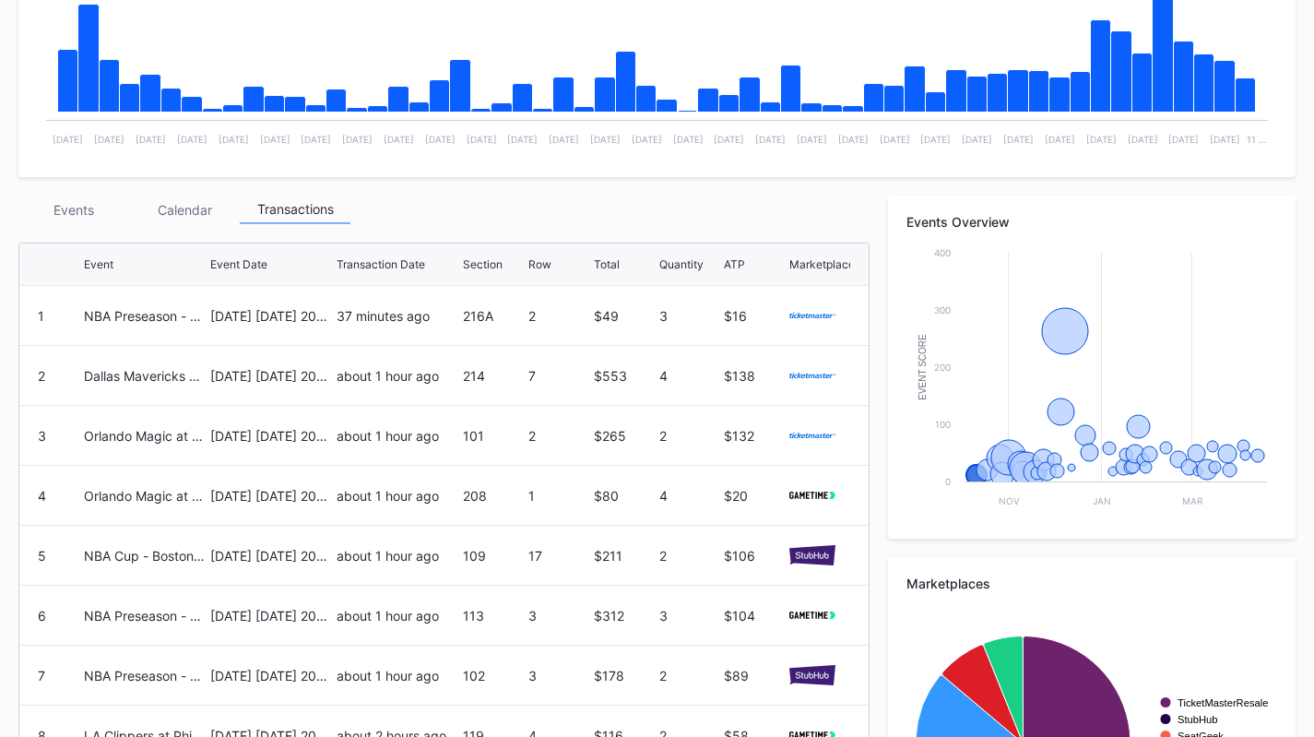
click at [92, 215] on div "Events" at bounding box center [73, 209] width 111 height 29
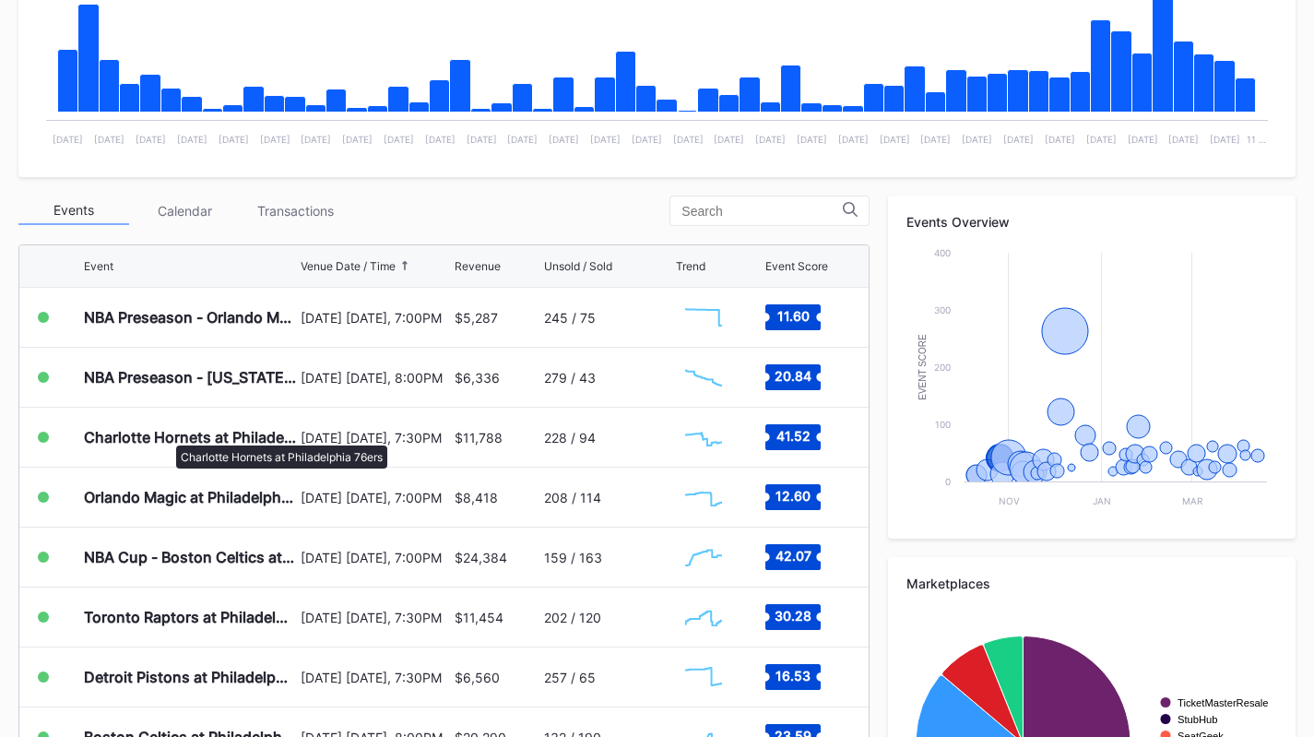
click at [167, 436] on div "Charlotte Hornets at Philadelphia 76ers" at bounding box center [190, 437] width 212 height 18
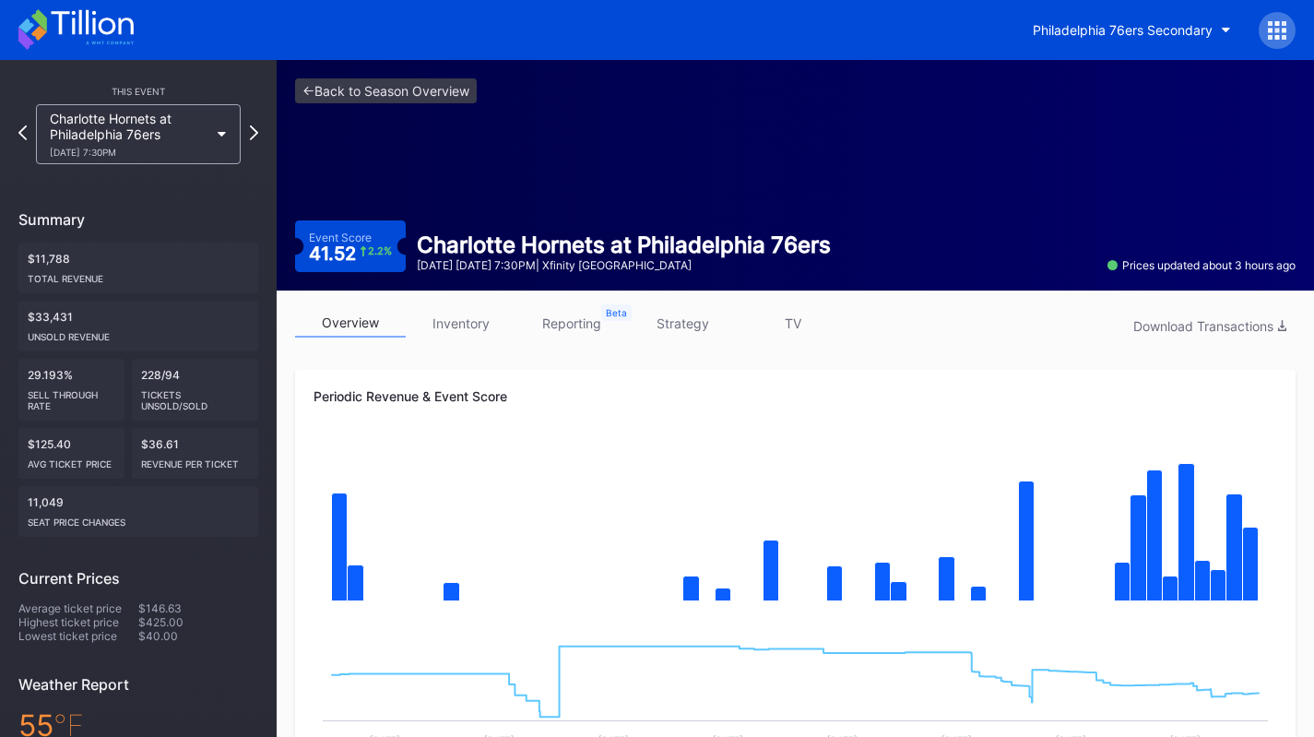
scroll to position [232, 0]
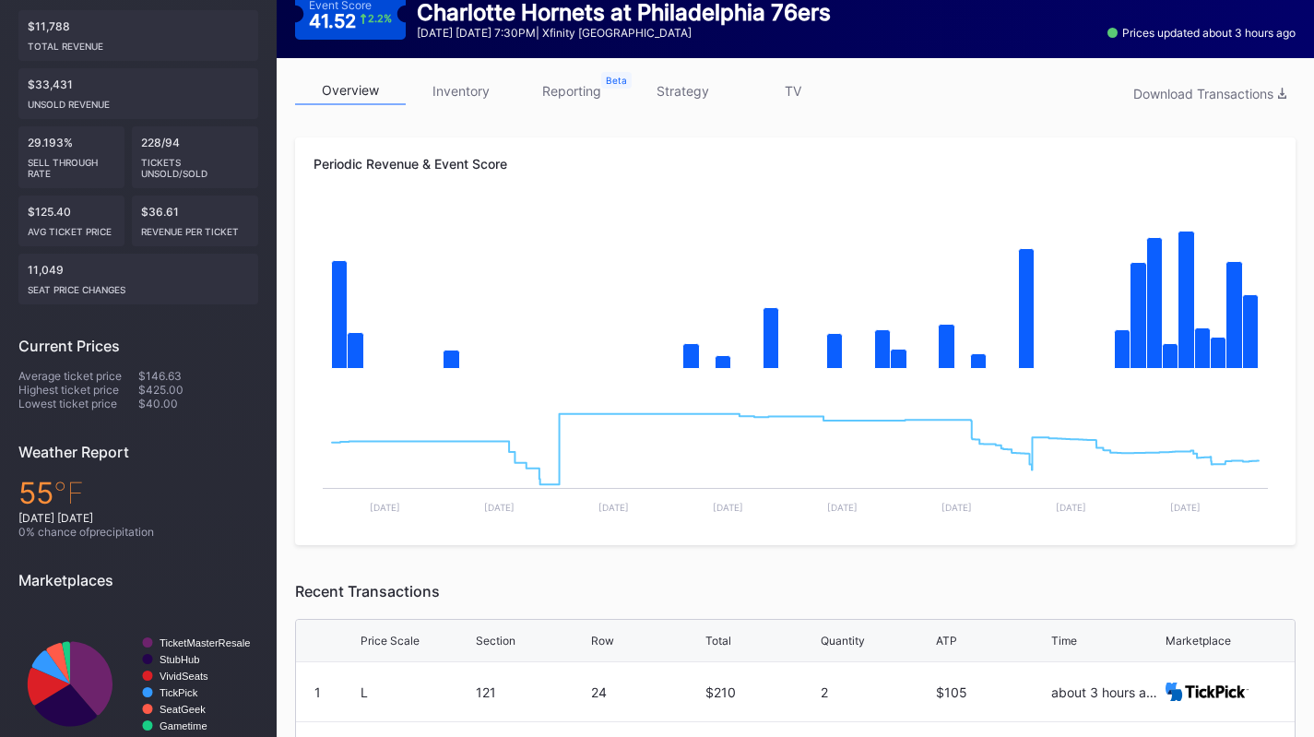
click at [449, 87] on link "inventory" at bounding box center [461, 91] width 111 height 29
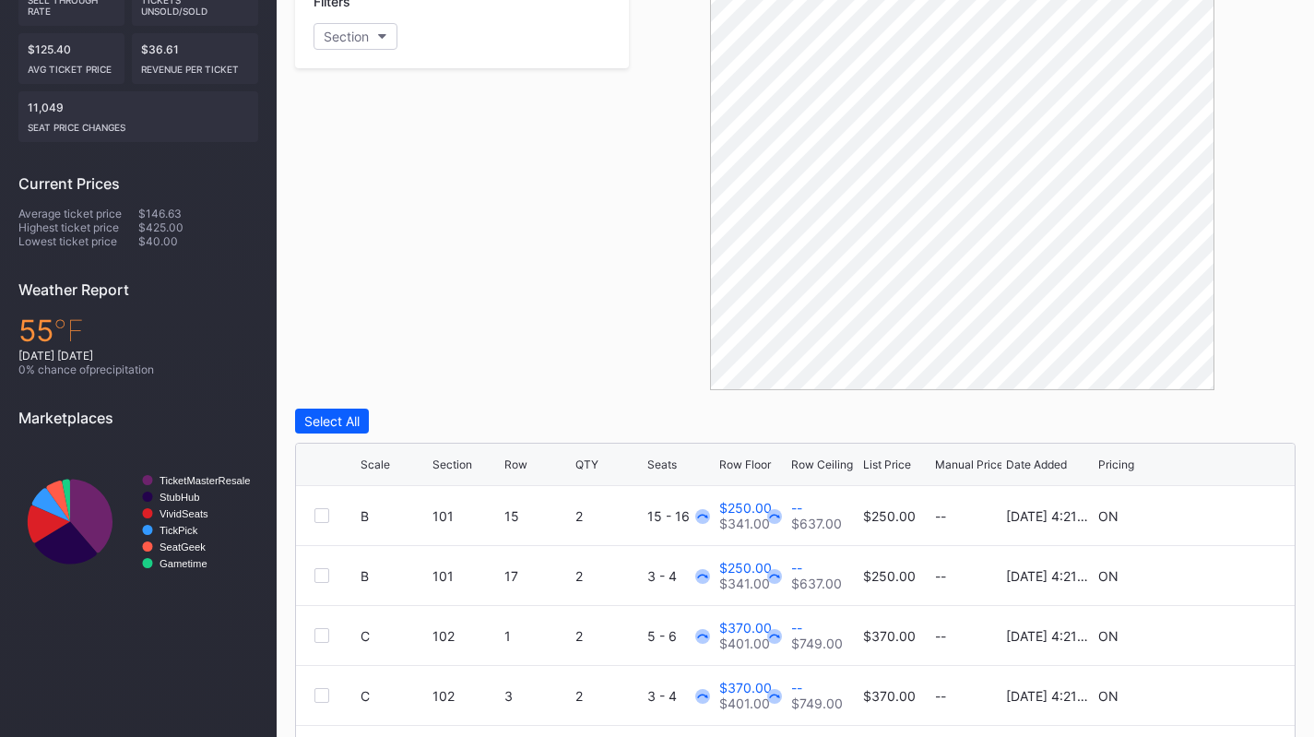
scroll to position [397, 0]
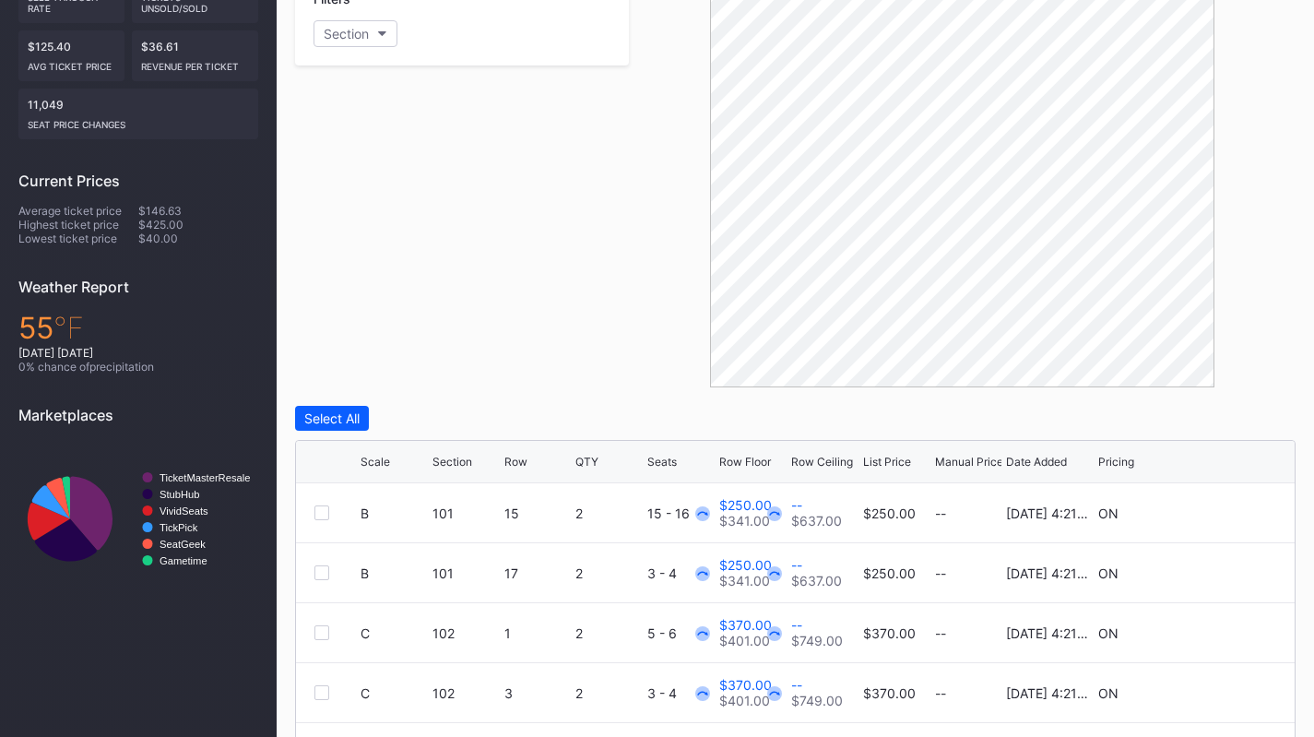
click at [750, 456] on div "Row Floor" at bounding box center [745, 461] width 52 height 14
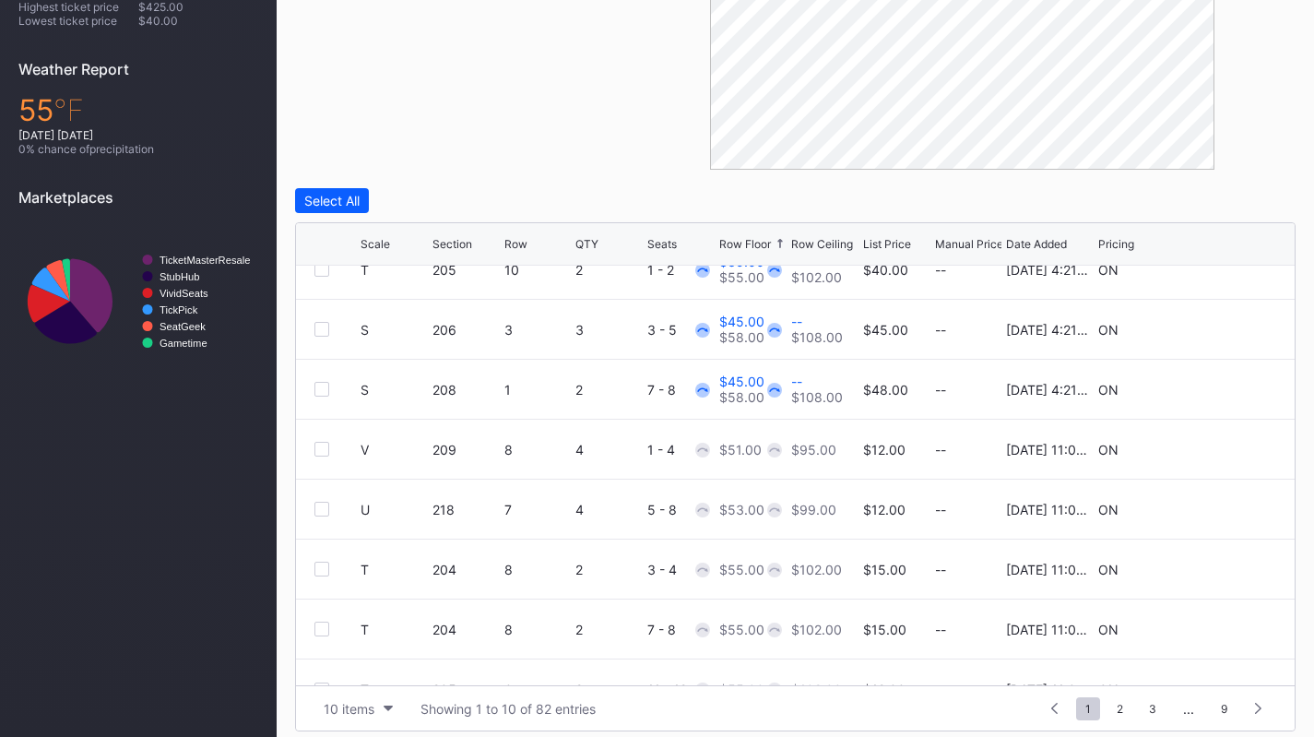
scroll to position [0, 0]
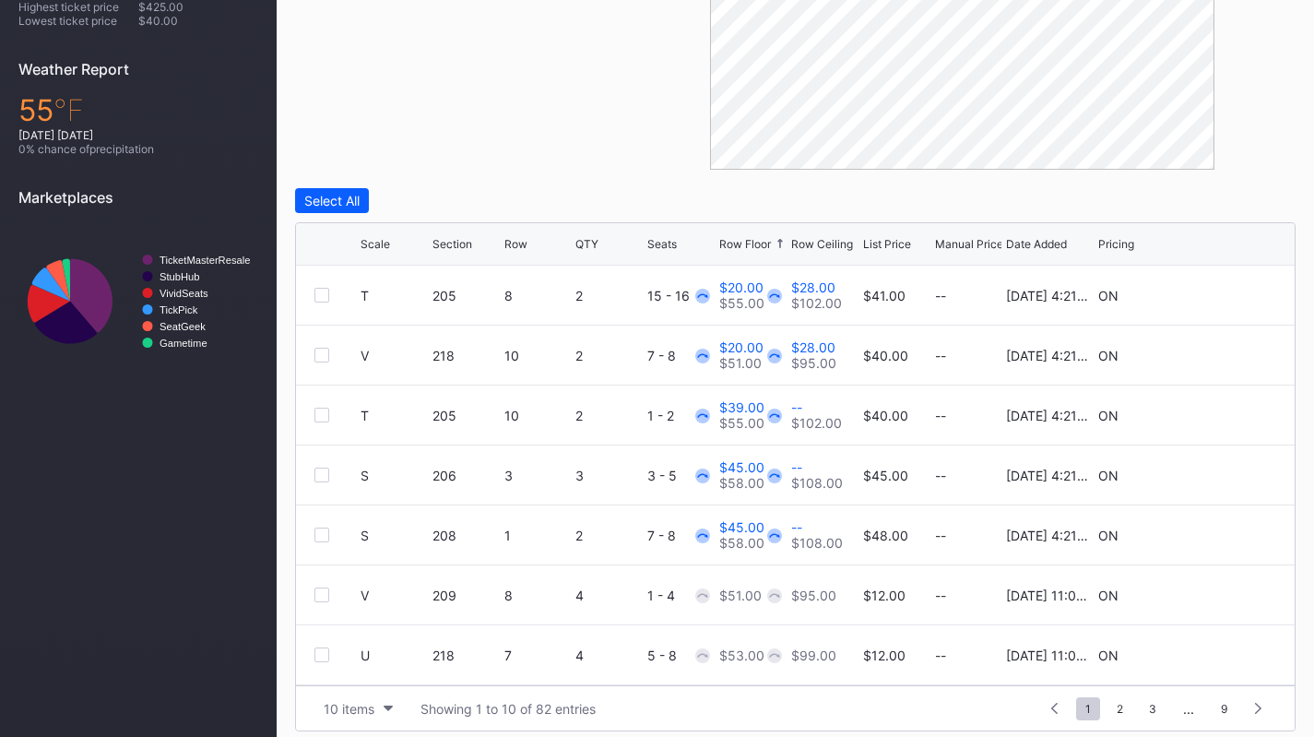
click at [357, 696] on button "10 items" at bounding box center [358, 708] width 88 height 25
click at [362, 661] on div "200 items" at bounding box center [358, 662] width 60 height 16
click at [743, 242] on div "Row Floor" at bounding box center [745, 244] width 52 height 14
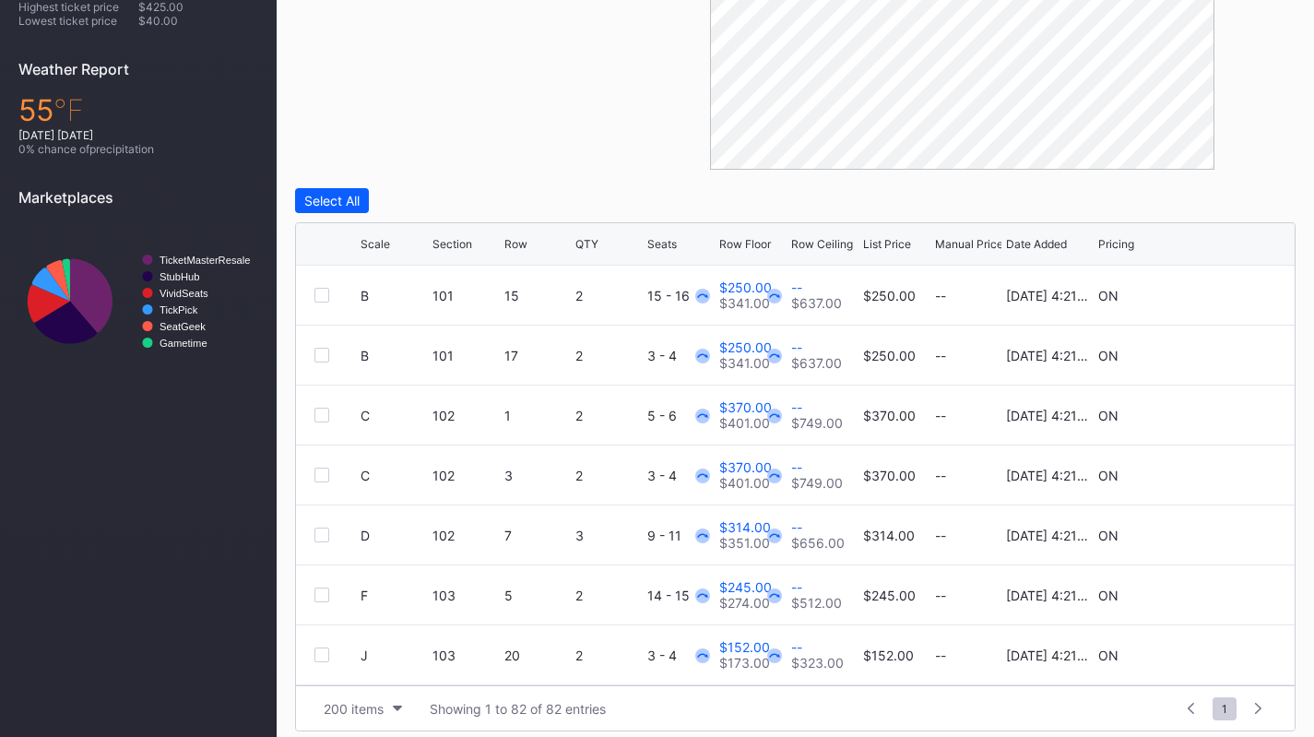
click at [743, 242] on div "Row Floor" at bounding box center [745, 244] width 52 height 14
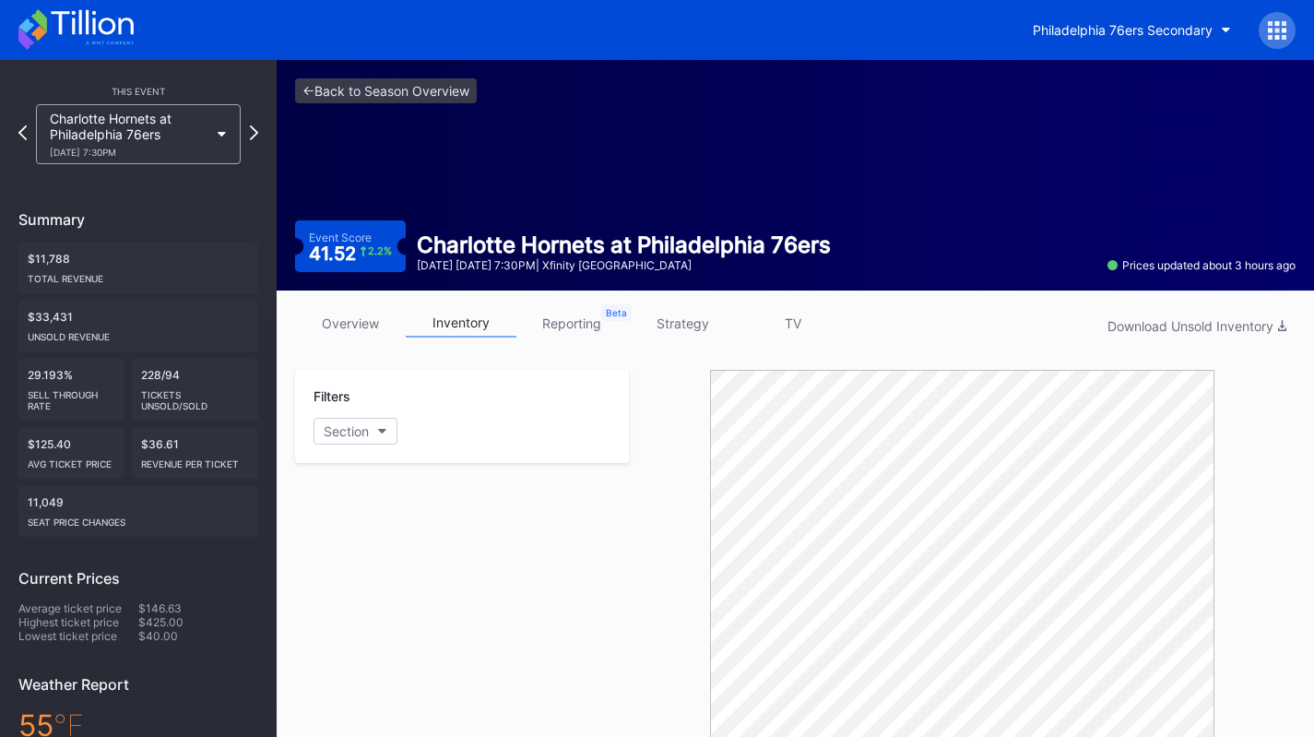
click at [352, 312] on link "overview" at bounding box center [350, 323] width 111 height 29
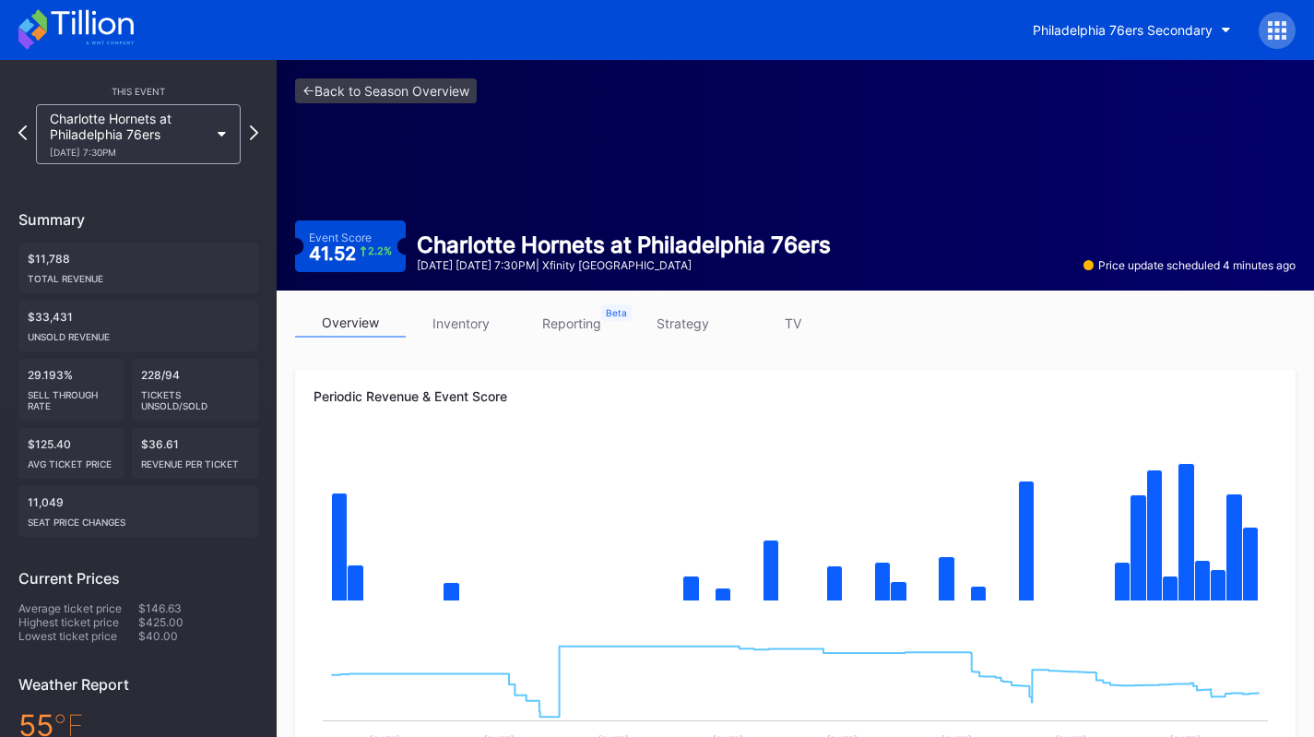
click at [1097, 21] on button "Philadelphia 76ers Secondary" at bounding box center [1132, 30] width 226 height 34
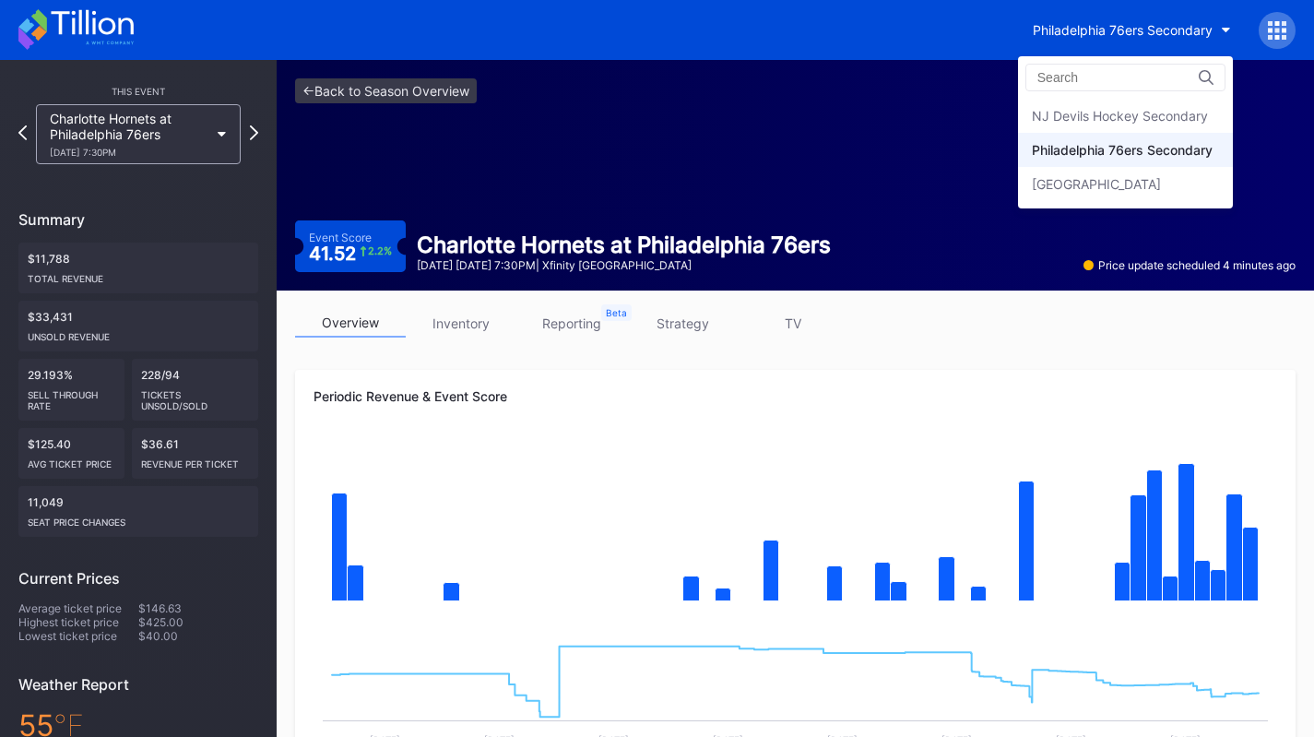
click at [1105, 118] on div "NJ Devils Hockey Secondary" at bounding box center [1119, 116] width 176 height 16
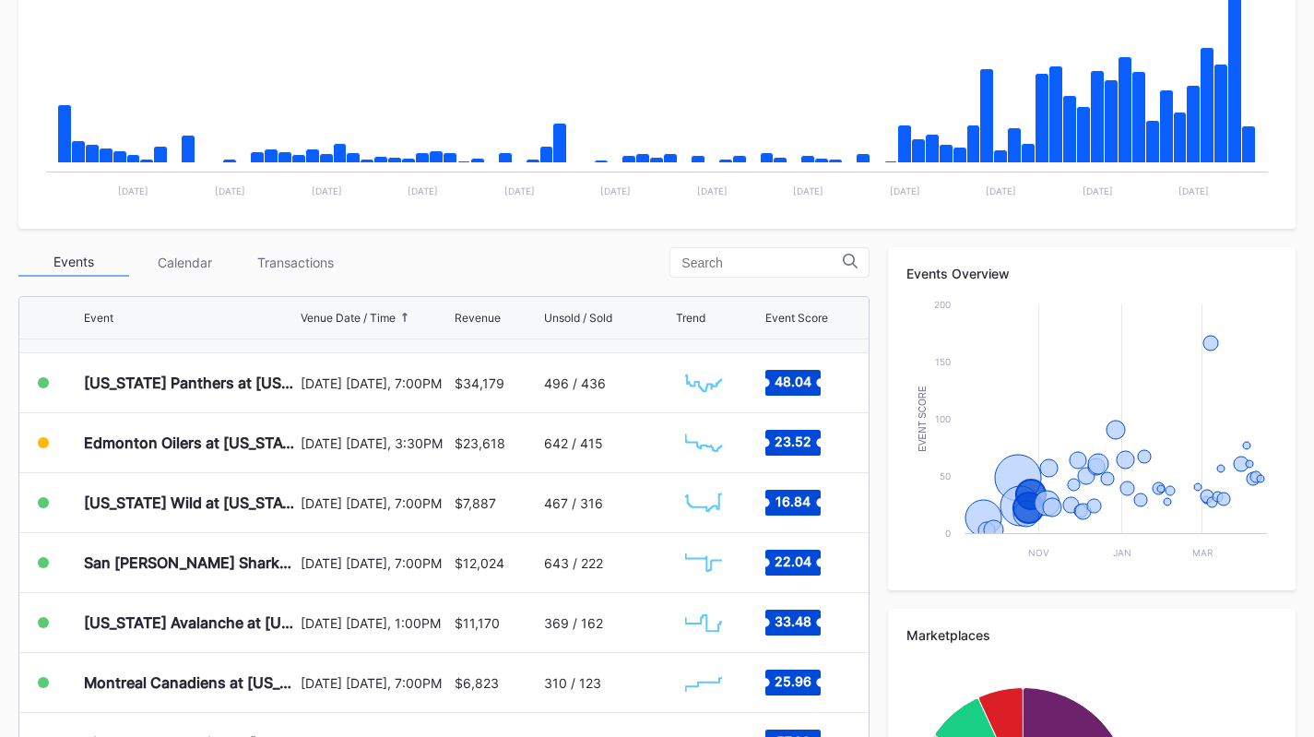
scroll to position [169, 0]
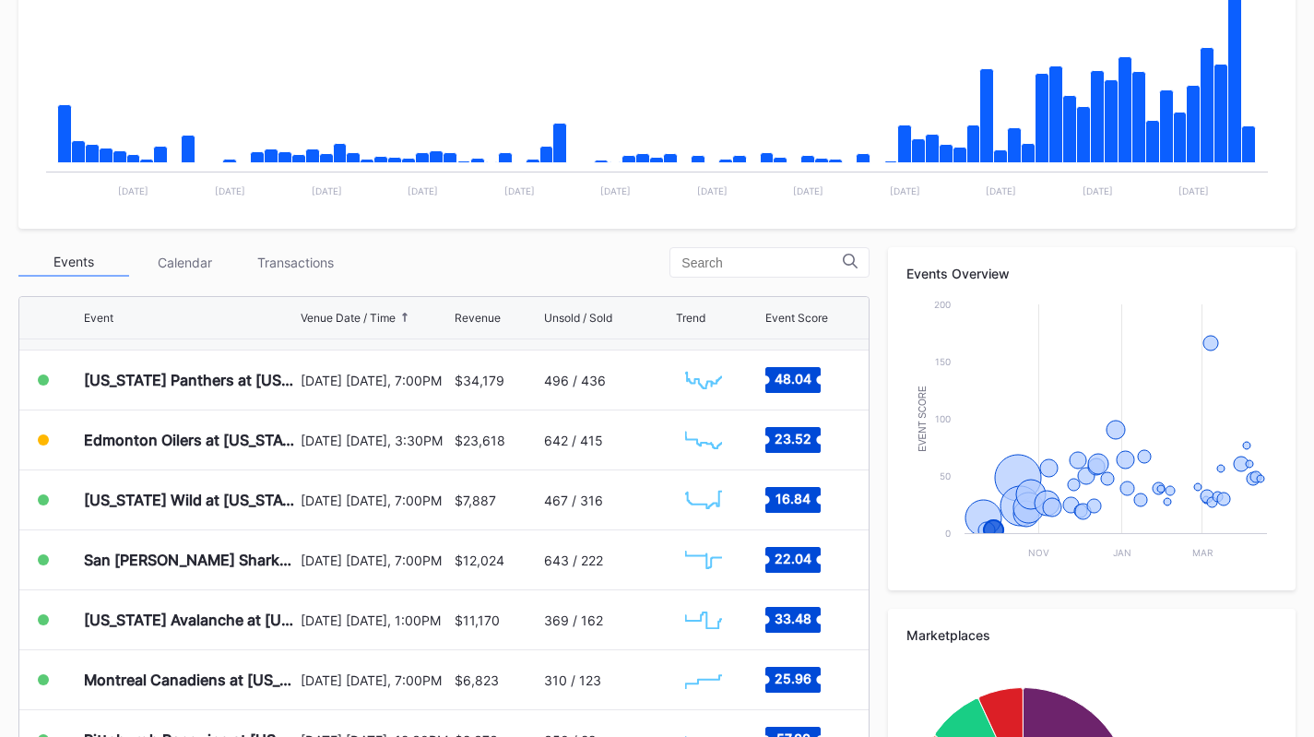
click at [293, 261] on div "Transactions" at bounding box center [295, 262] width 111 height 29
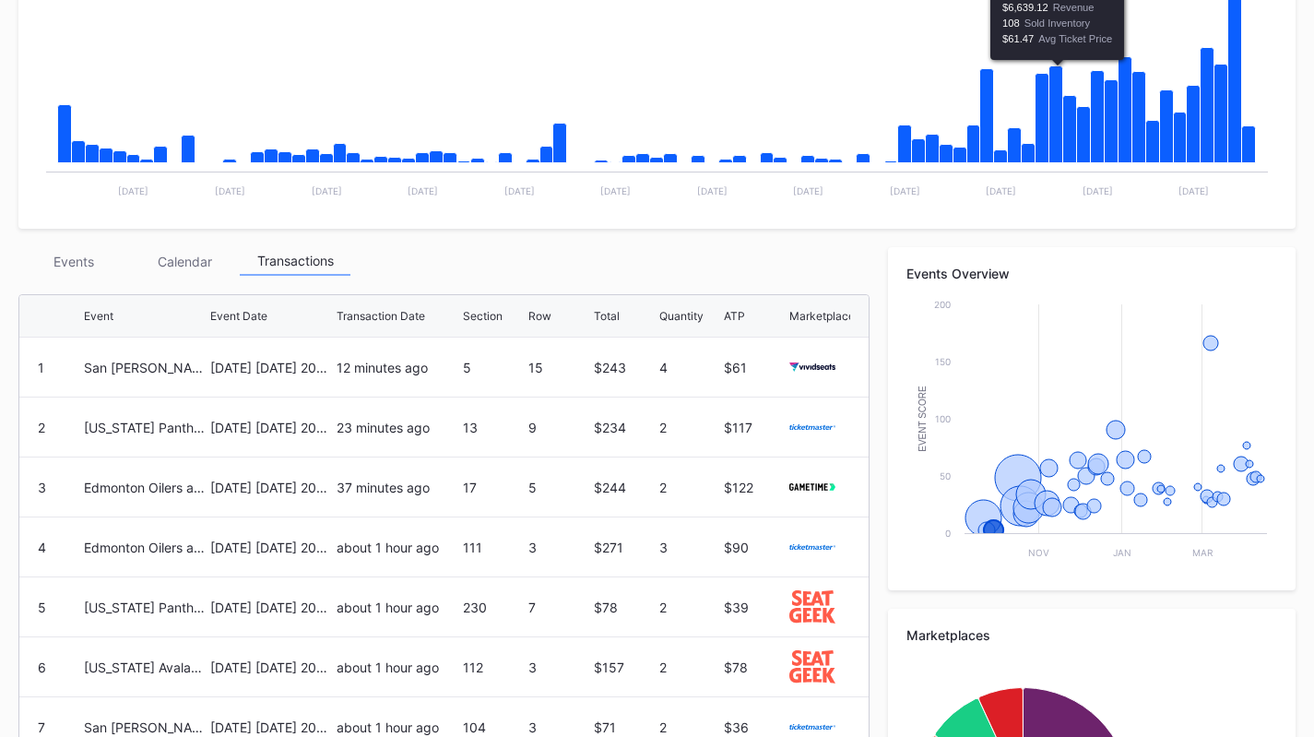
click at [114, 244] on div "Periodic Revenue Cumulative Revenue Created with Highcharts 11.2.0 Chart title …" at bounding box center [657, 438] width 1314 height 1125
click at [74, 269] on div "Events" at bounding box center [73, 261] width 111 height 29
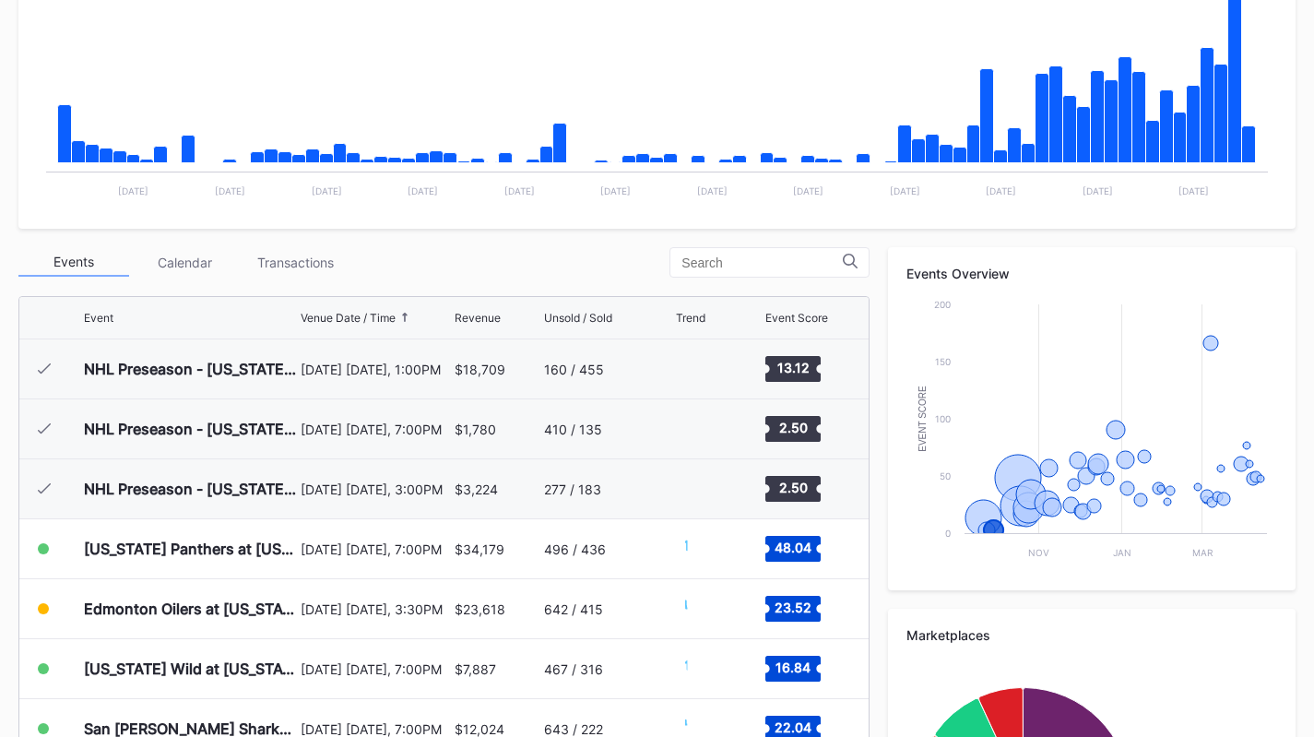
scroll to position [180, 0]
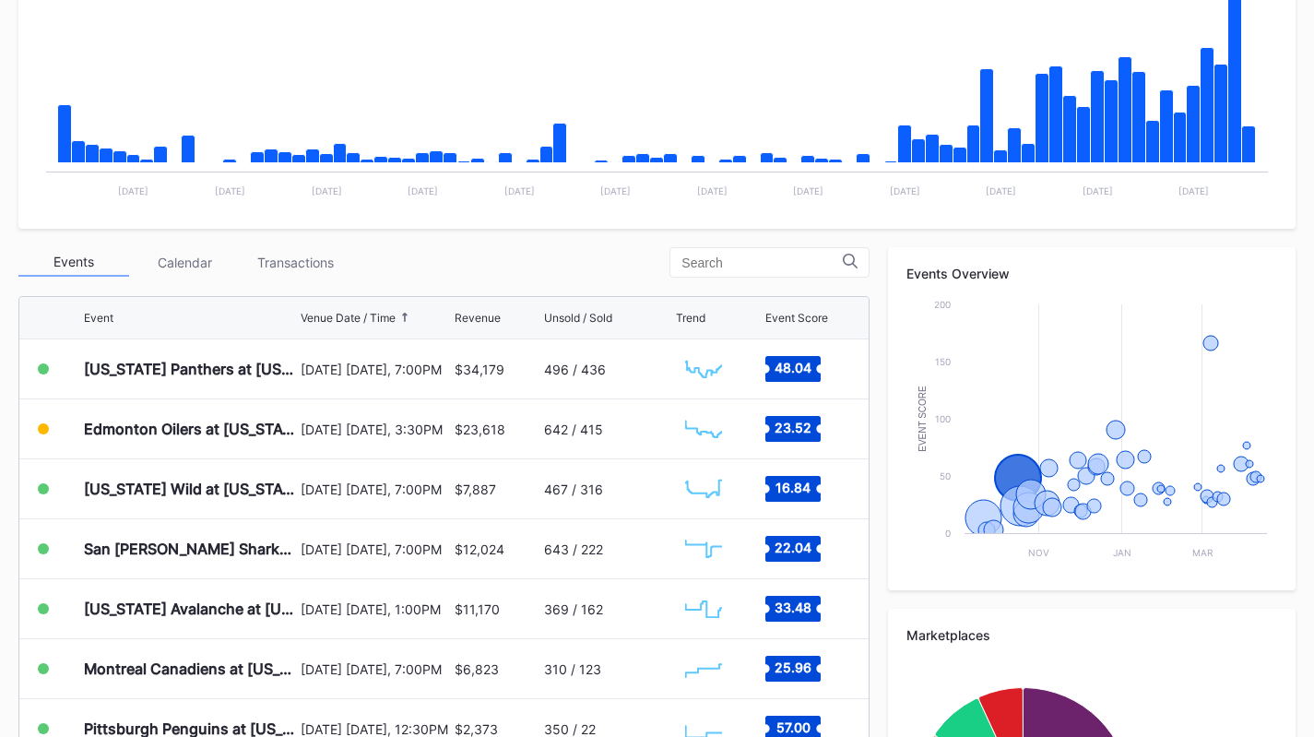
click at [153, 350] on div "[US_STATE] Panthers at [US_STATE] Devils" at bounding box center [190, 368] width 212 height 59
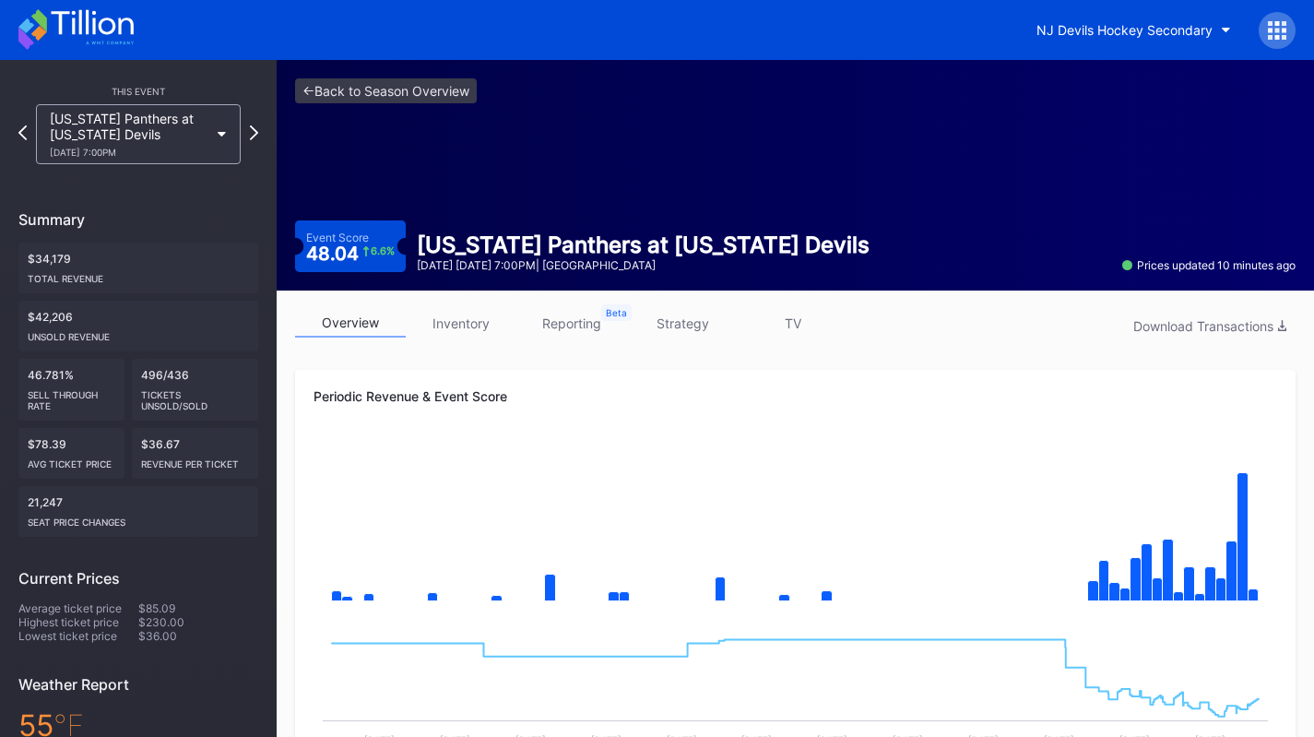
scroll to position [12, 0]
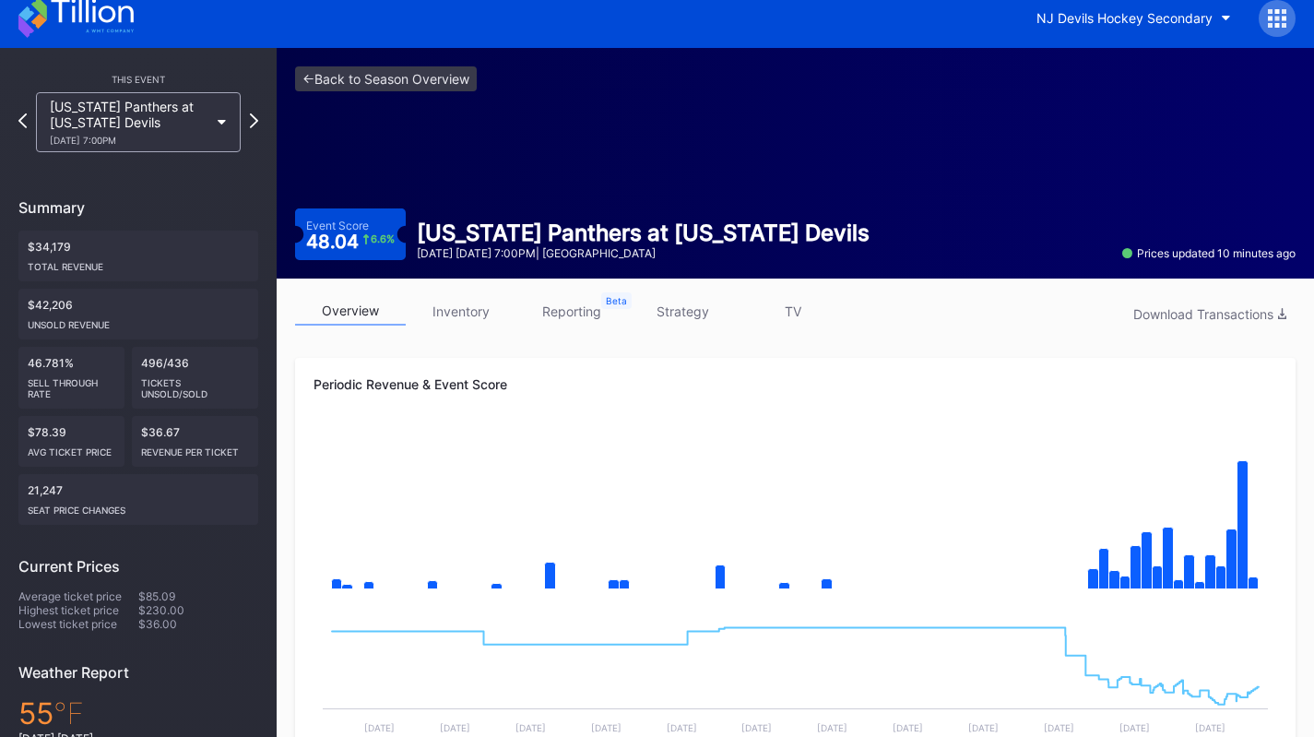
click at [440, 304] on link "inventory" at bounding box center [461, 311] width 111 height 29
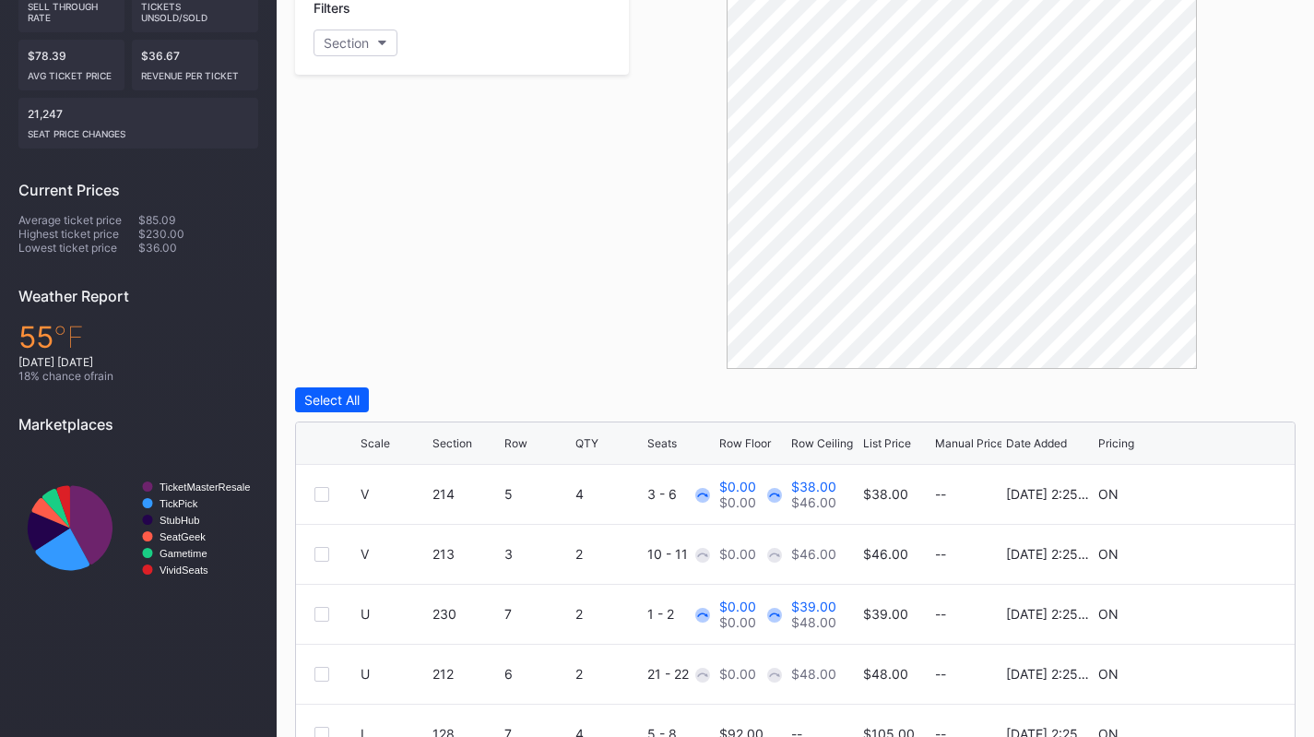
scroll to position [599, 0]
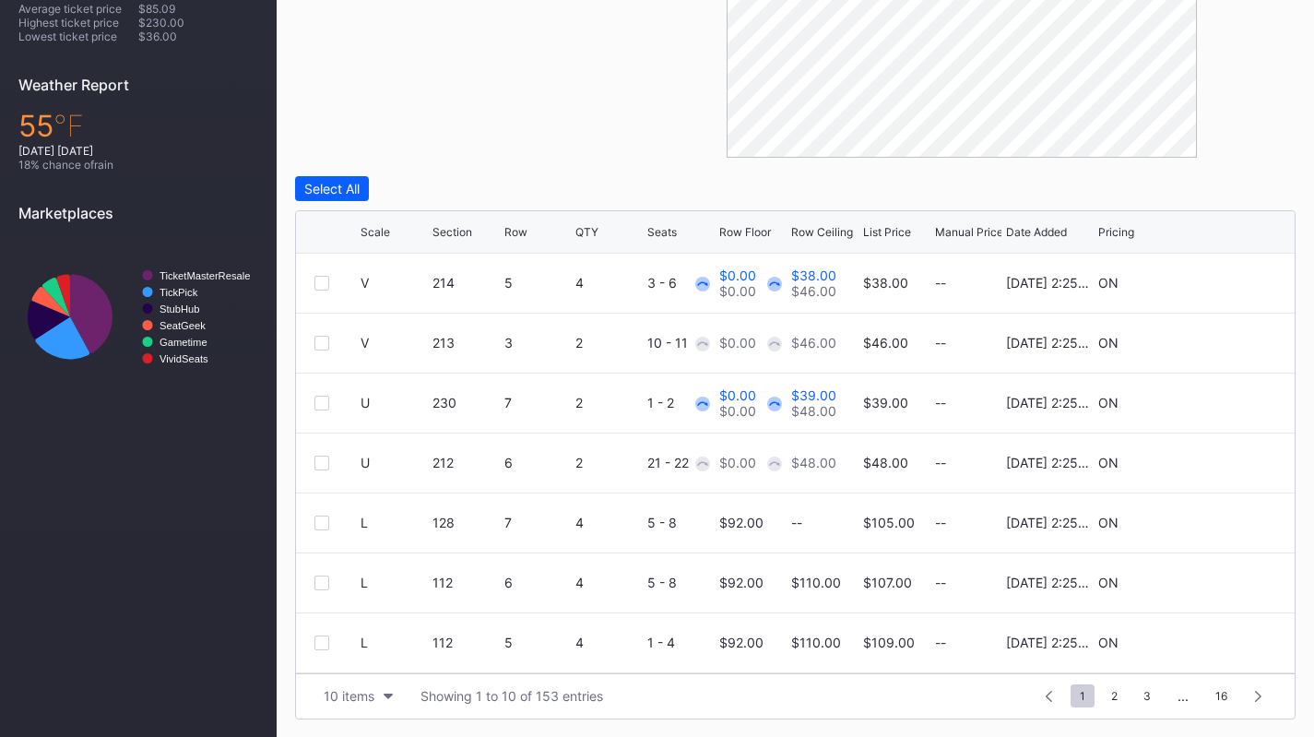
click at [355, 689] on div "10 items" at bounding box center [349, 696] width 51 height 16
click at [360, 652] on div "200 items" at bounding box center [358, 650] width 60 height 16
click at [743, 232] on div "Row Floor" at bounding box center [745, 232] width 52 height 14
click at [810, 232] on div "Row Ceiling" at bounding box center [822, 232] width 62 height 14
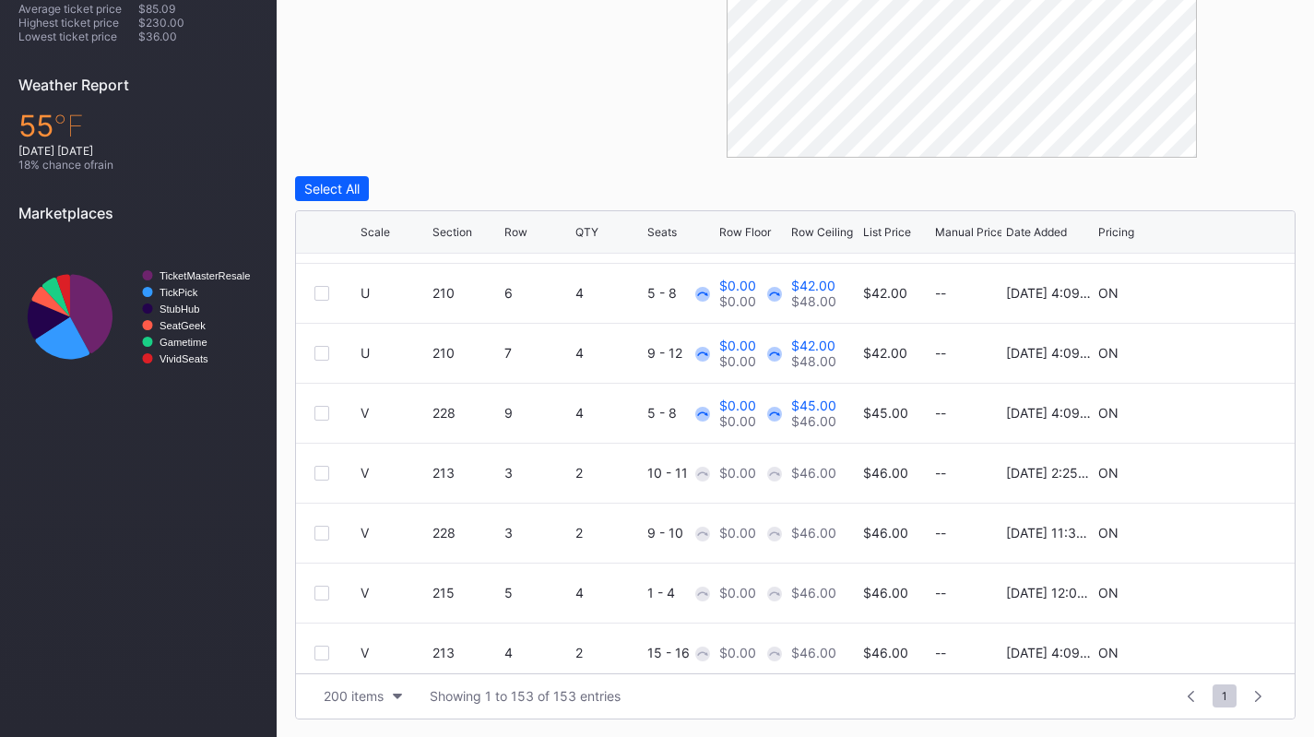
scroll to position [1494, 0]
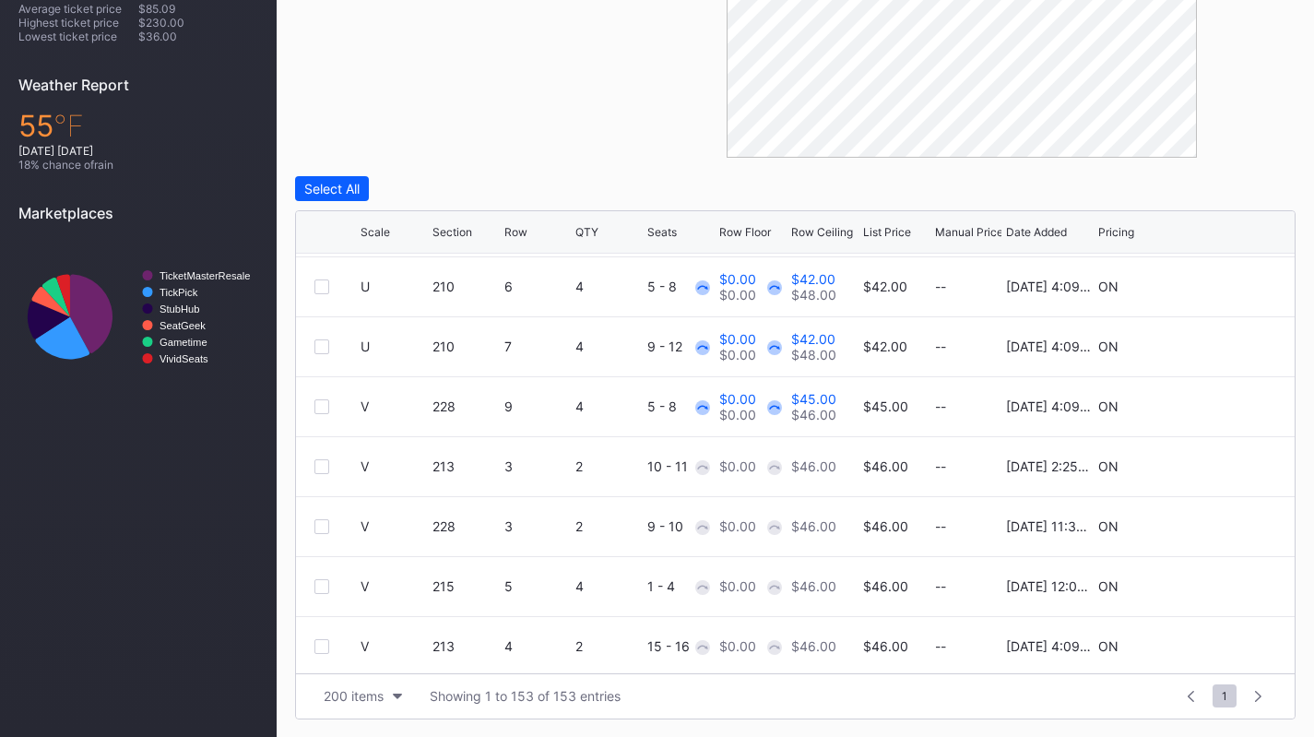
click at [324, 411] on div at bounding box center [321, 406] width 15 height 15
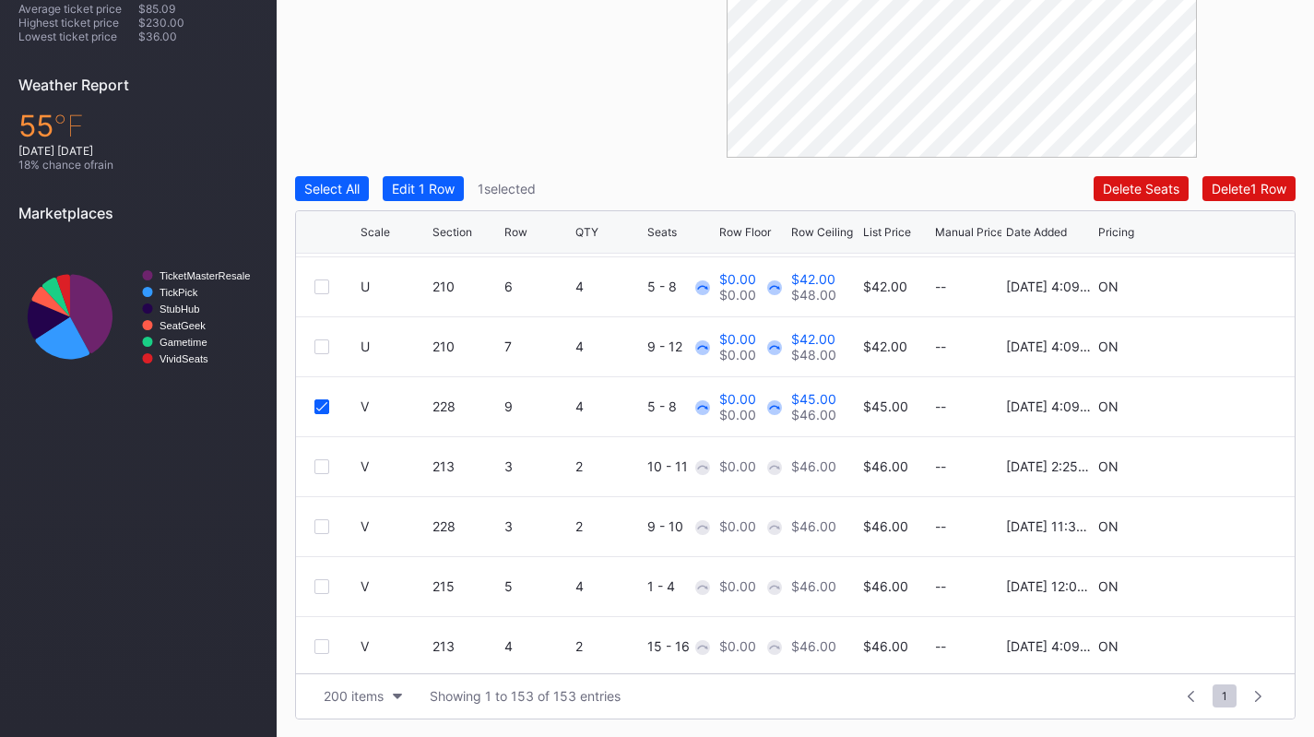
click at [322, 350] on div at bounding box center [321, 346] width 15 height 15
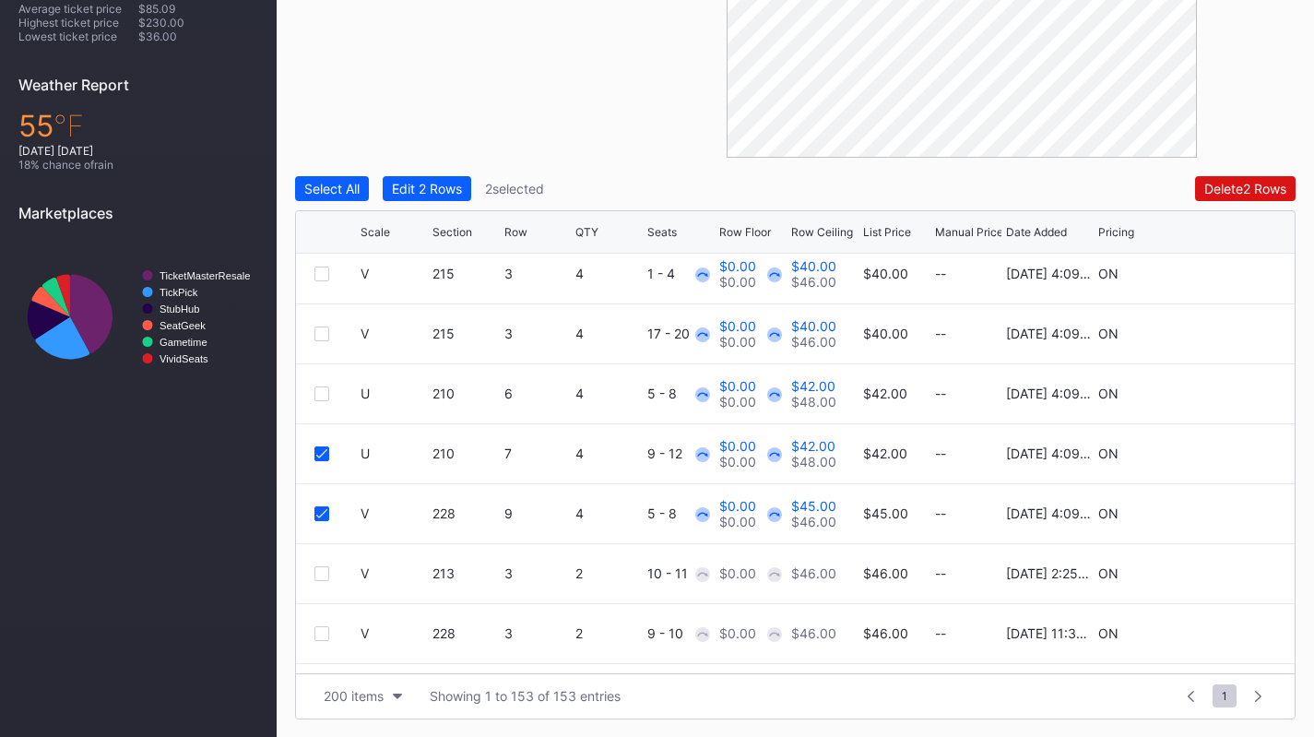
scroll to position [1384, 0]
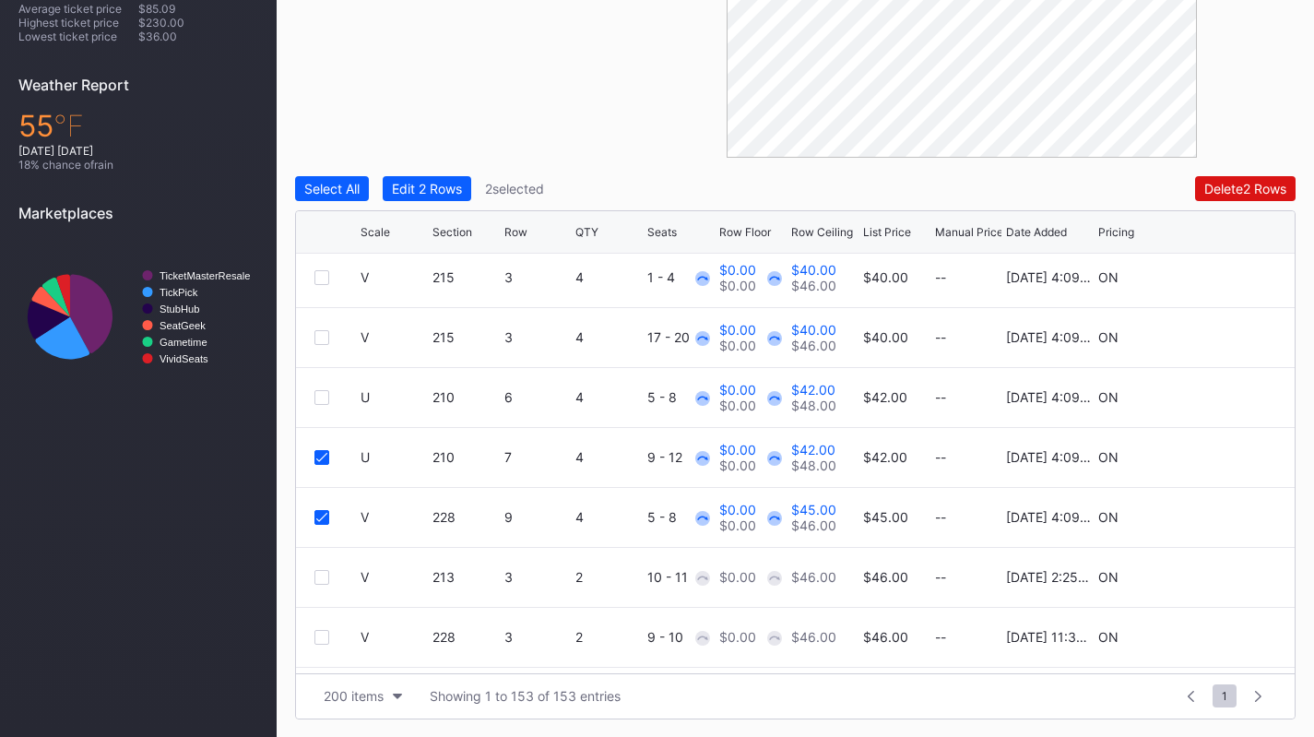
click at [323, 397] on div at bounding box center [321, 397] width 15 height 15
click at [321, 335] on div at bounding box center [321, 337] width 15 height 15
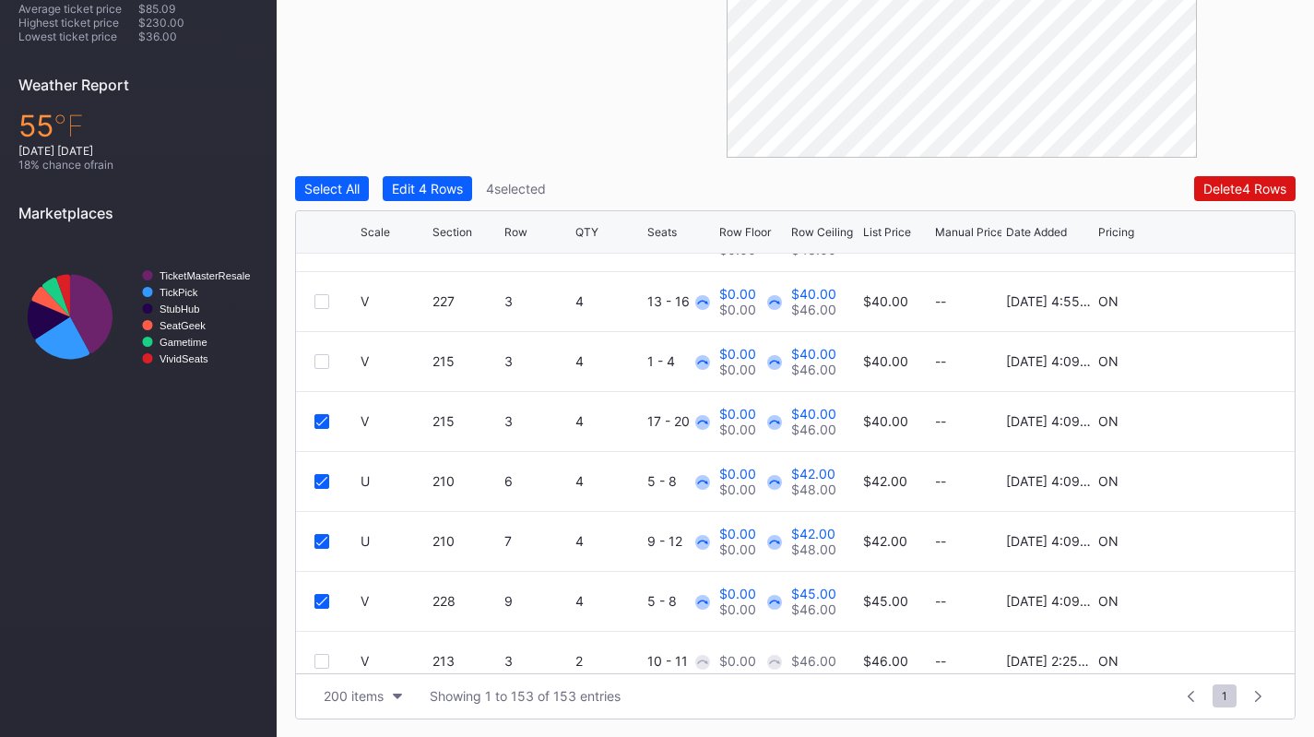
scroll to position [1279, 0]
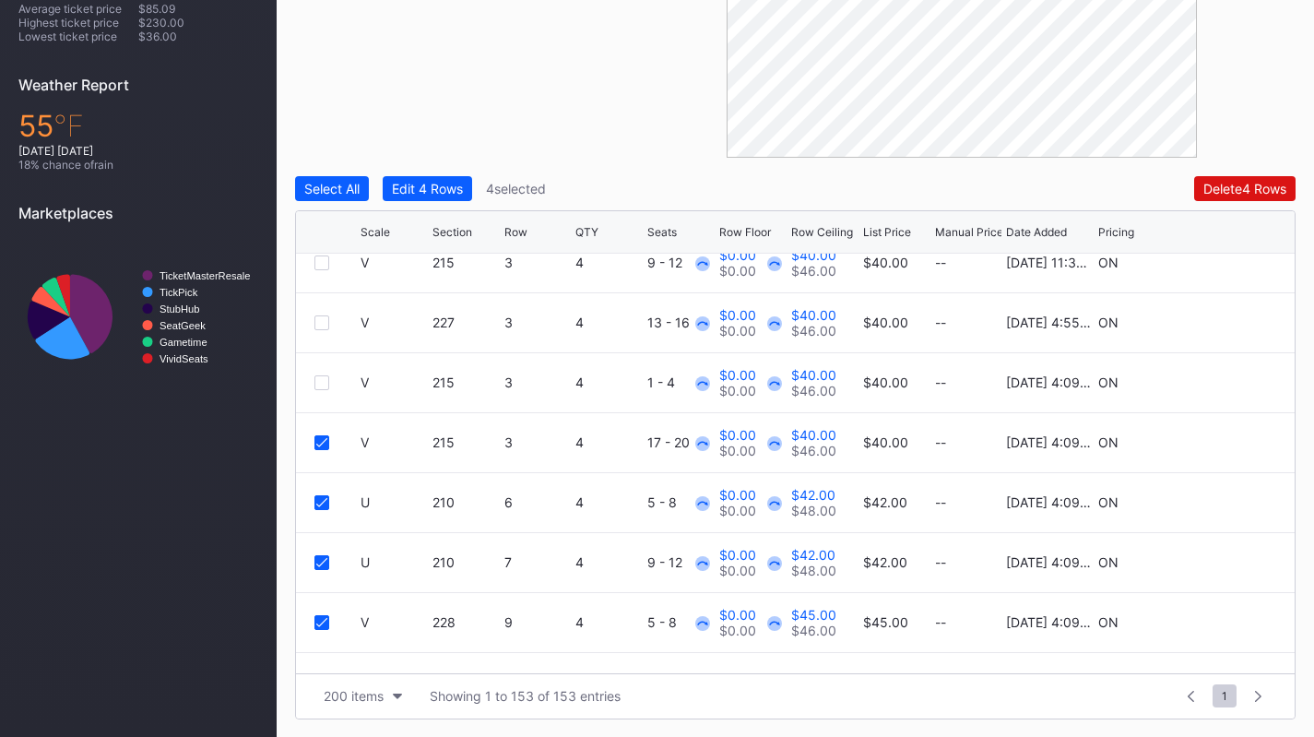
click at [324, 378] on div at bounding box center [321, 382] width 15 height 15
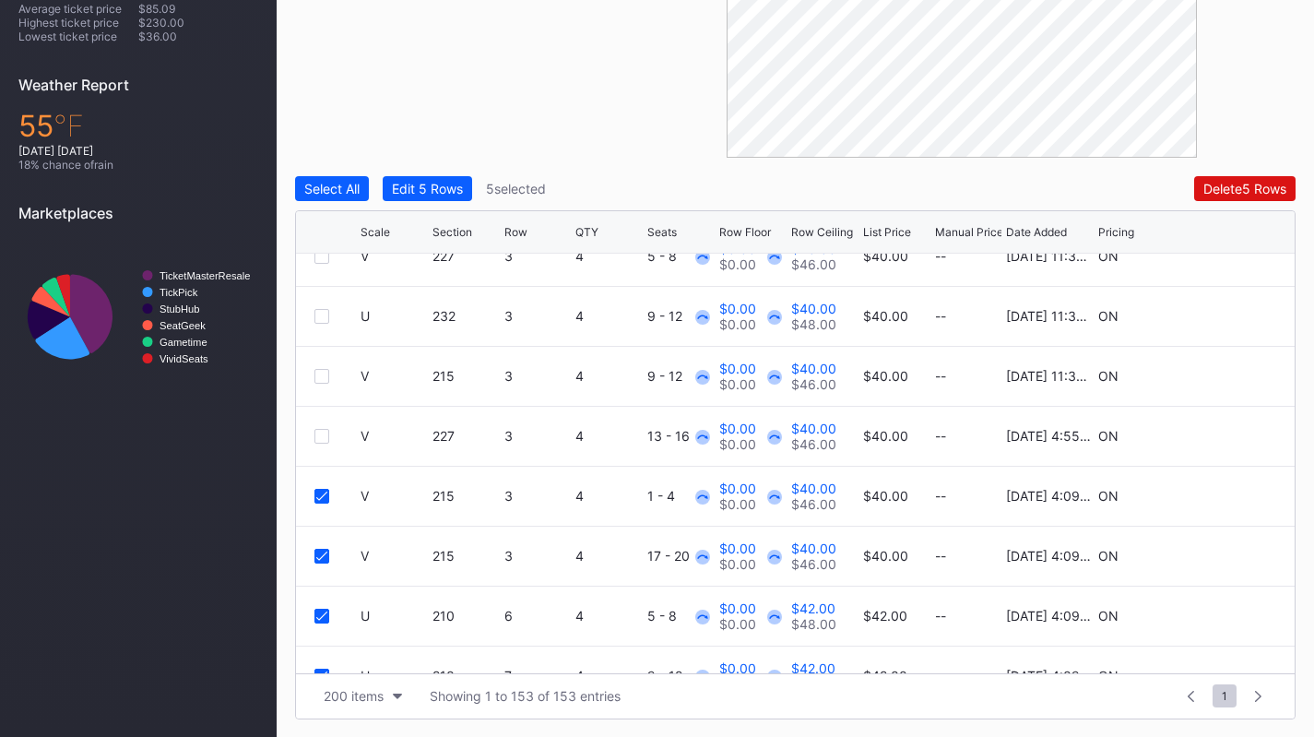
scroll to position [1163, 0]
click at [323, 435] on div at bounding box center [321, 437] width 15 height 15
click at [324, 380] on div at bounding box center [321, 378] width 15 height 15
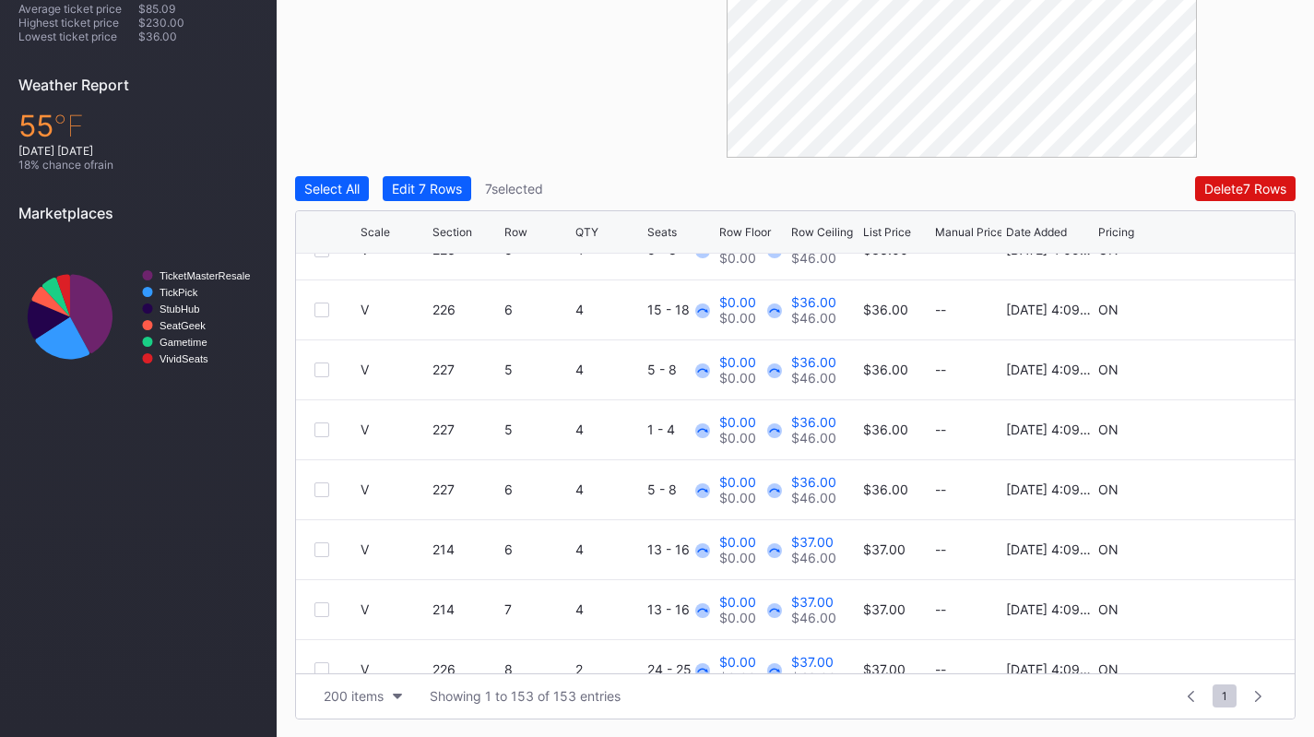
scroll to position [0, 0]
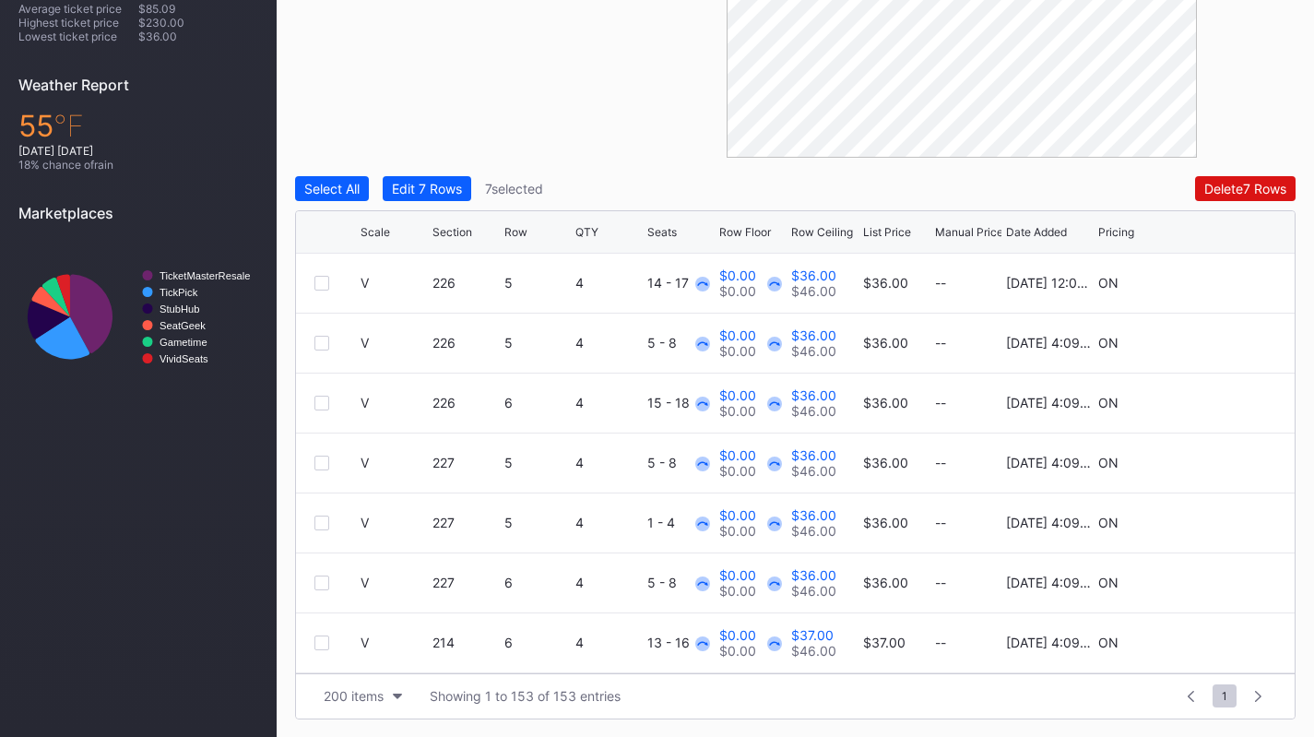
click at [316, 283] on div at bounding box center [321, 283] width 15 height 15
click at [317, 345] on div at bounding box center [321, 343] width 15 height 15
click at [318, 412] on div "V 226 6 4 15 - 18 $0.00 $0.00 $36.00 $46.00 $36.00 -- 10/6/2025 4:09PM ON" at bounding box center [795, 403] width 998 height 60
click at [319, 409] on div "V 226 6 4 15 - 18 $0.00 $0.00 $36.00 $46.00 $36.00 -- 10/6/2025 4:09PM ON" at bounding box center [795, 403] width 998 height 60
click at [319, 407] on div at bounding box center [321, 402] width 15 height 15
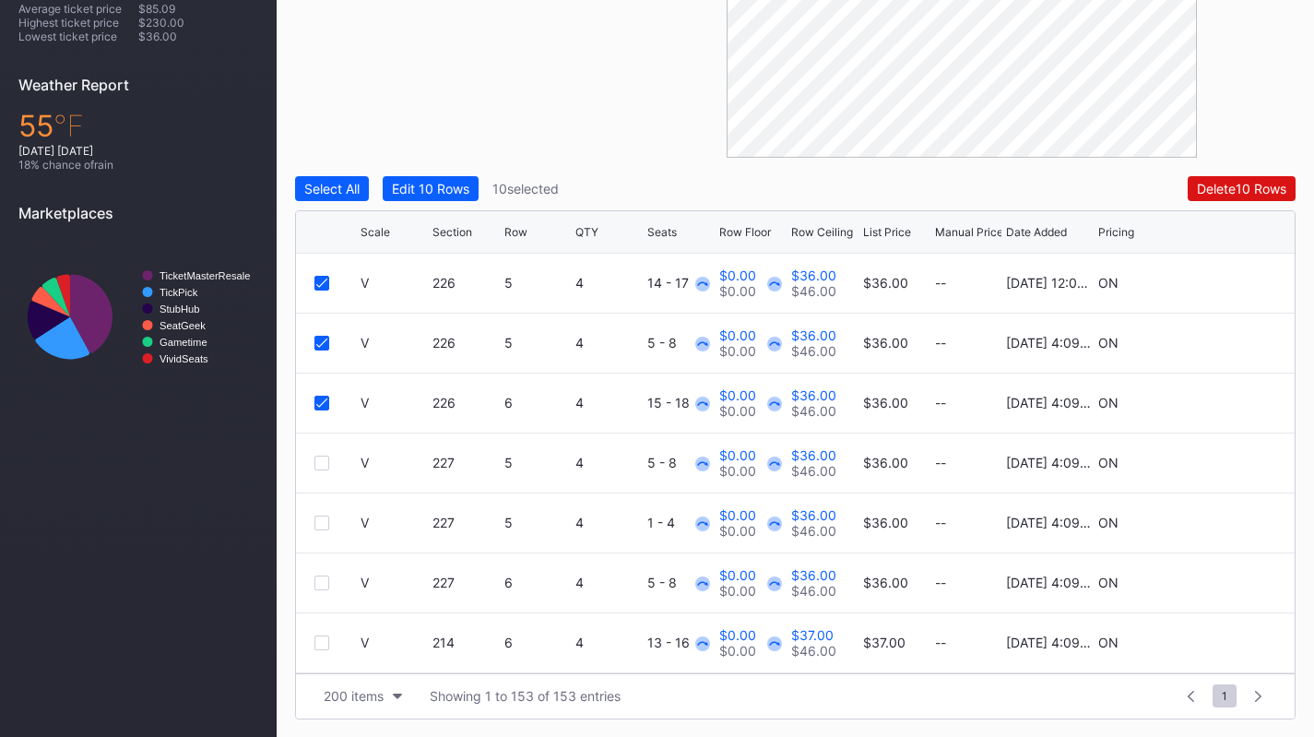
click at [321, 468] on div at bounding box center [321, 462] width 15 height 15
click at [323, 523] on div at bounding box center [321, 522] width 15 height 15
click at [324, 584] on div at bounding box center [321, 582] width 15 height 15
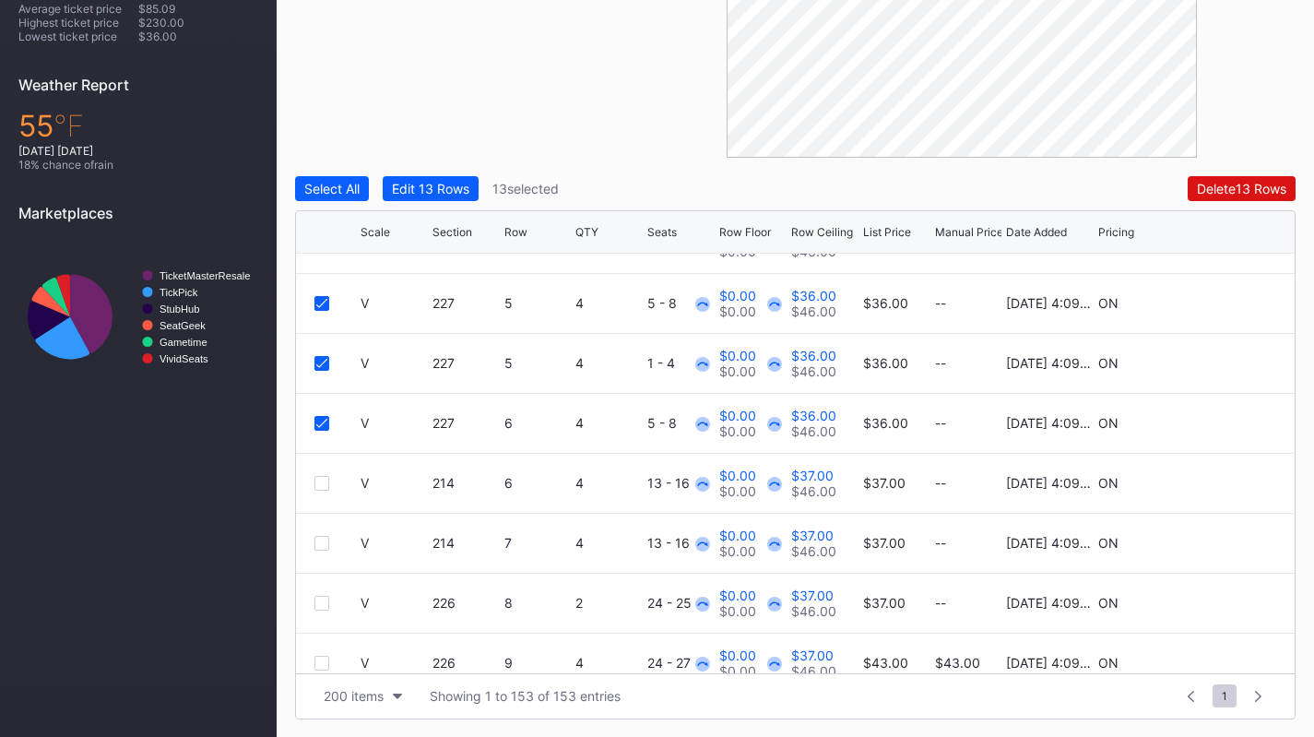
scroll to position [160, 0]
click at [324, 482] on div at bounding box center [321, 482] width 15 height 15
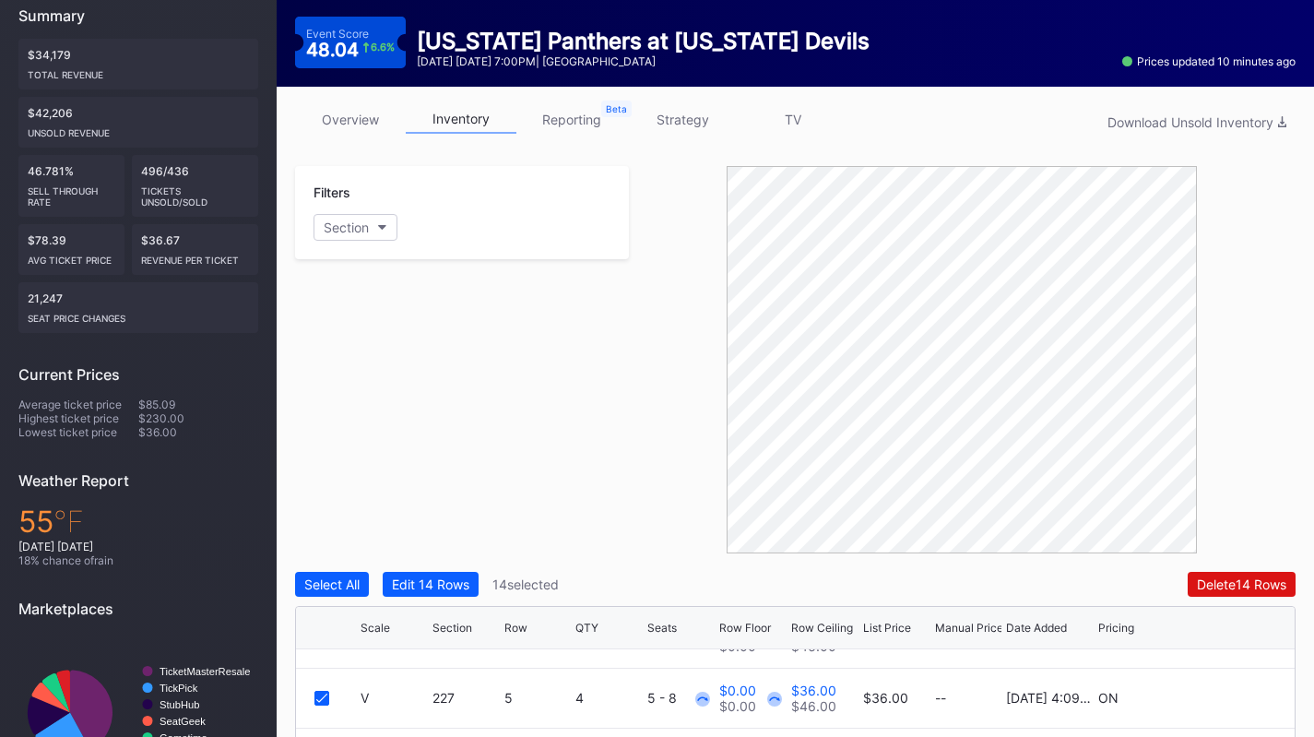
scroll to position [0, 0]
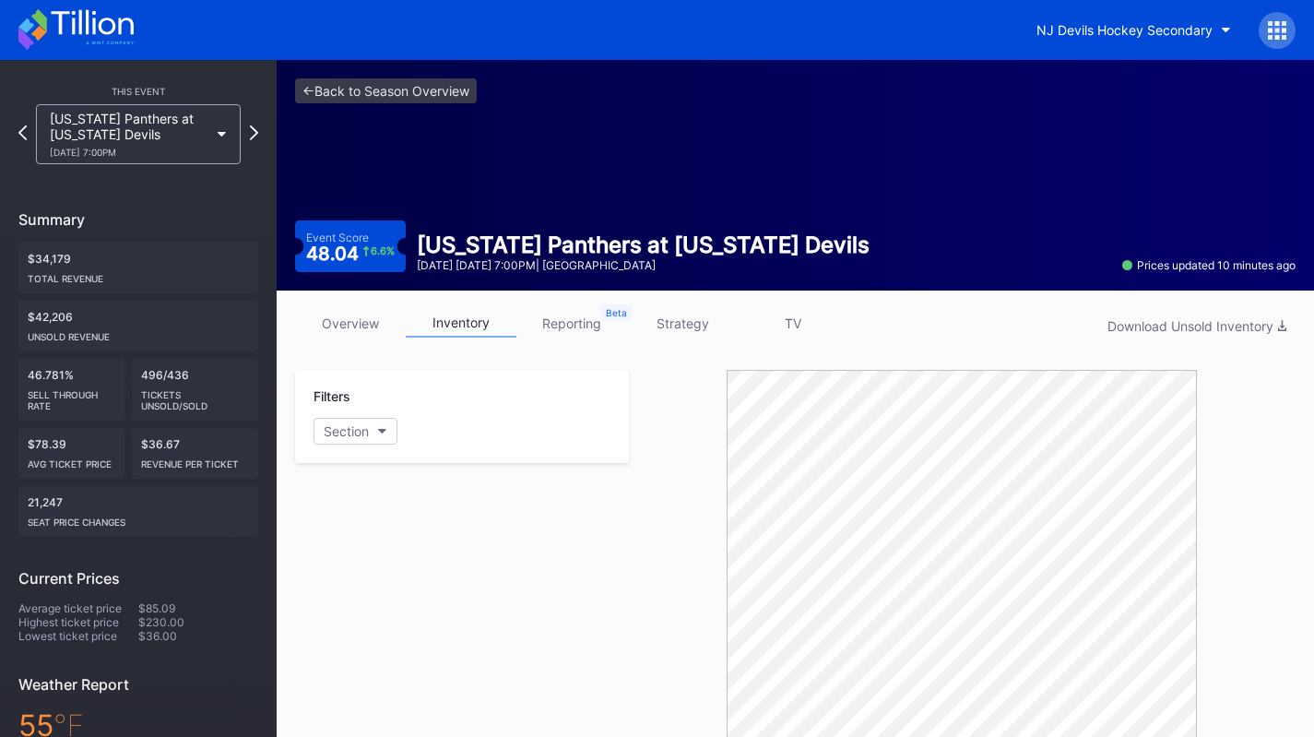
click at [102, 45] on icon at bounding box center [75, 29] width 115 height 41
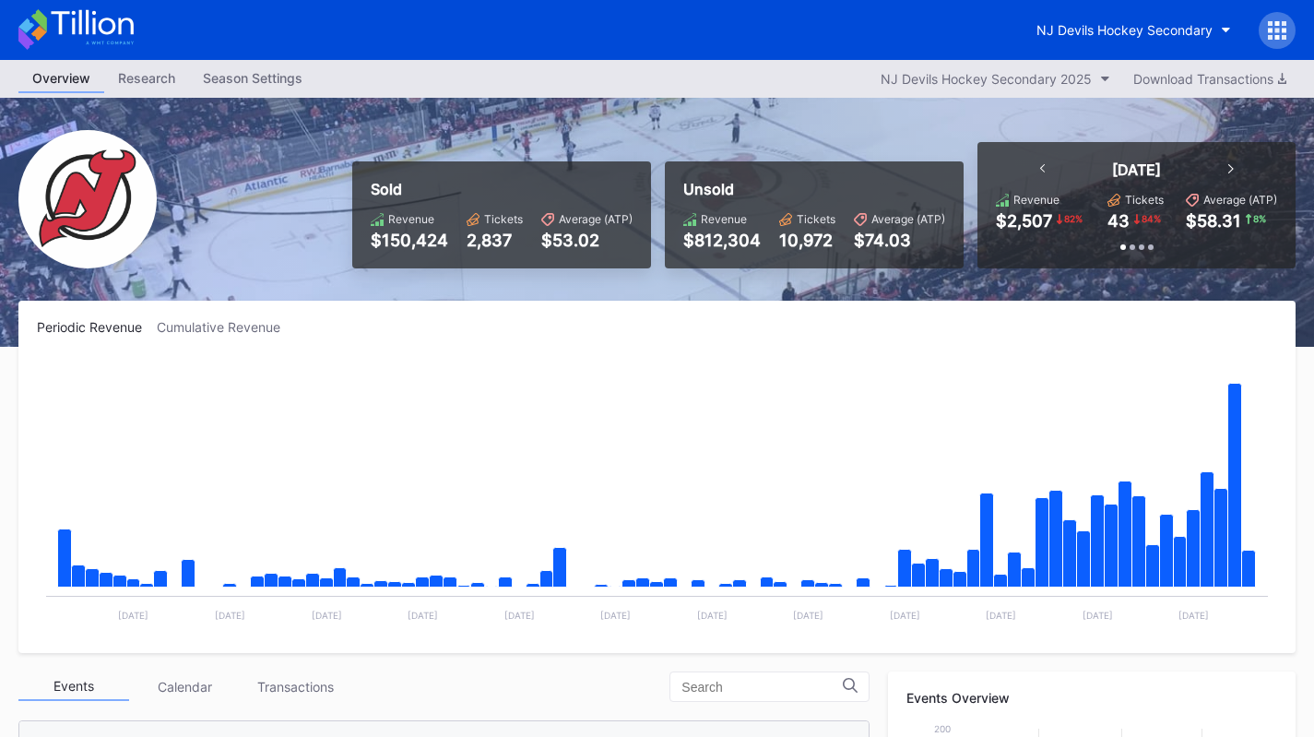
click at [1177, 40] on button "NJ Devils Hockey Secondary" at bounding box center [1133, 30] width 222 height 34
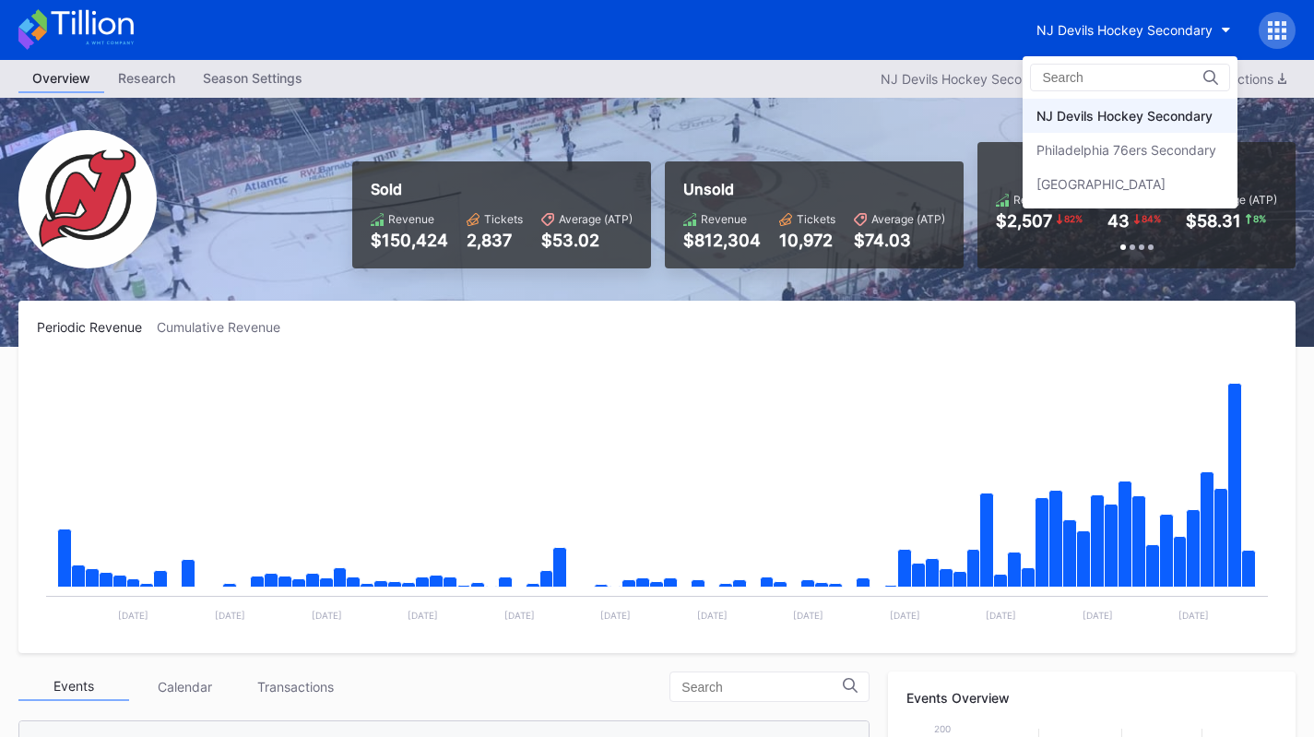
click at [1149, 148] on div "Philadelphia 76ers Secondary" at bounding box center [1126, 150] width 180 height 16
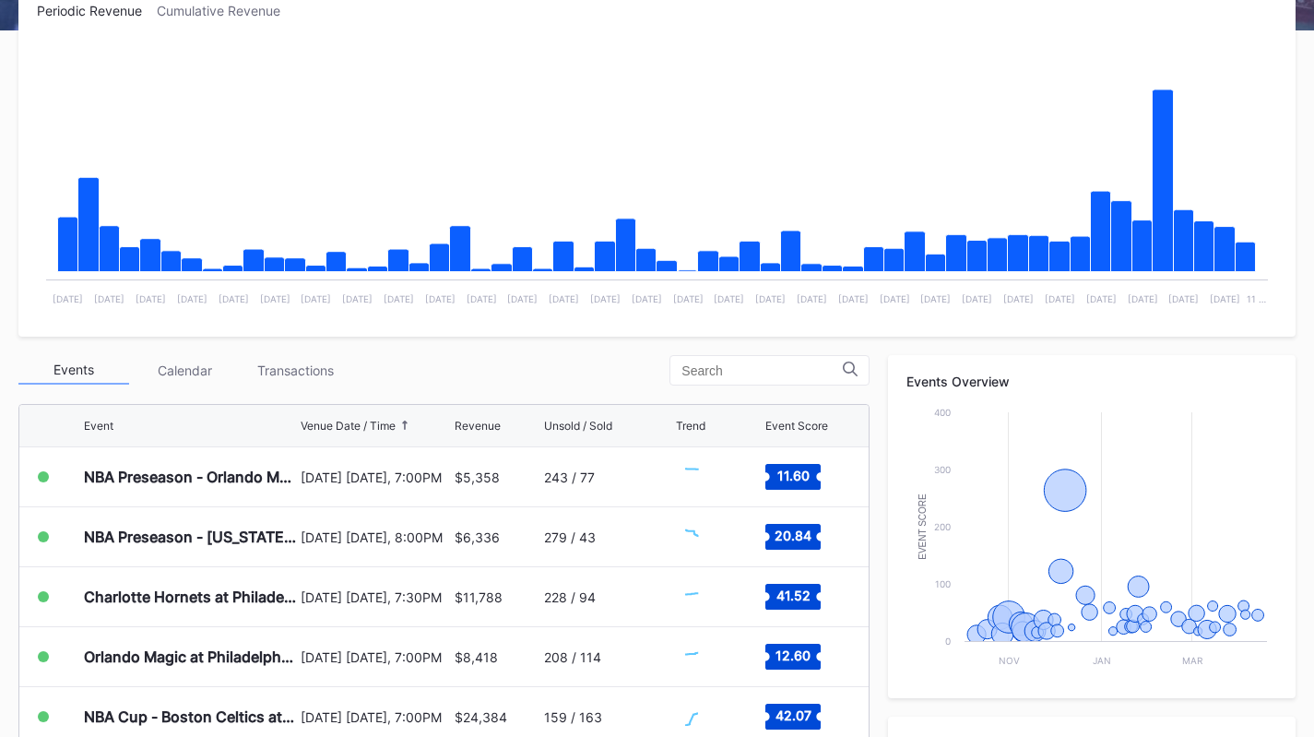
scroll to position [318, 0]
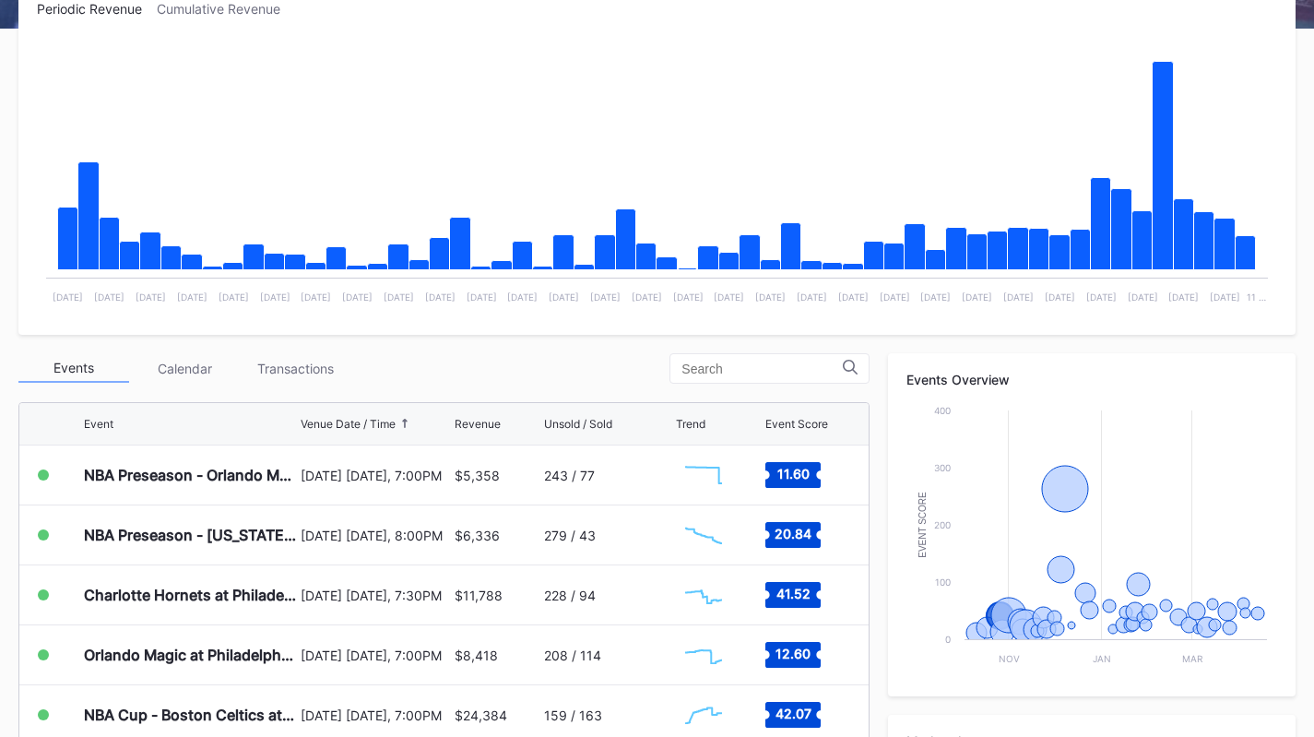
click at [393, 574] on div "October 25 Saturday, 7:30PM" at bounding box center [374, 594] width 148 height 59
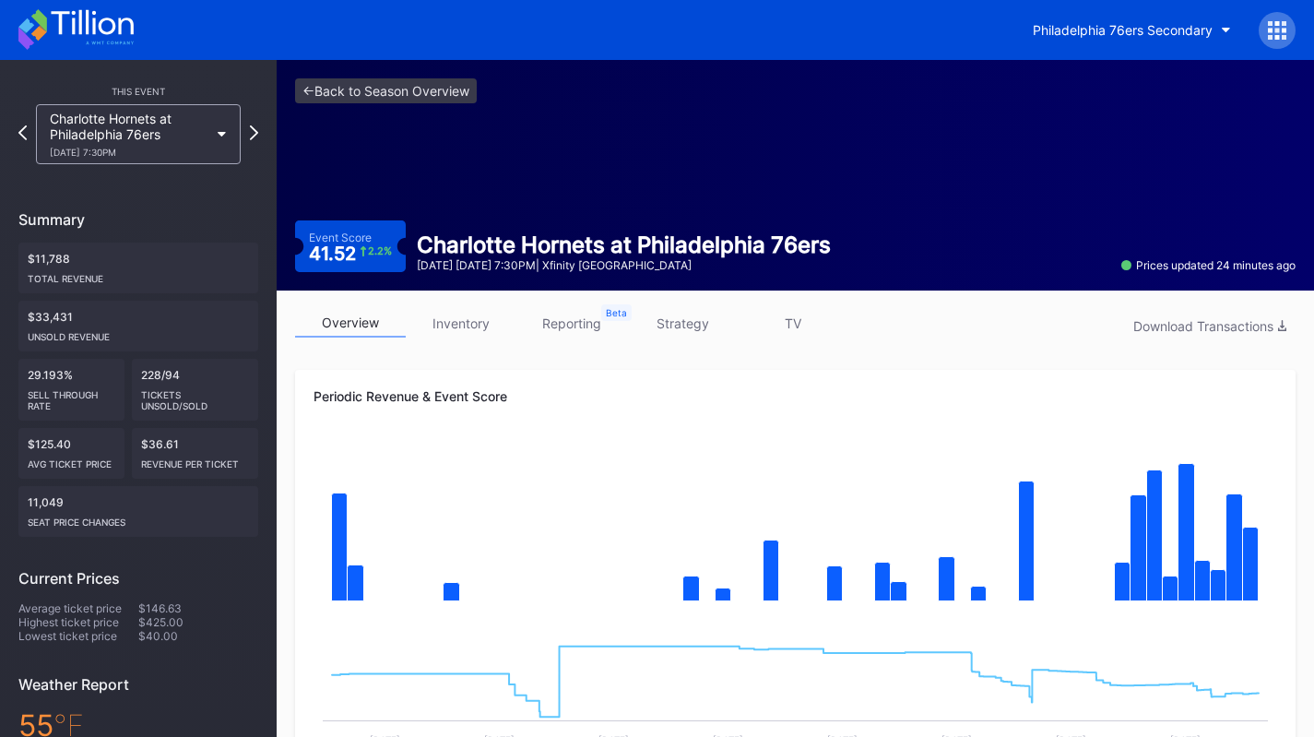
click at [473, 321] on link "inventory" at bounding box center [461, 323] width 111 height 29
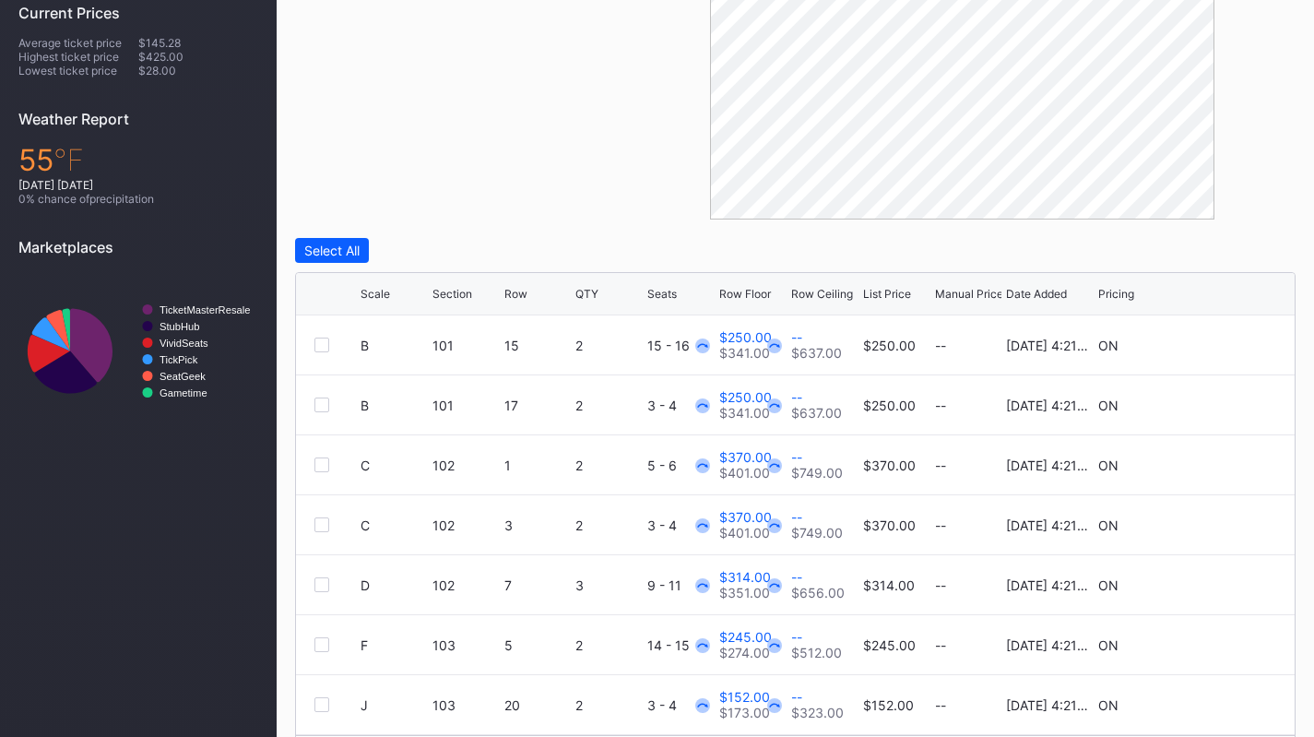
scroll to position [582, 0]
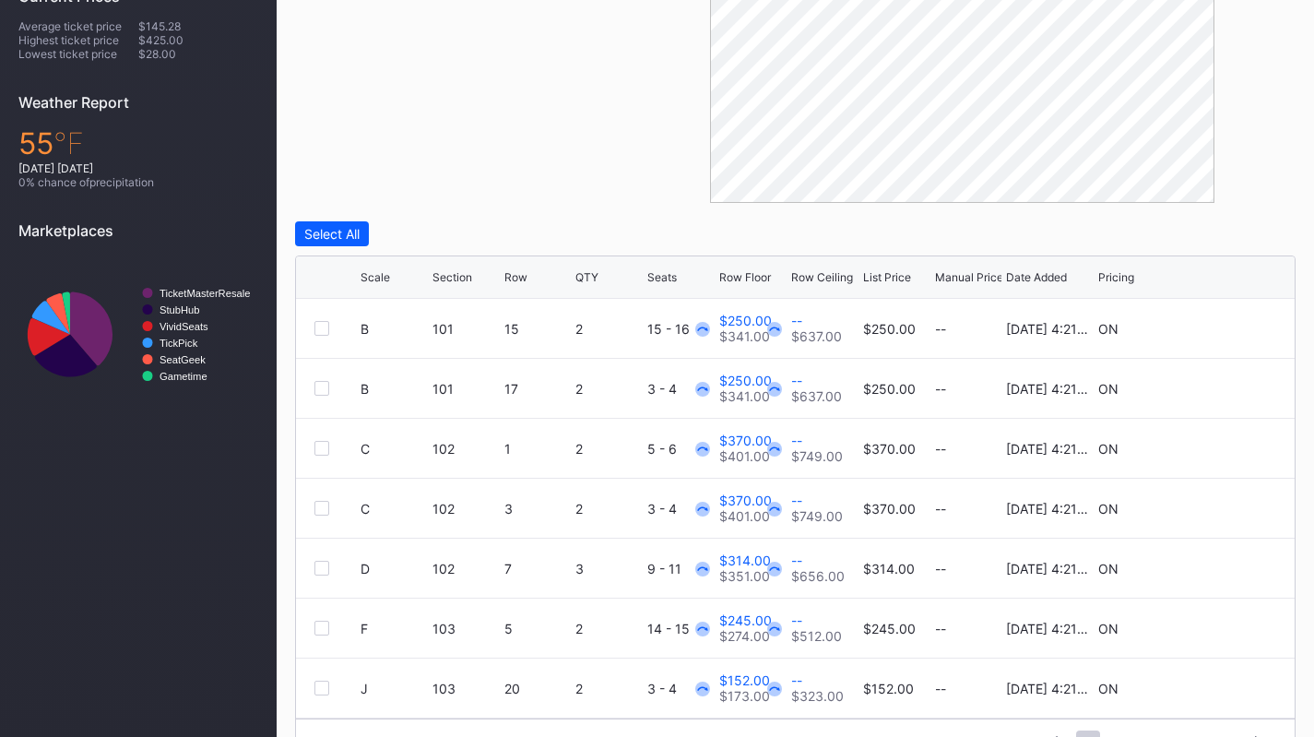
click at [885, 283] on div "Scale Section Row QTY Seats Row Floor Row Ceiling List Price Manual Price Date …" at bounding box center [795, 277] width 998 height 42
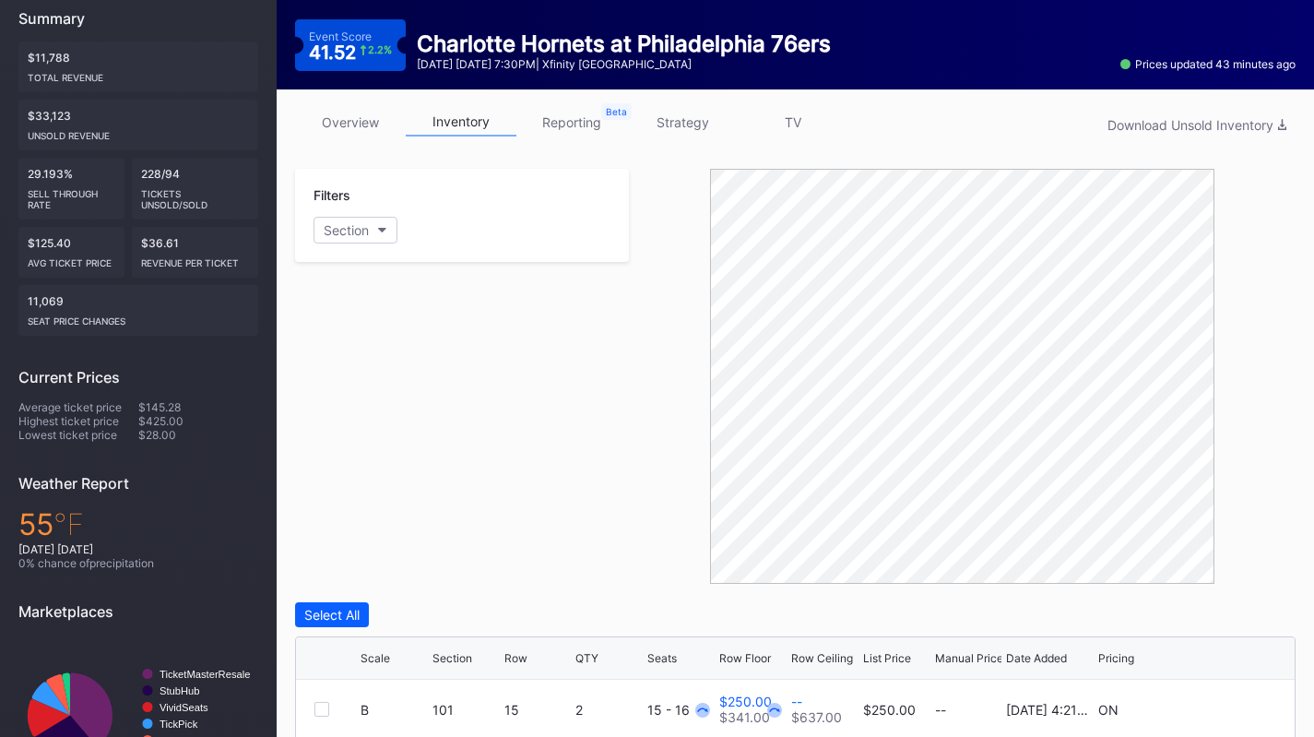
scroll to position [190, 0]
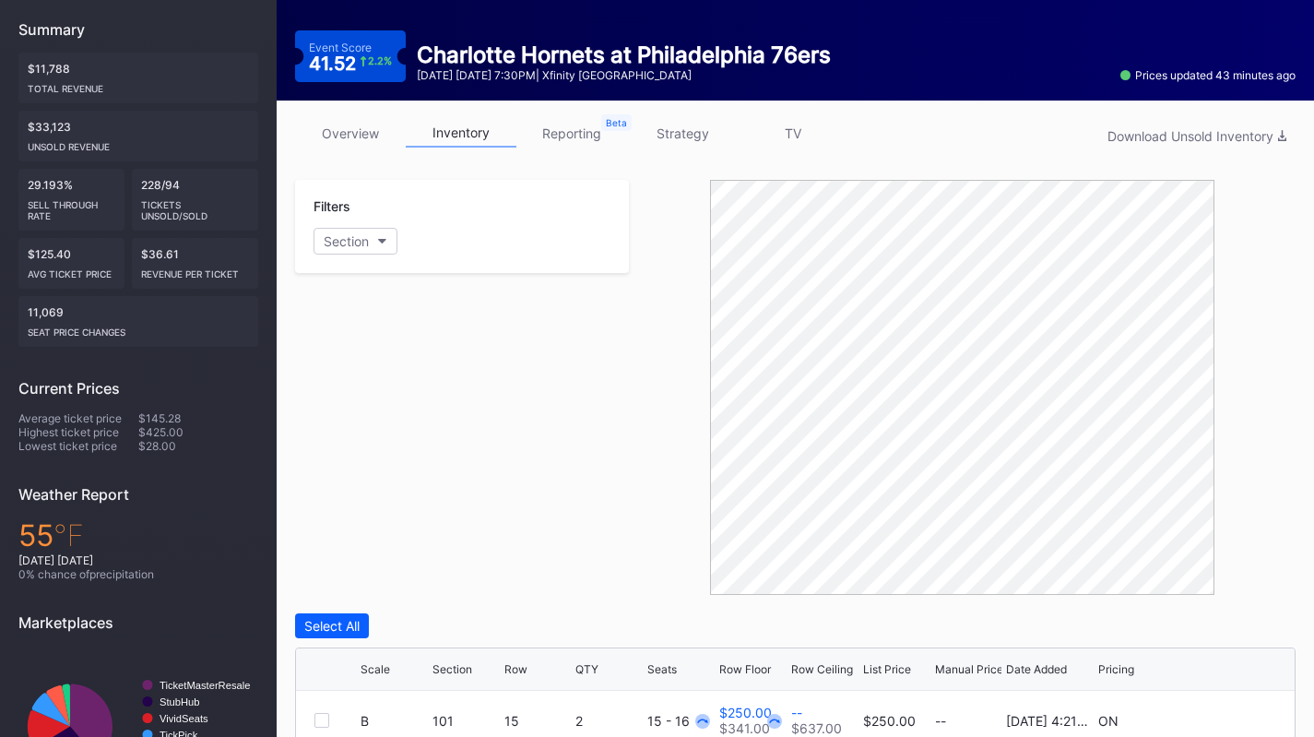
click at [342, 132] on link "overview" at bounding box center [350, 133] width 111 height 29
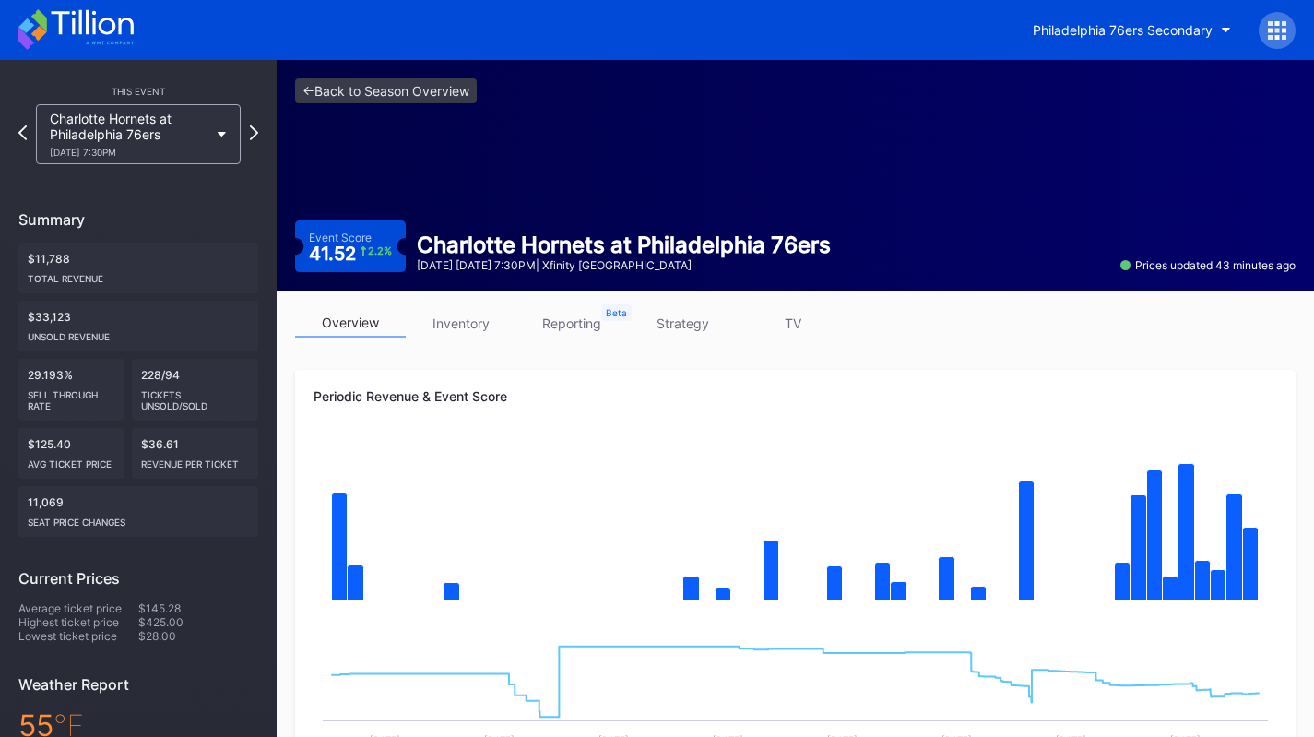
click at [435, 336] on link "inventory" at bounding box center [461, 323] width 111 height 29
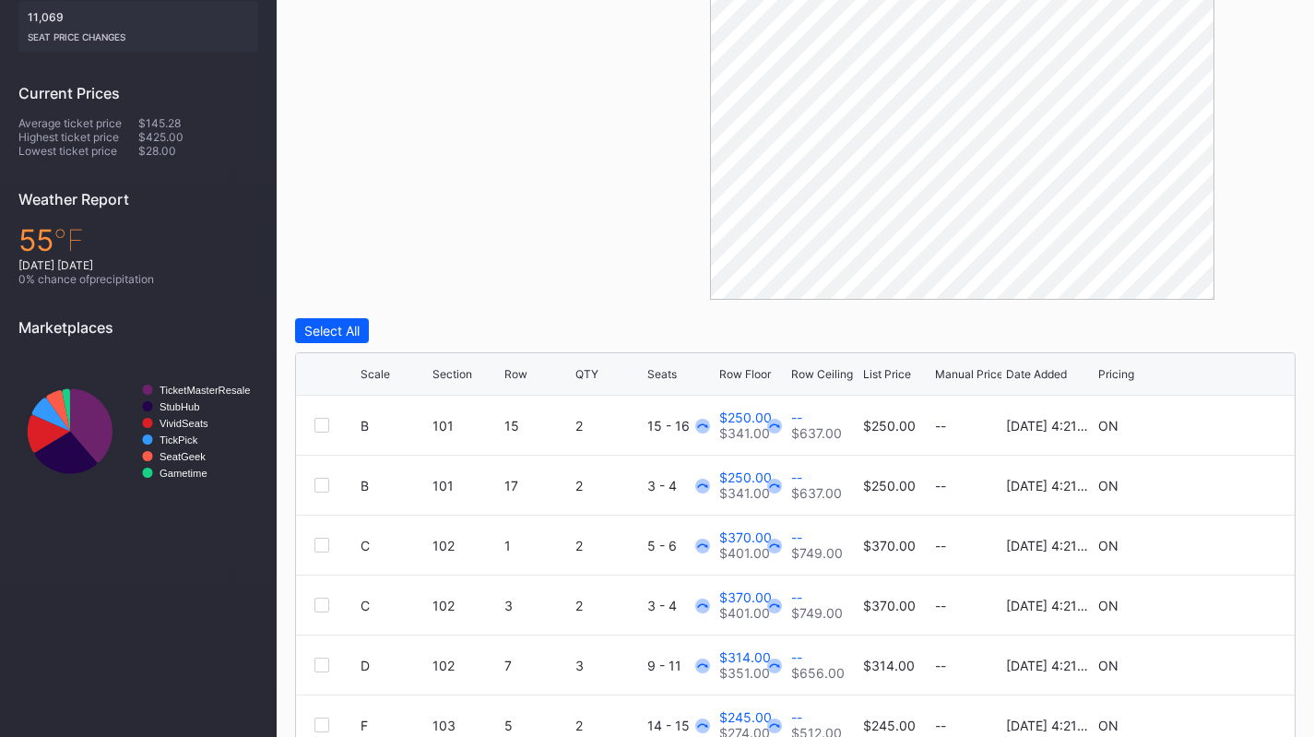
scroll to position [627, 0]
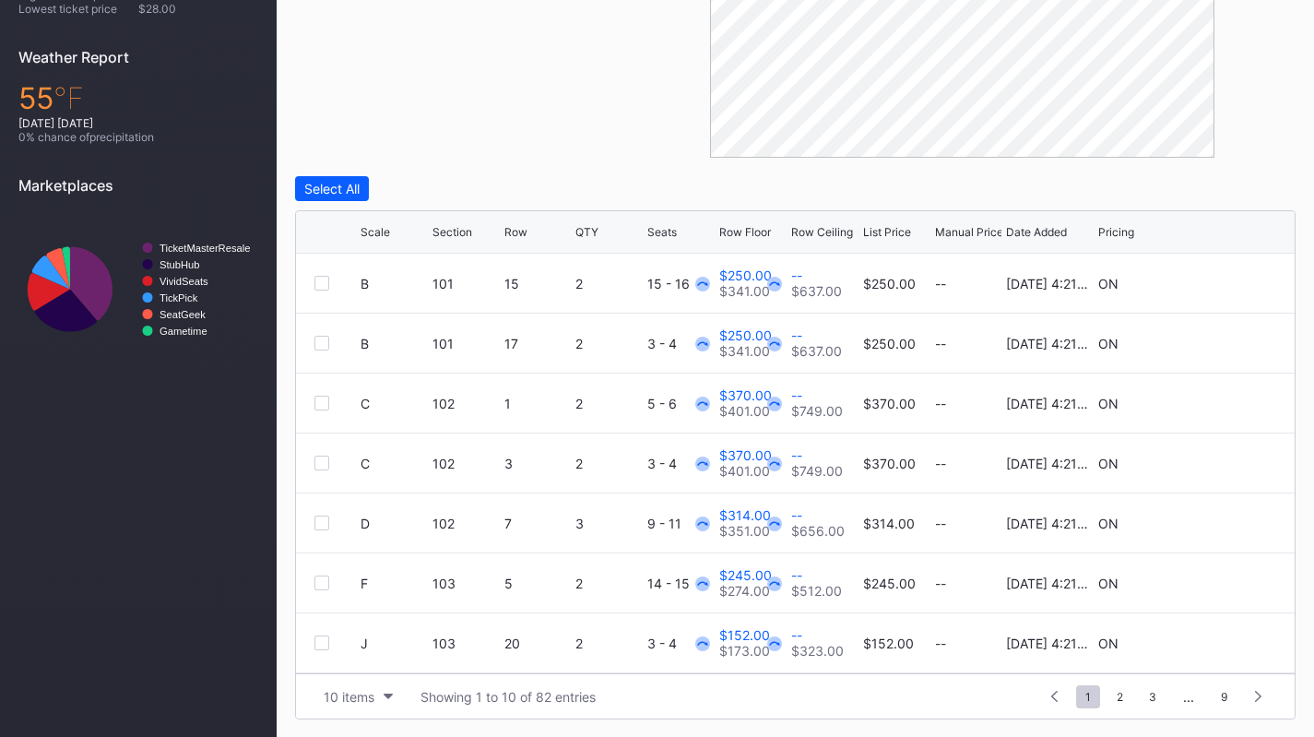
click at [359, 694] on div "10 items" at bounding box center [349, 697] width 51 height 16
click at [371, 656] on div "200 items" at bounding box center [358, 650] width 60 height 16
click at [878, 219] on div "Scale Section Row QTY Seats Row Floor Row Ceiling List Price Manual Price Date …" at bounding box center [795, 232] width 998 height 42
click at [823, 228] on div "Row Ceiling" at bounding box center [822, 232] width 62 height 14
click at [878, 229] on div "List Price" at bounding box center [887, 232] width 48 height 14
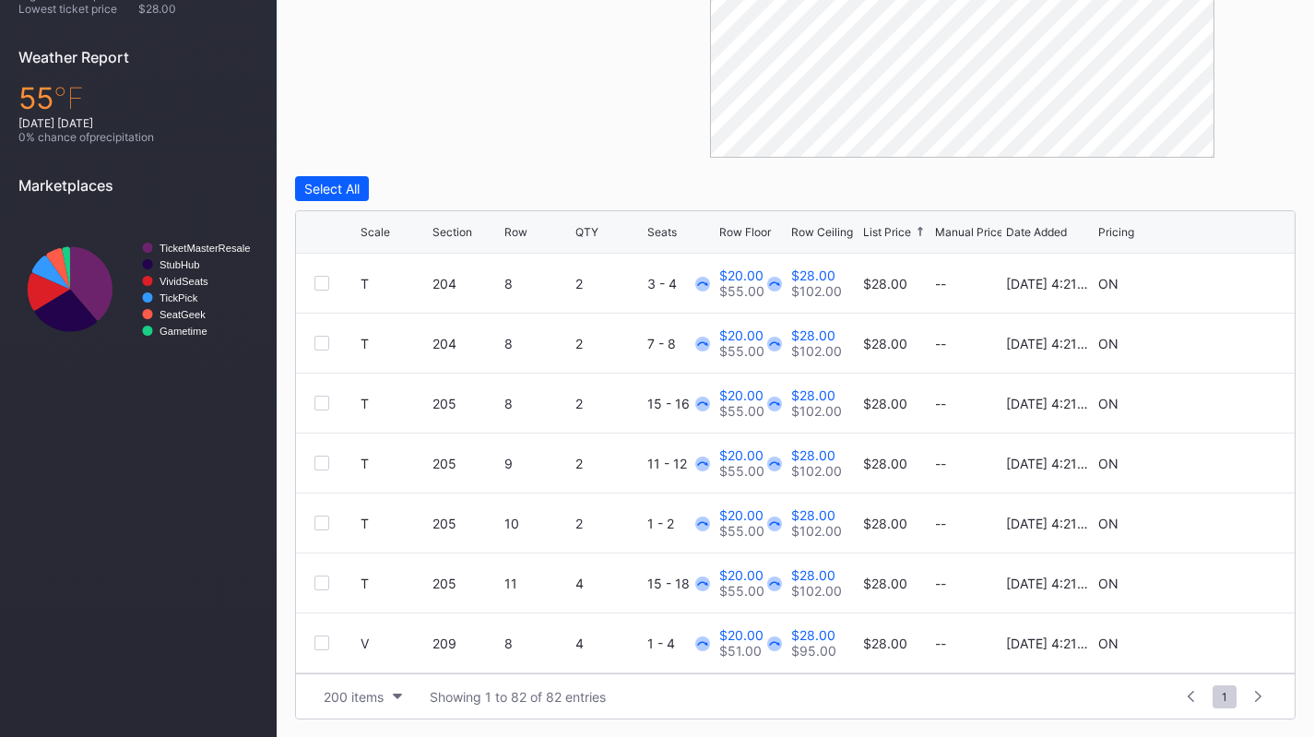
click at [878, 229] on div "List Price" at bounding box center [887, 232] width 48 height 14
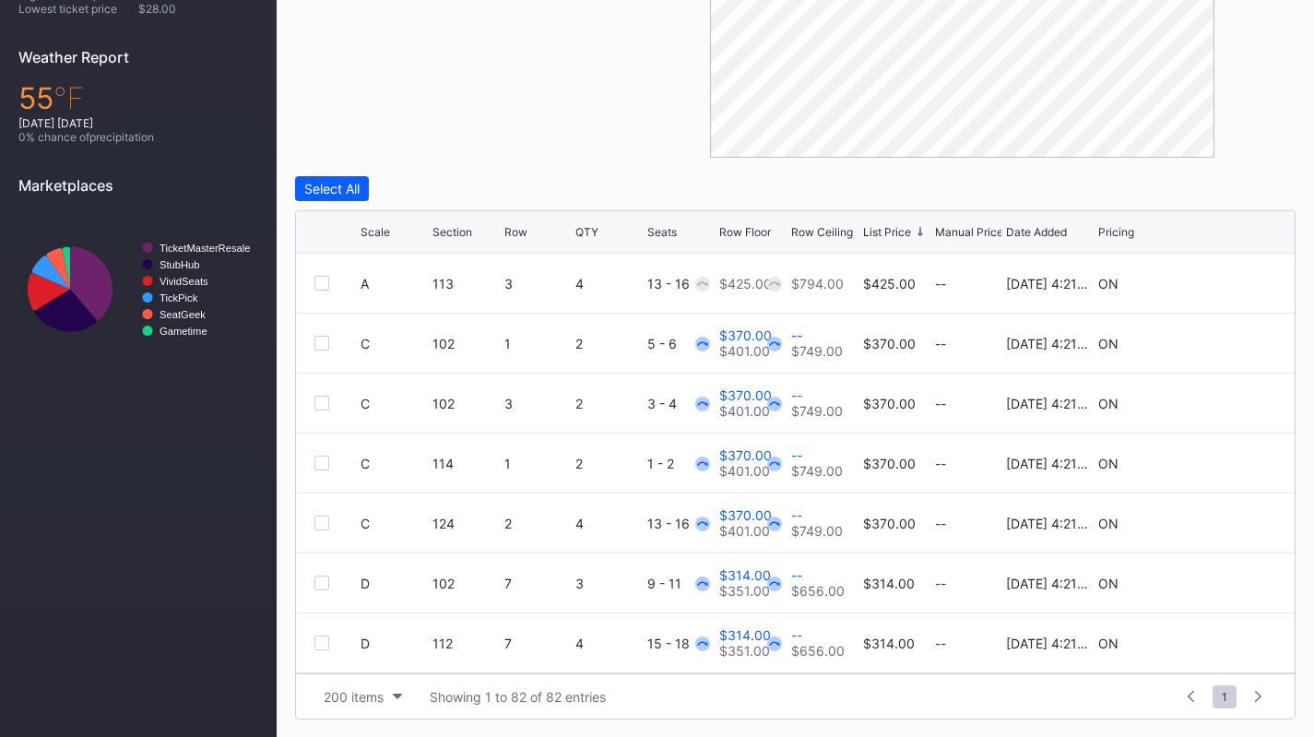
click at [878, 229] on div "List Price" at bounding box center [887, 232] width 48 height 14
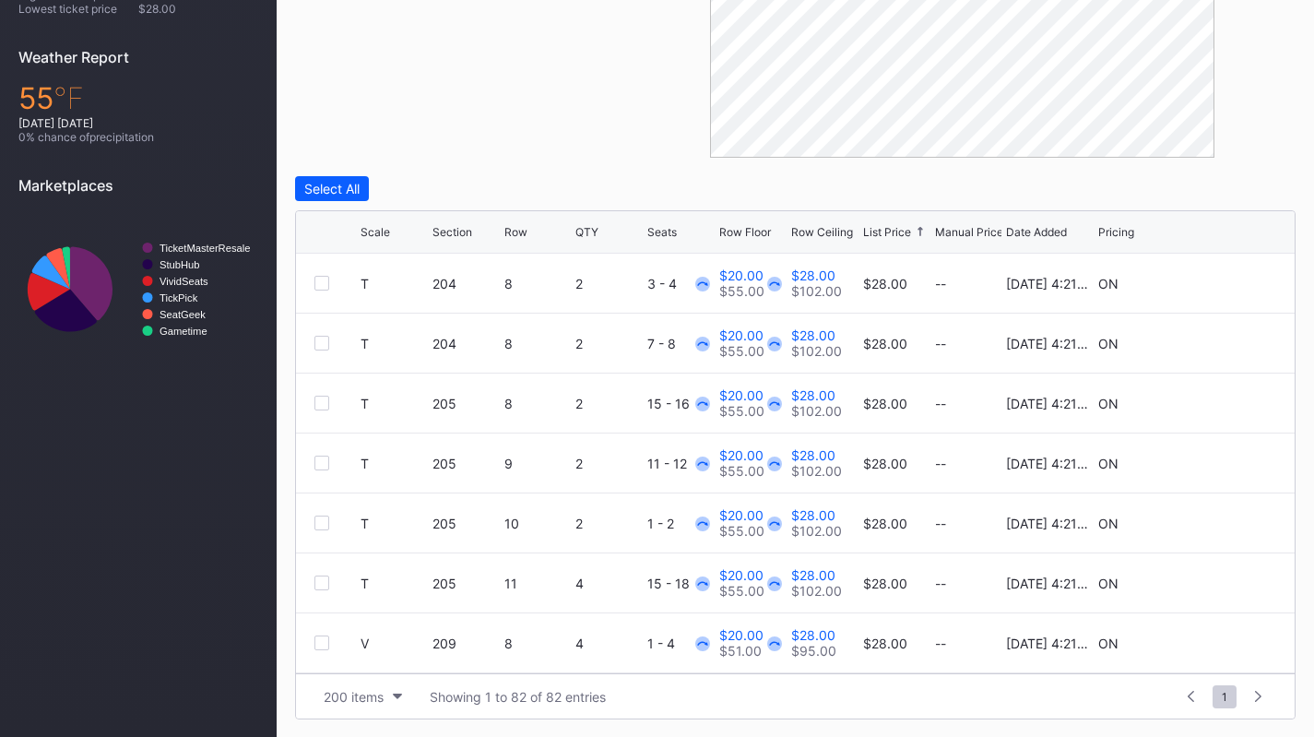
click at [320, 283] on div at bounding box center [321, 283] width 15 height 15
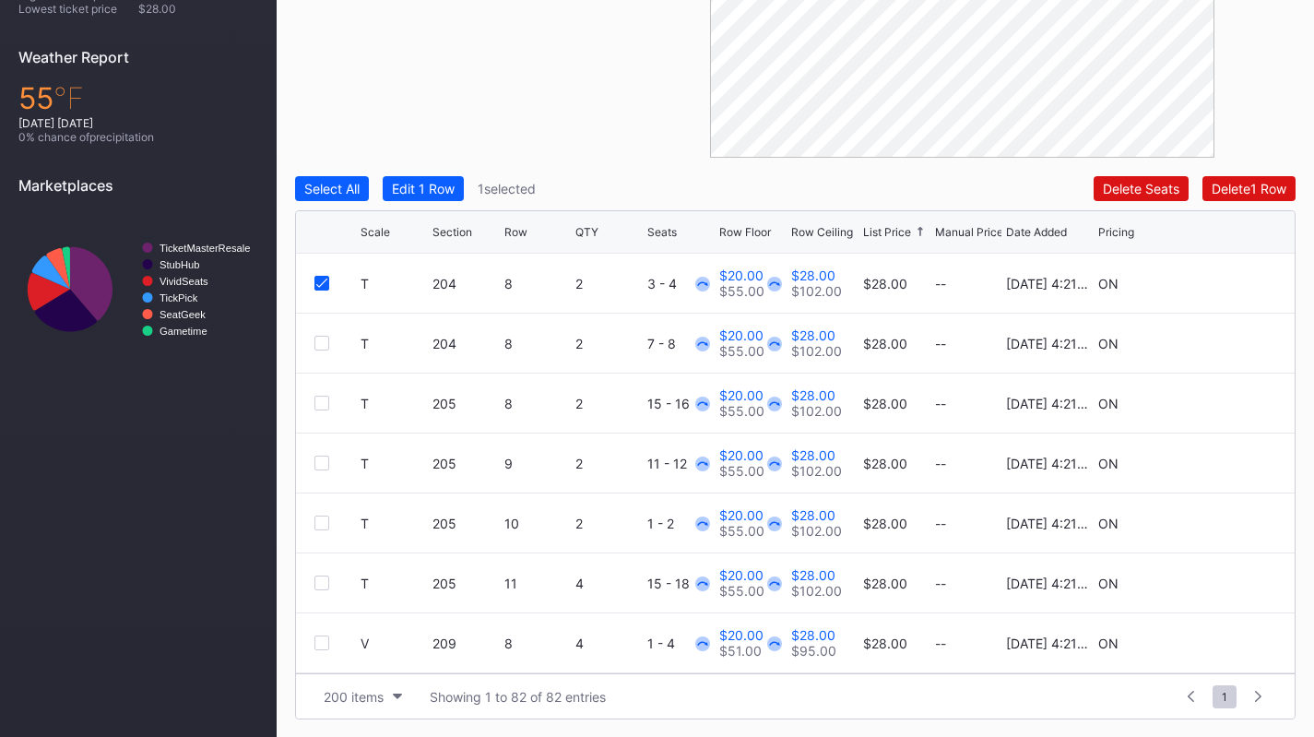
click at [322, 338] on div at bounding box center [321, 343] width 15 height 15
click at [320, 403] on div at bounding box center [321, 402] width 15 height 15
click at [324, 582] on div at bounding box center [321, 582] width 15 height 15
click at [461, 181] on div "Edit 4 Rows" at bounding box center [427, 189] width 71 height 16
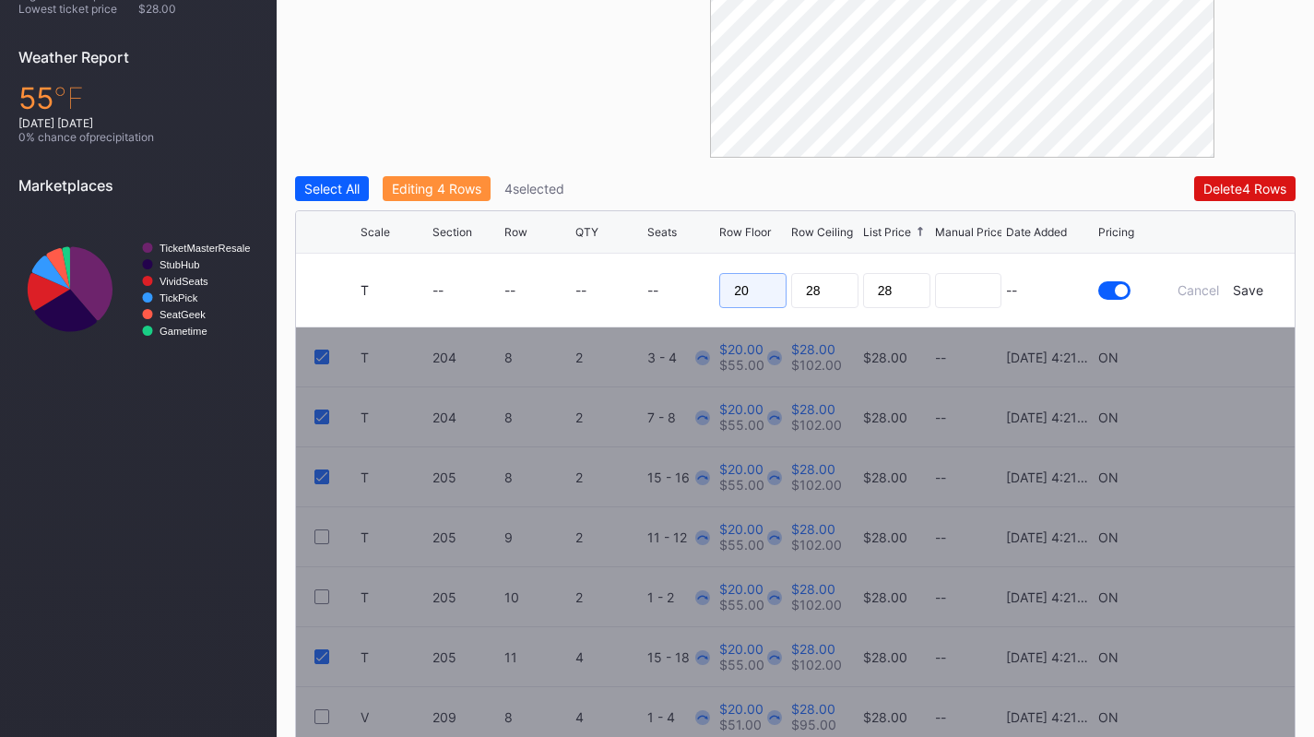
click at [766, 293] on input "20" at bounding box center [752, 290] width 67 height 35
type input "23"
click at [1256, 287] on div "Save" at bounding box center [1247, 290] width 30 height 16
